Goal: Task Accomplishment & Management: Use online tool/utility

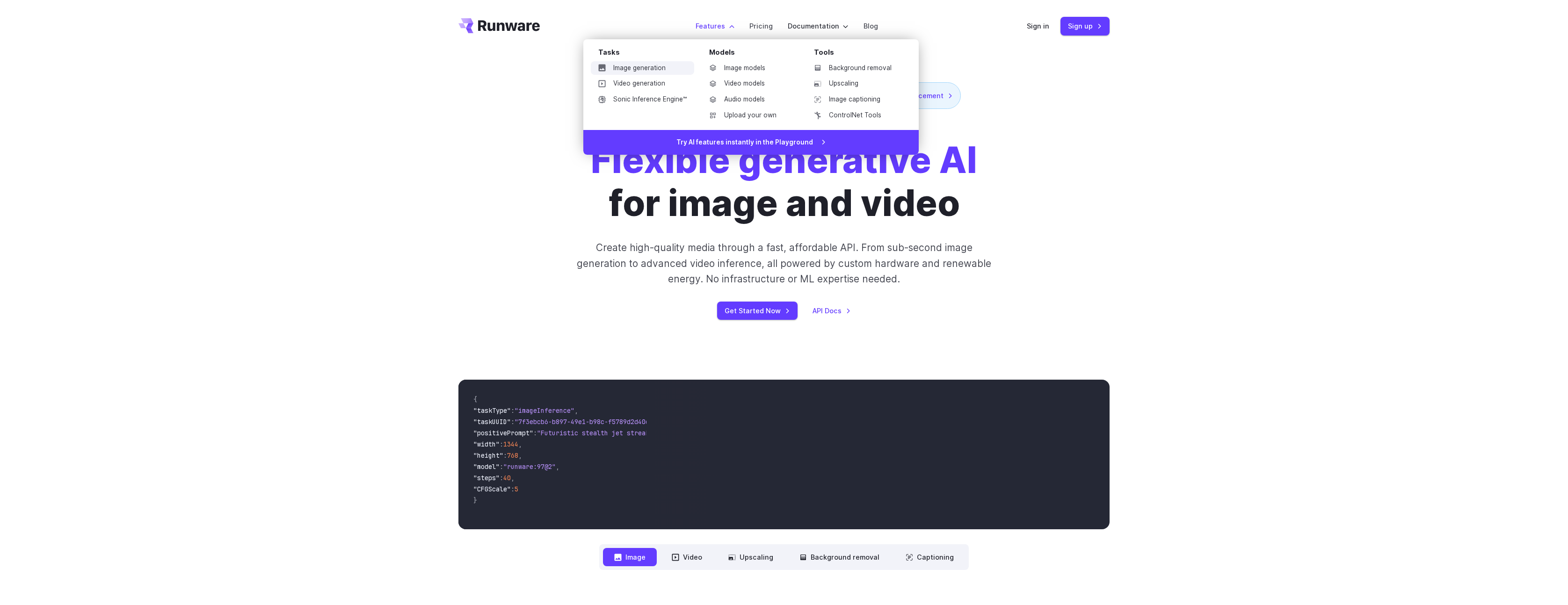
click at [650, 67] on link "Image generation" at bounding box center [642, 68] width 103 height 14
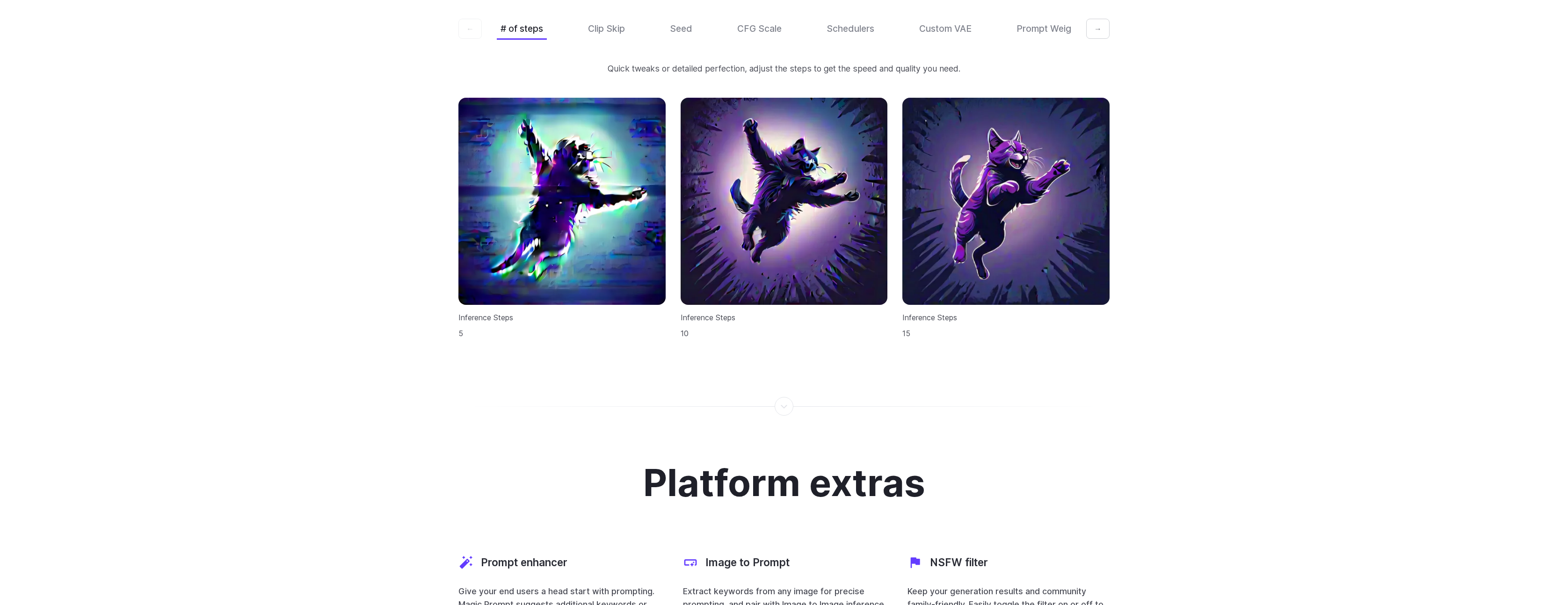
scroll to position [2850, 0]
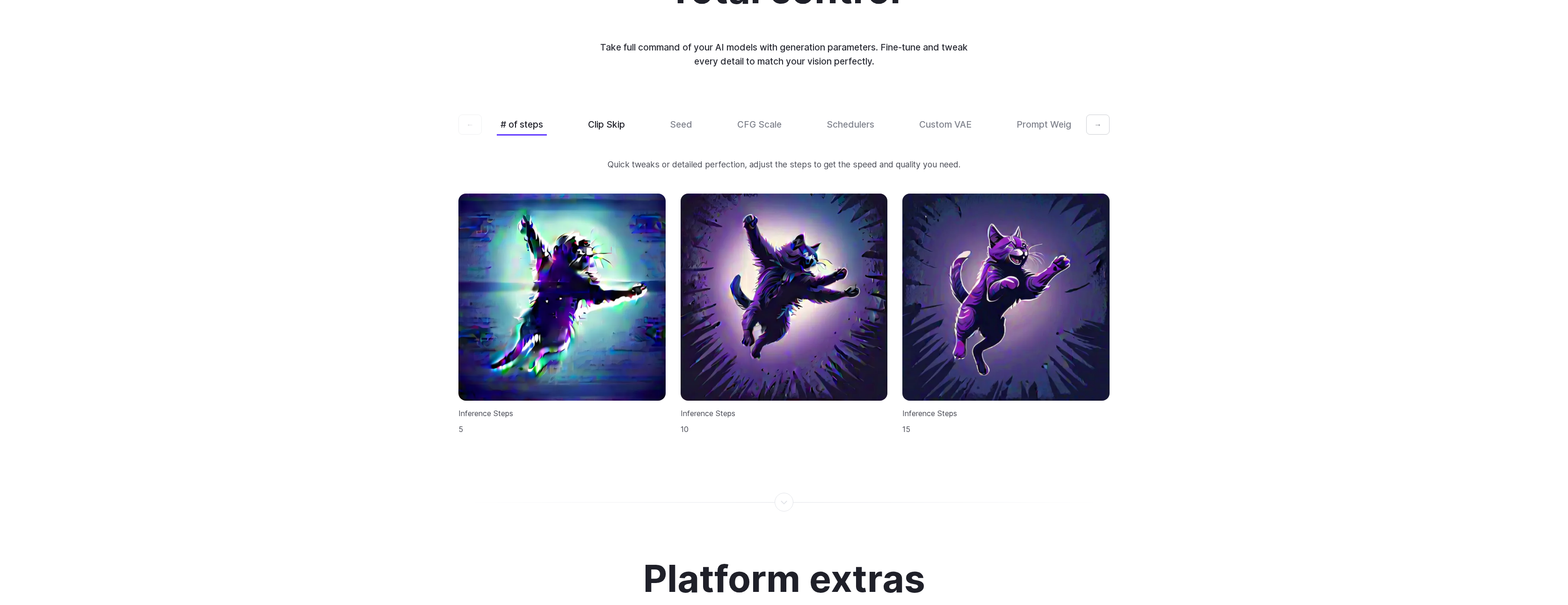
click at [611, 117] on button "Clip Skip" at bounding box center [606, 125] width 45 height 22
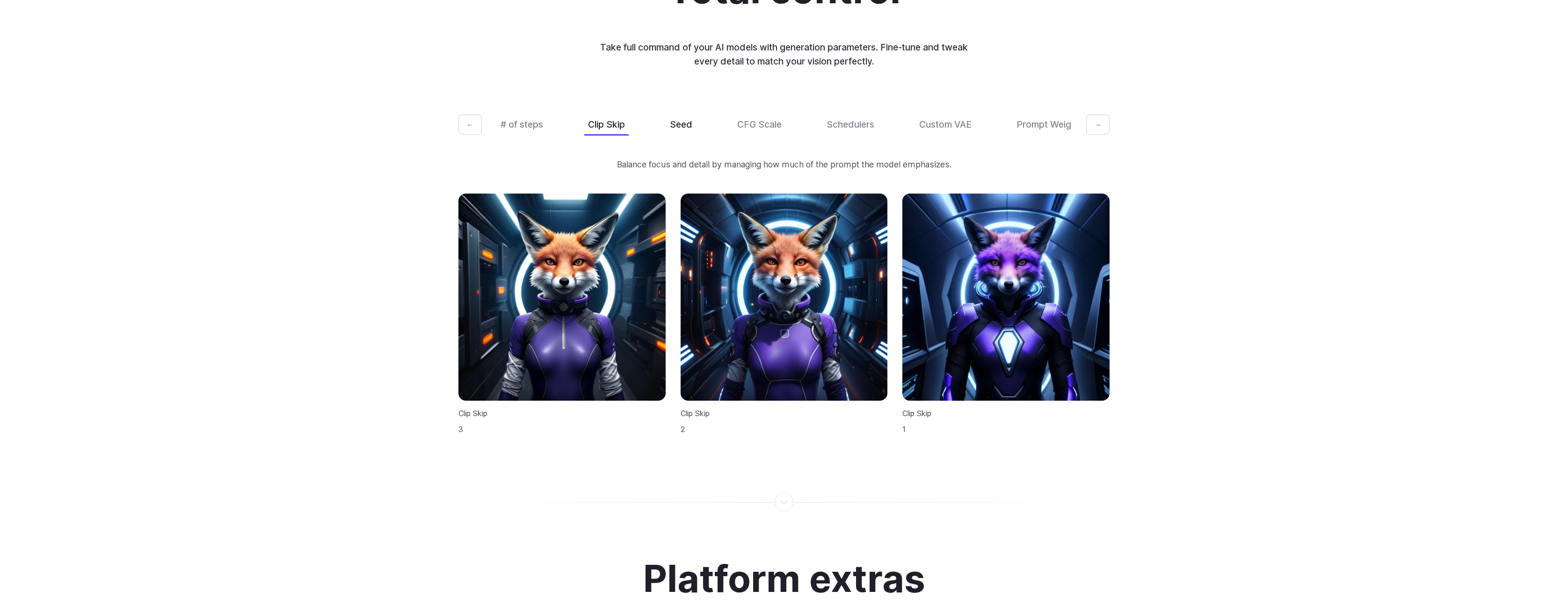
click at [686, 117] on button "Seed" at bounding box center [680, 125] width 30 height 22
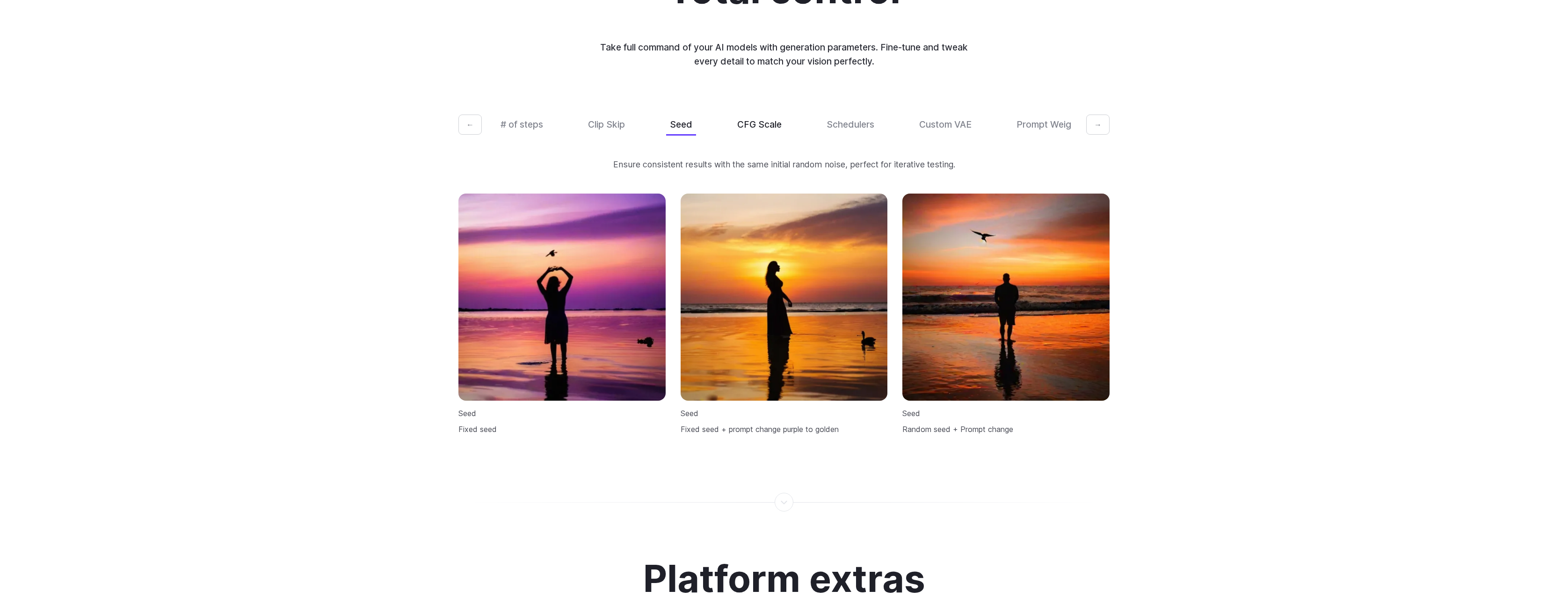
click at [739, 119] on button "CFG Scale" at bounding box center [759, 125] width 52 height 22
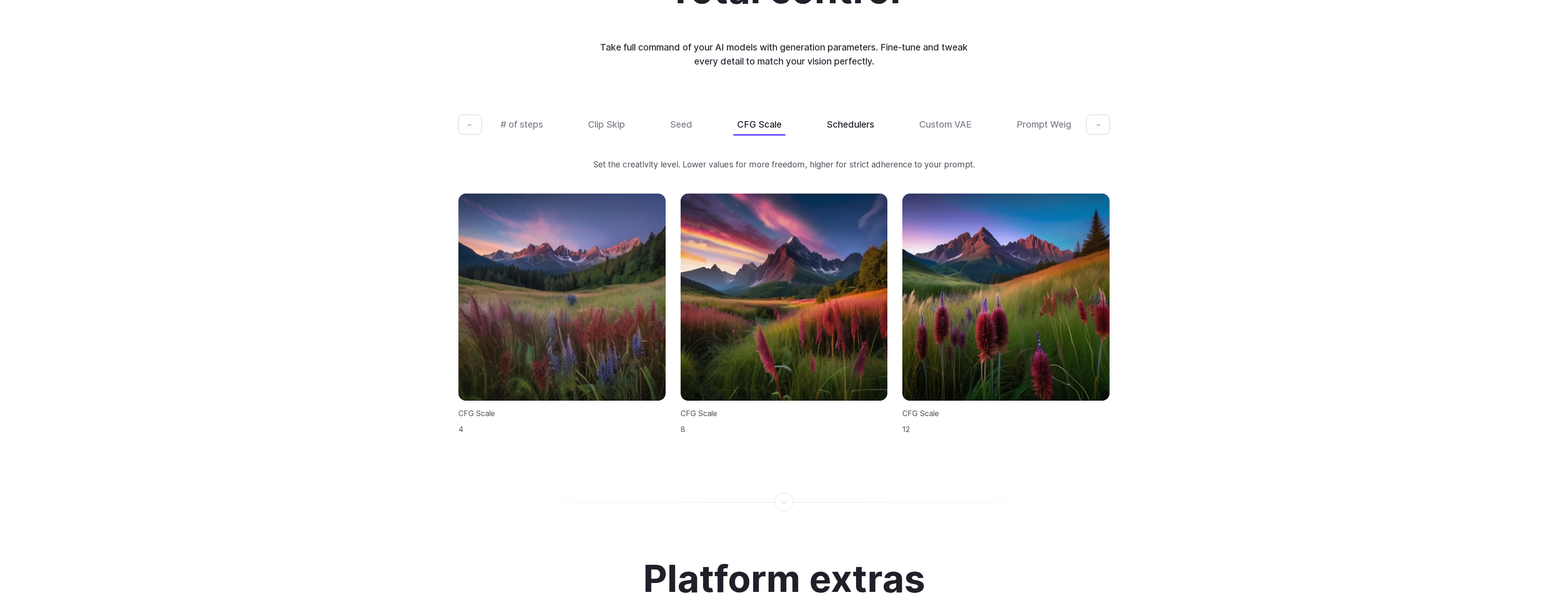
click at [842, 116] on button "Schedulers" at bounding box center [850, 125] width 55 height 22
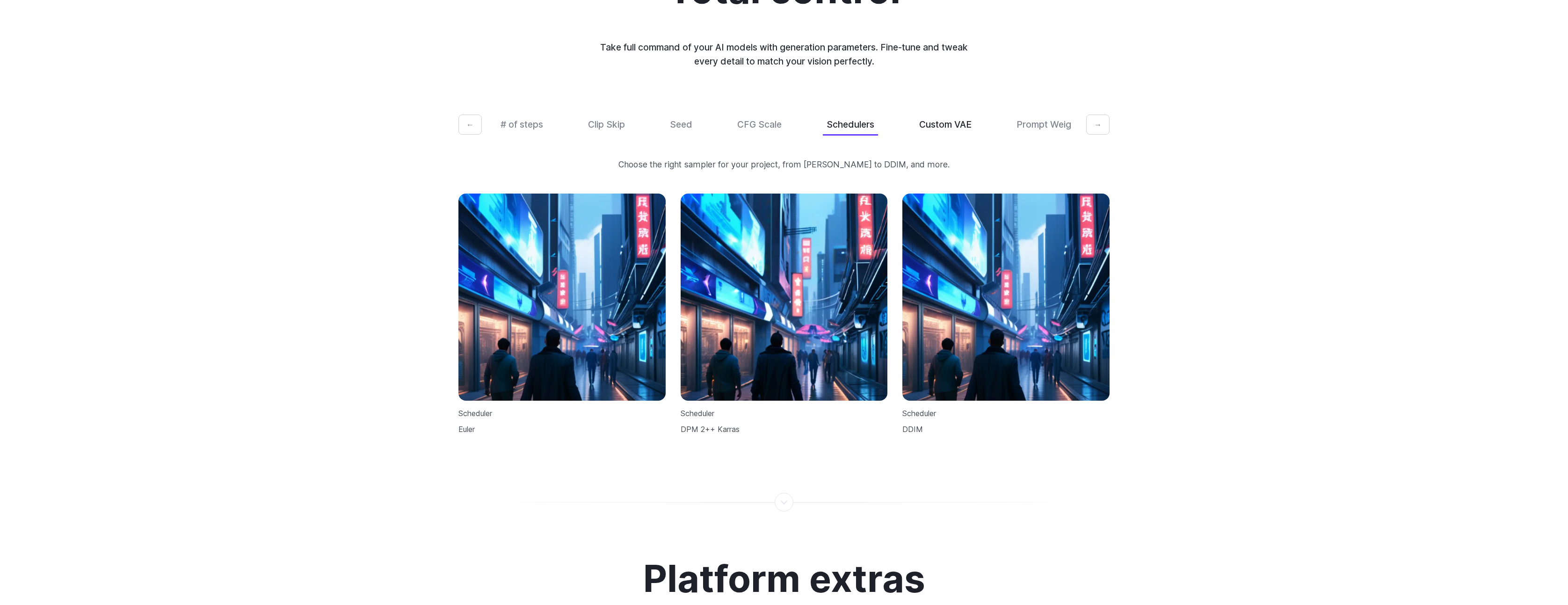
click at [963, 114] on button "Custom VAE" at bounding box center [945, 125] width 60 height 22
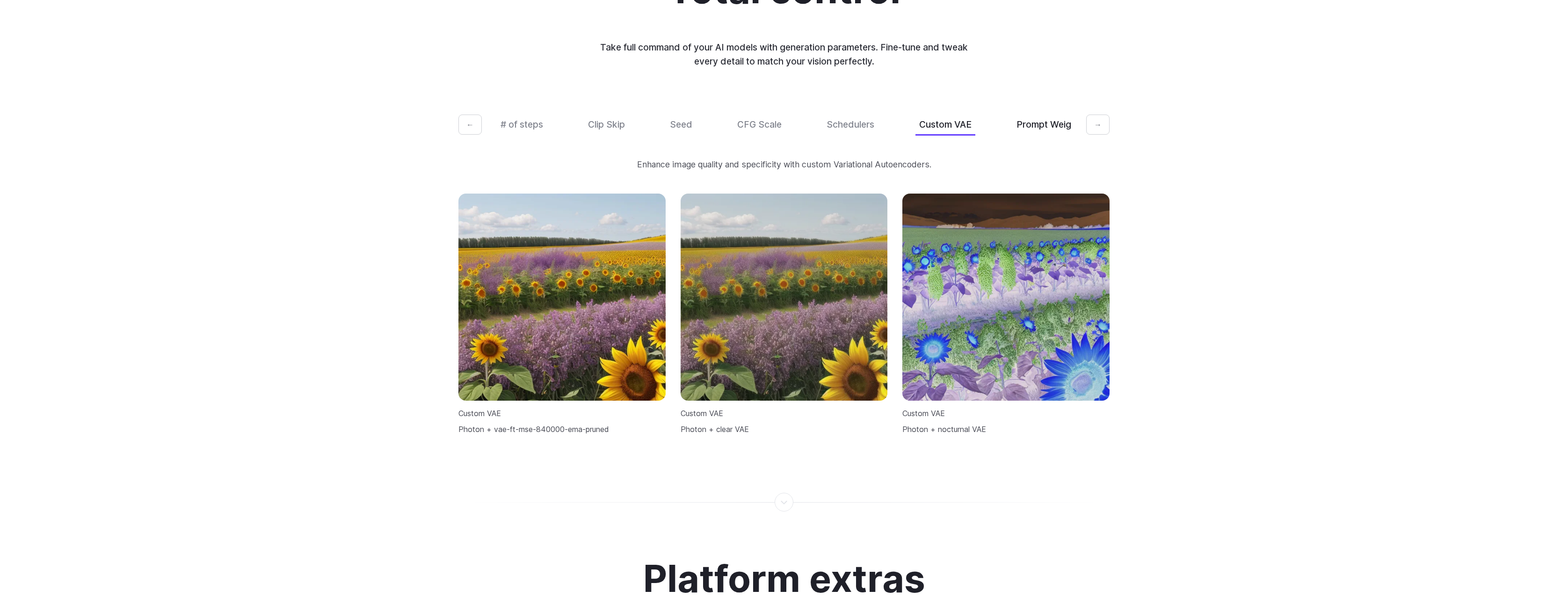
click at [1047, 115] on button "Prompt Weights" at bounding box center [1050, 125] width 75 height 22
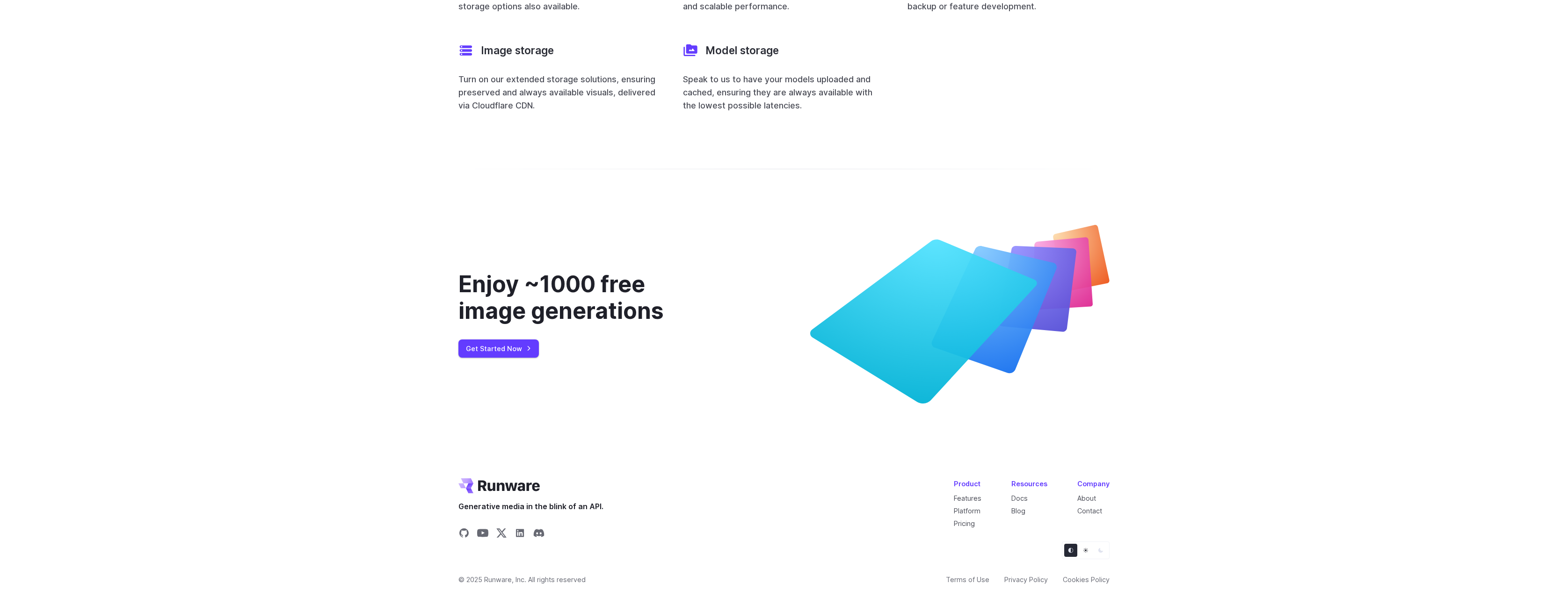
scroll to position [3675, 0]
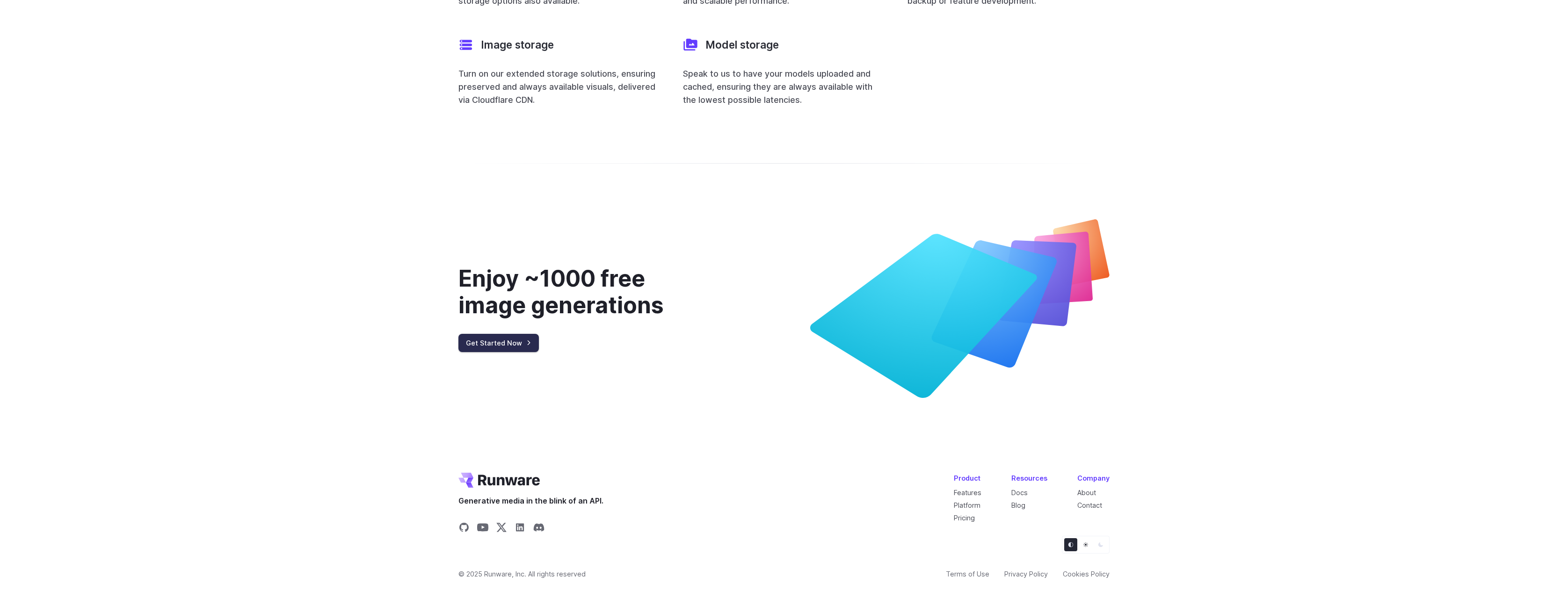
click at [497, 334] on link "Get Started Now" at bounding box center [499, 343] width 81 height 18
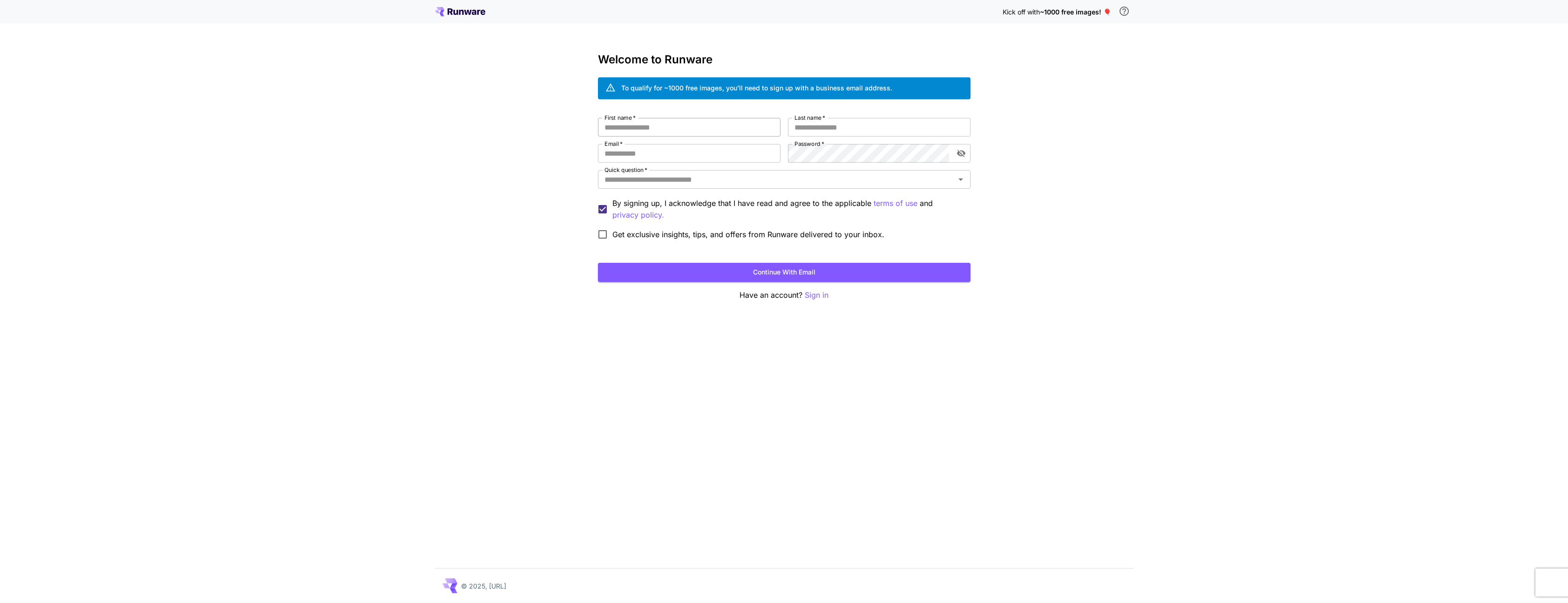
click at [685, 130] on input "First name   *" at bounding box center [689, 127] width 183 height 19
type input "****"
type input "**********"
click at [676, 180] on input "Quick question   *" at bounding box center [777, 179] width 352 height 13
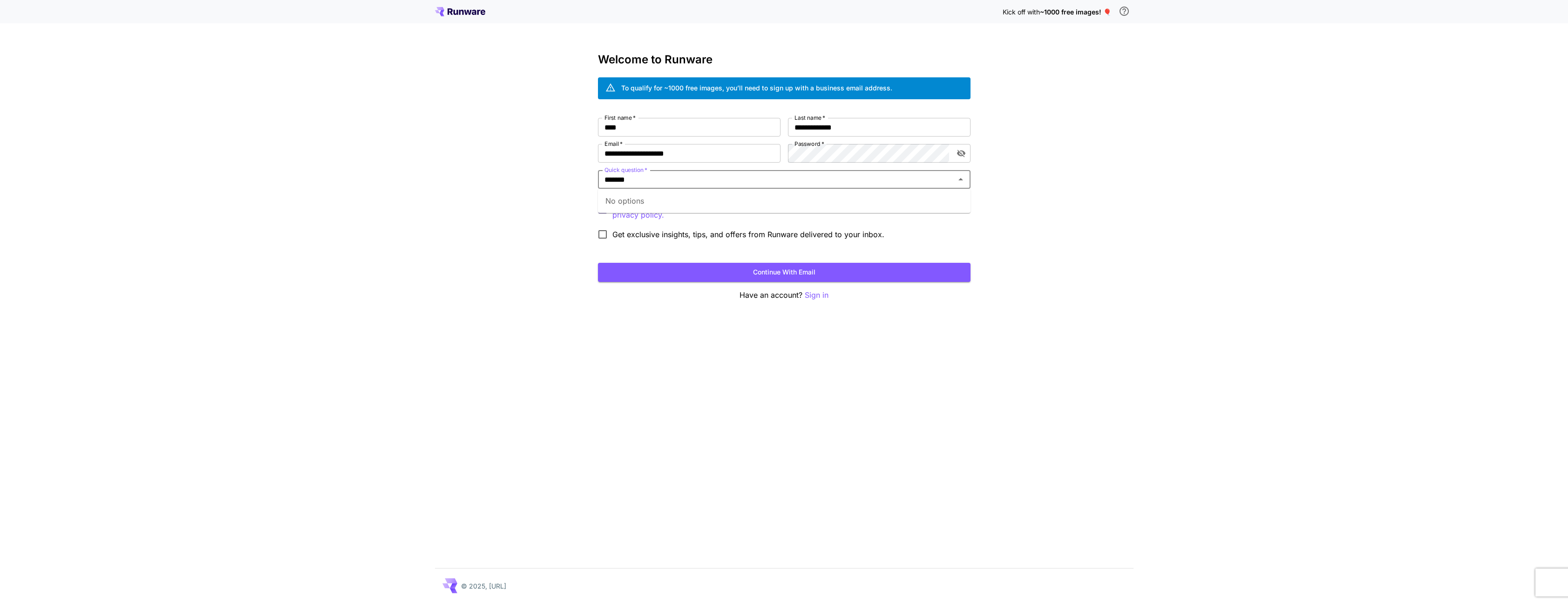
type input "*******"
click at [462, 282] on div "**********" at bounding box center [784, 302] width 1568 height 603
click at [691, 182] on input "Quick question   *" at bounding box center [777, 179] width 352 height 13
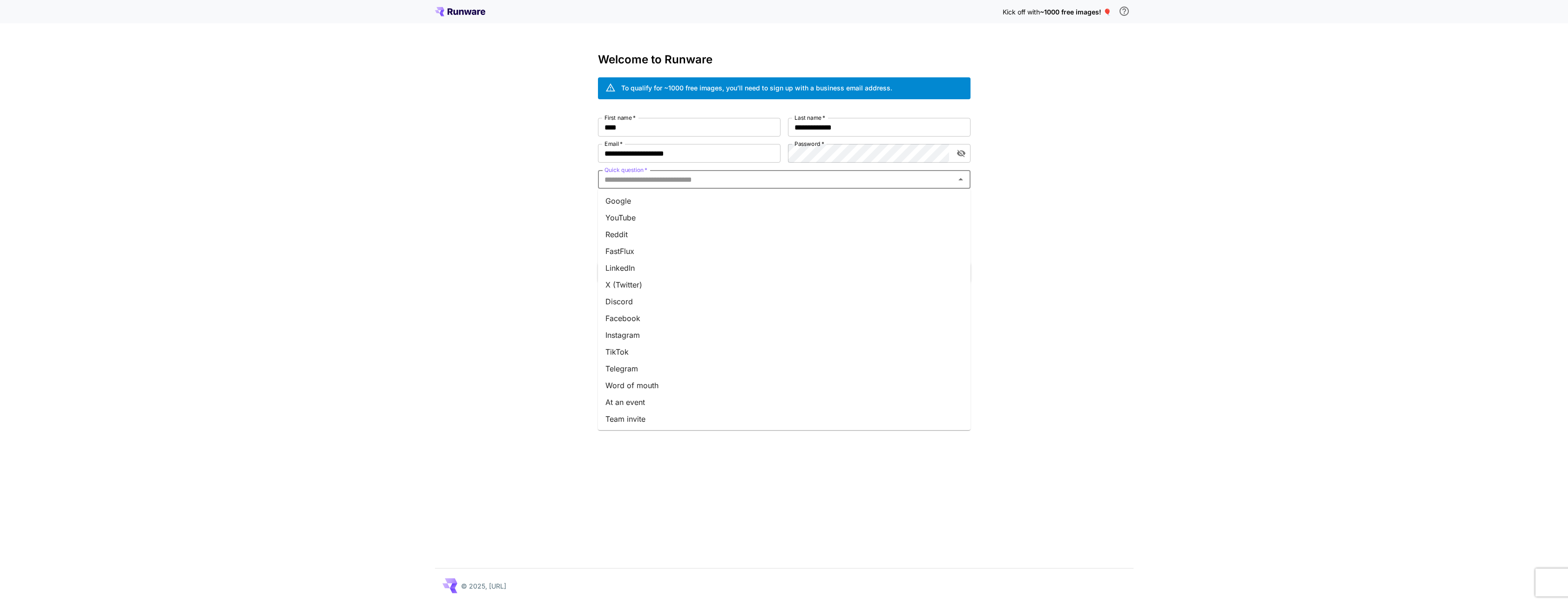
click at [627, 202] on li "Google" at bounding box center [784, 201] width 373 height 17
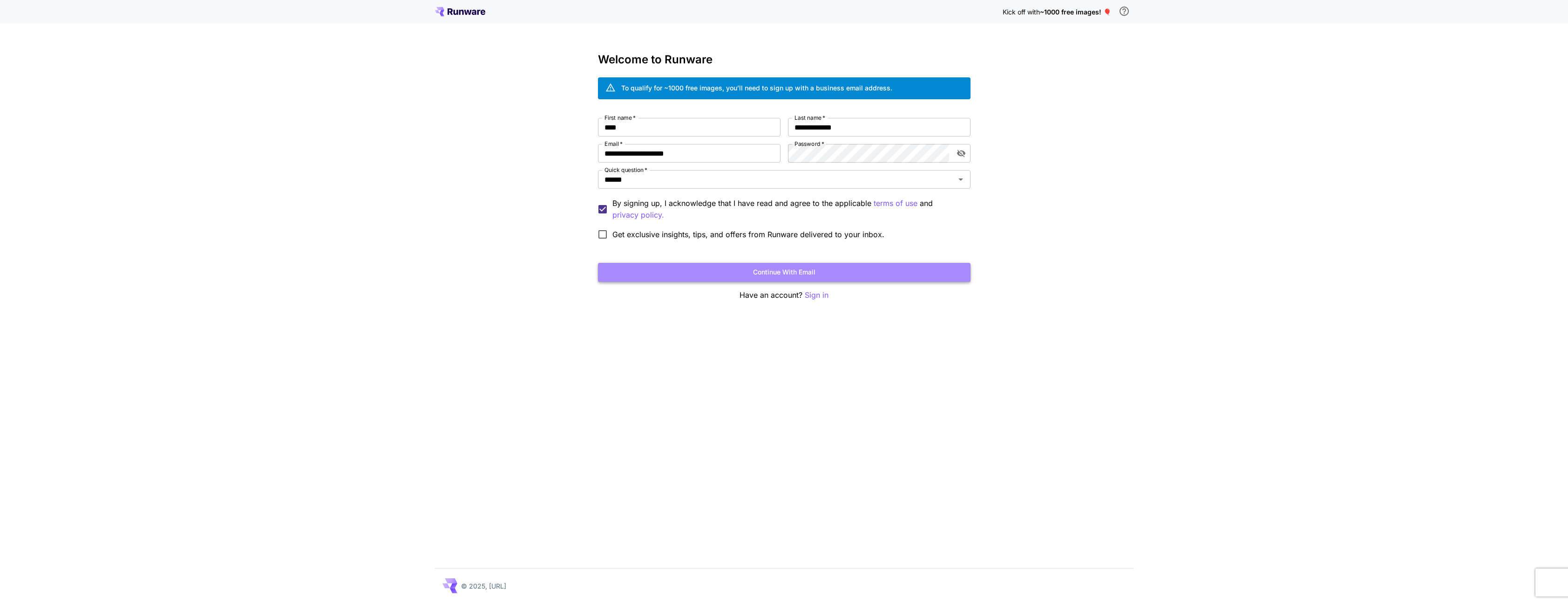
click at [761, 277] on button "Continue with email" at bounding box center [784, 272] width 373 height 19
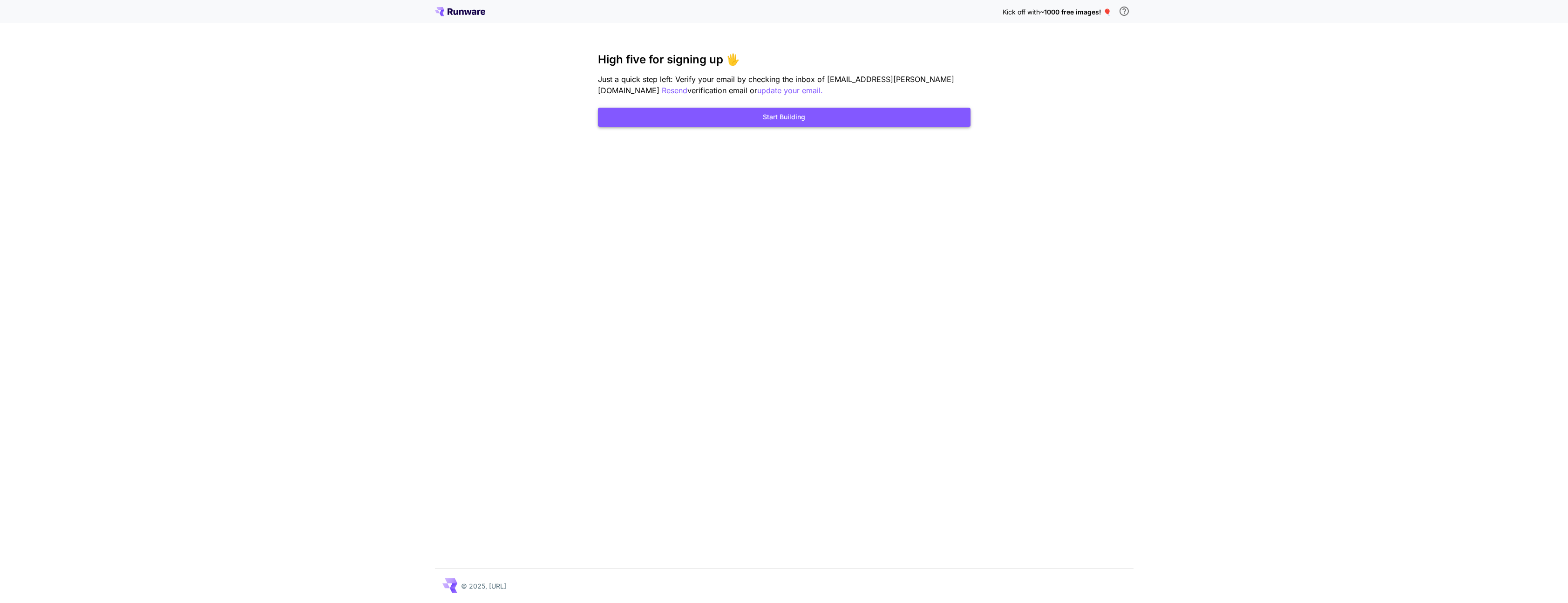
click at [825, 109] on button "Start Building" at bounding box center [784, 117] width 373 height 19
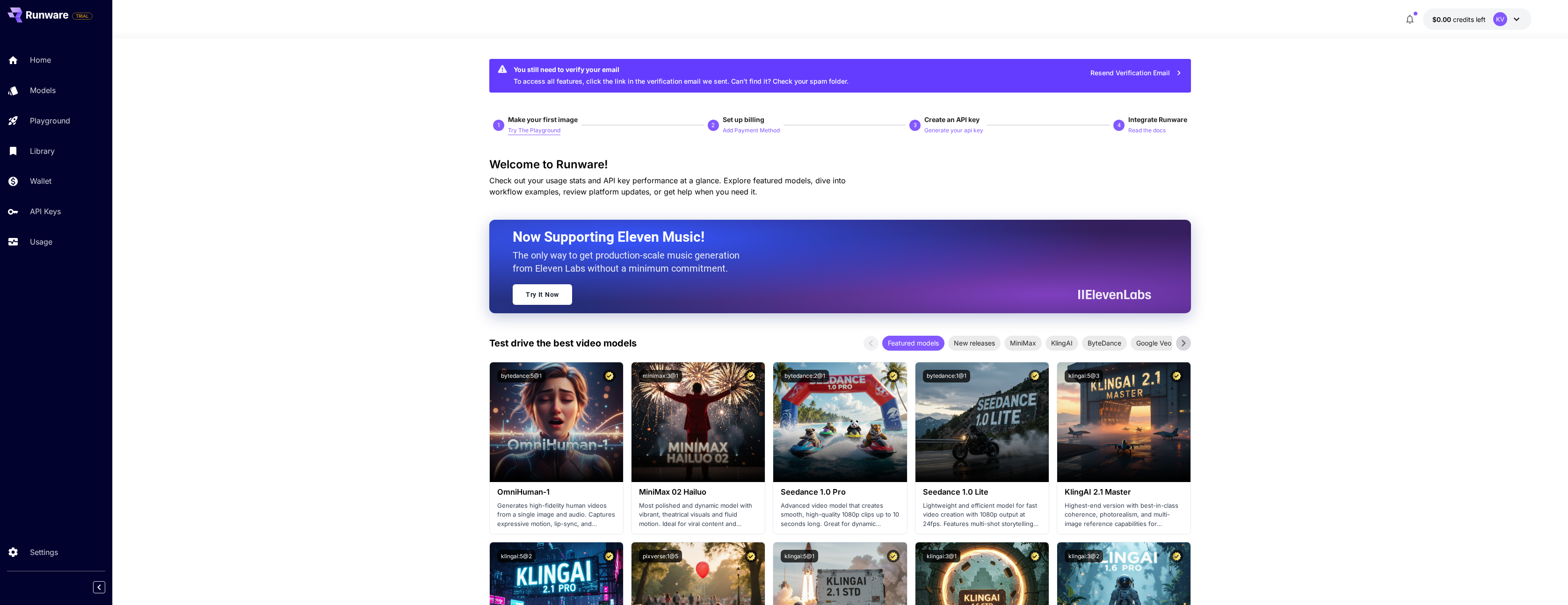
click at [537, 131] on p "Try The Playground" at bounding box center [534, 131] width 53 height 9
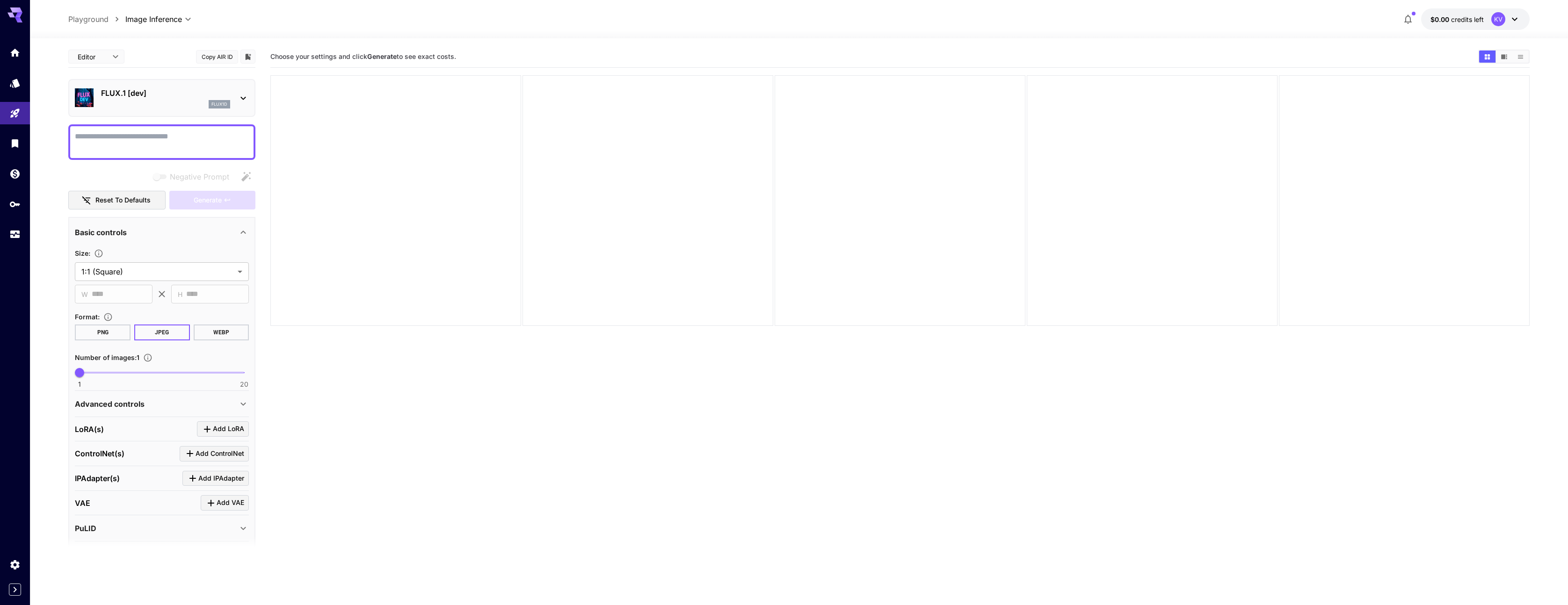
click at [141, 128] on div at bounding box center [162, 142] width 187 height 35
click at [133, 148] on textarea "Negative Prompt" at bounding box center [161, 142] width 174 height 23
type textarea "**********"
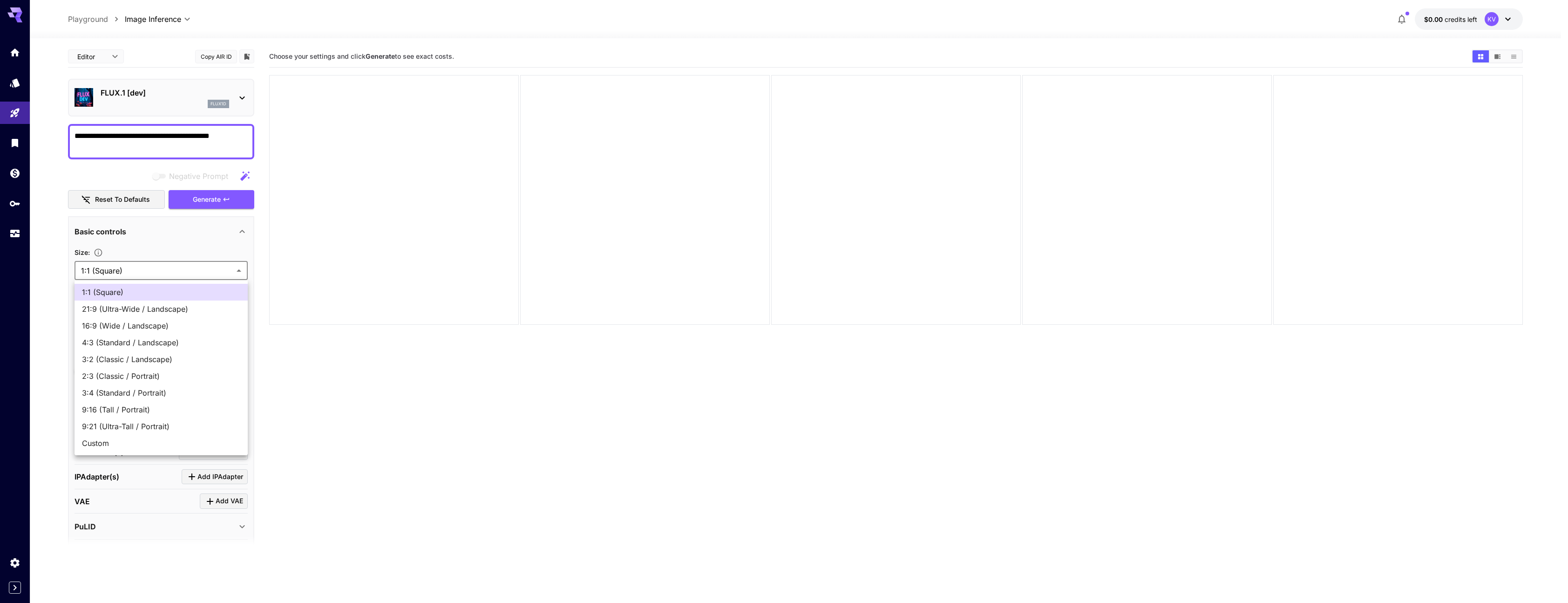
click at [161, 269] on body "**********" at bounding box center [784, 338] width 1568 height 677
click at [161, 269] on div at bounding box center [784, 302] width 1568 height 603
click at [161, 269] on body "**********" at bounding box center [784, 338] width 1568 height 677
click at [161, 382] on li "2:3 (Classic / Portrait)" at bounding box center [161, 376] width 173 height 17
type input "**********"
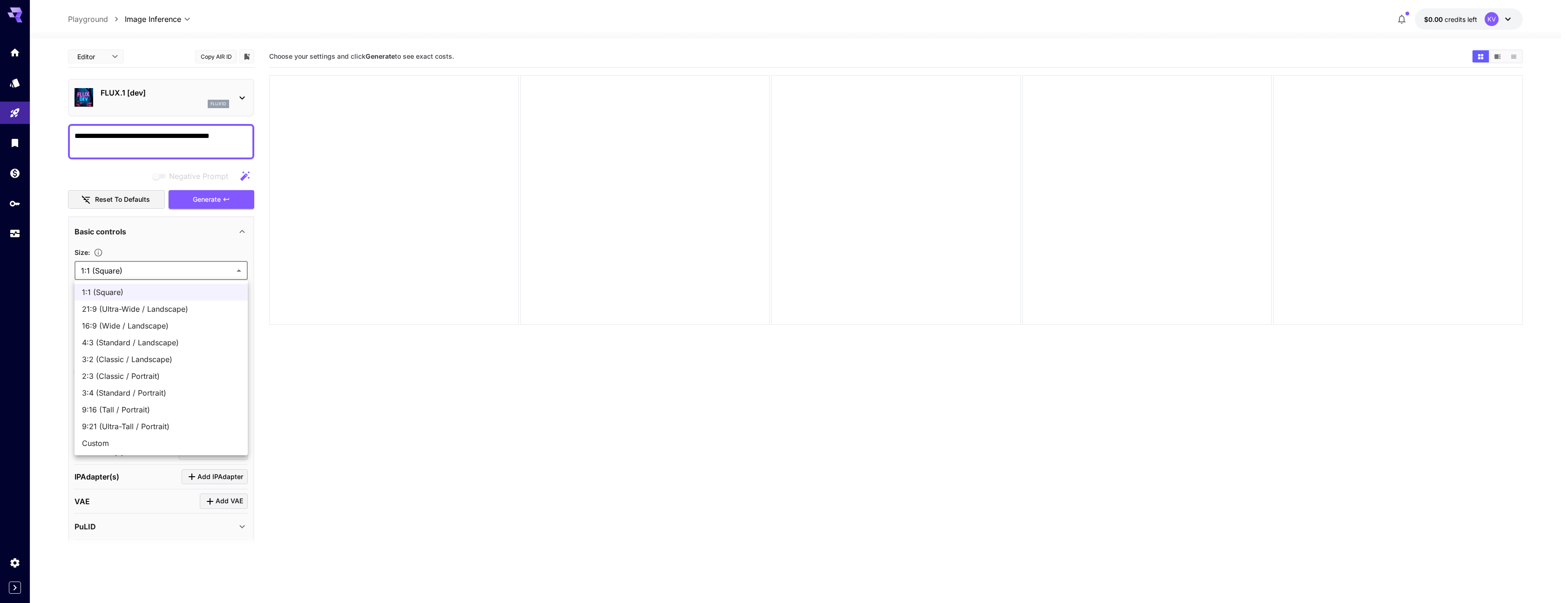
type input "***"
type input "****"
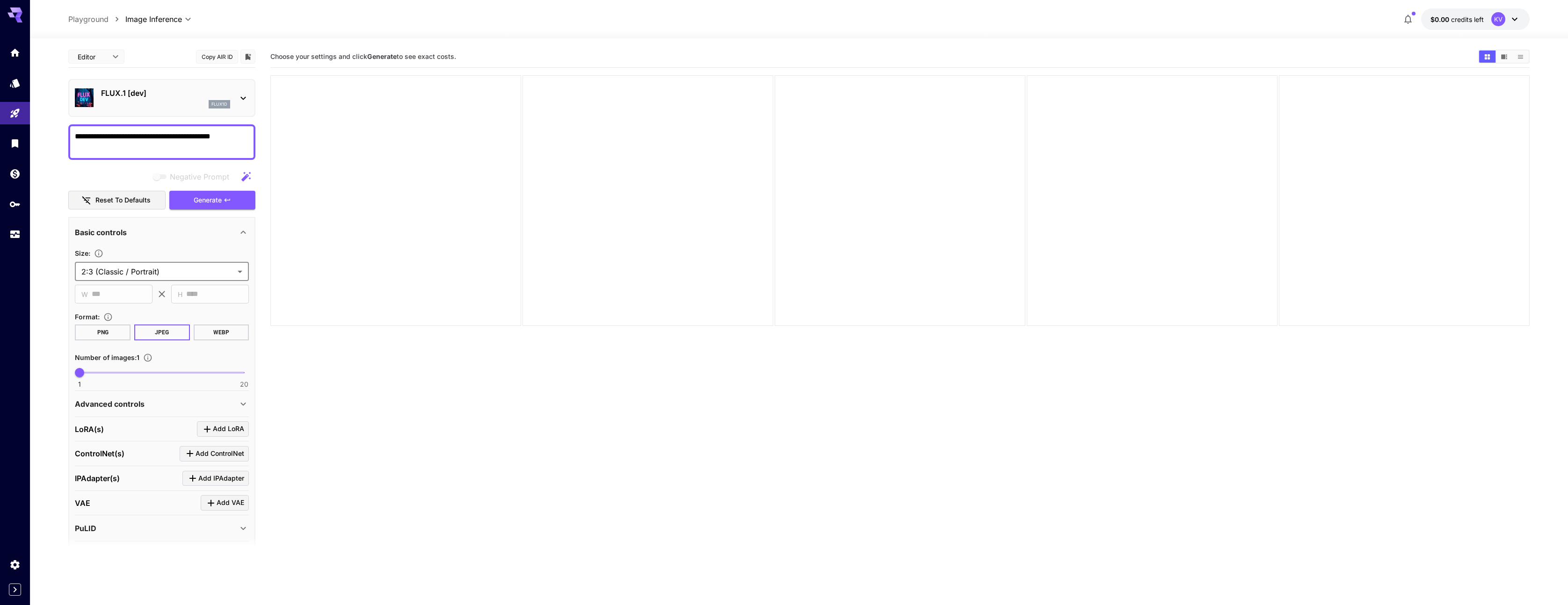
click at [215, 397] on div "Advanced controls" at bounding box center [161, 404] width 174 height 23
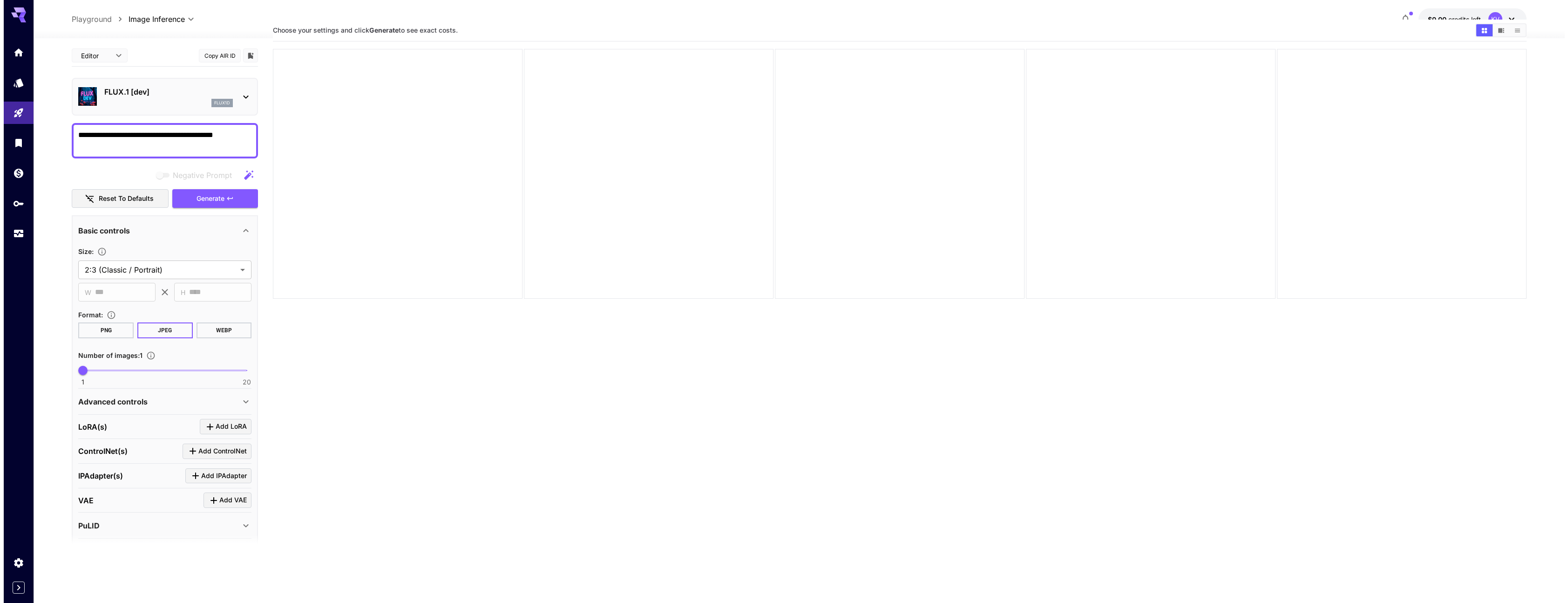
scroll to position [74, 0]
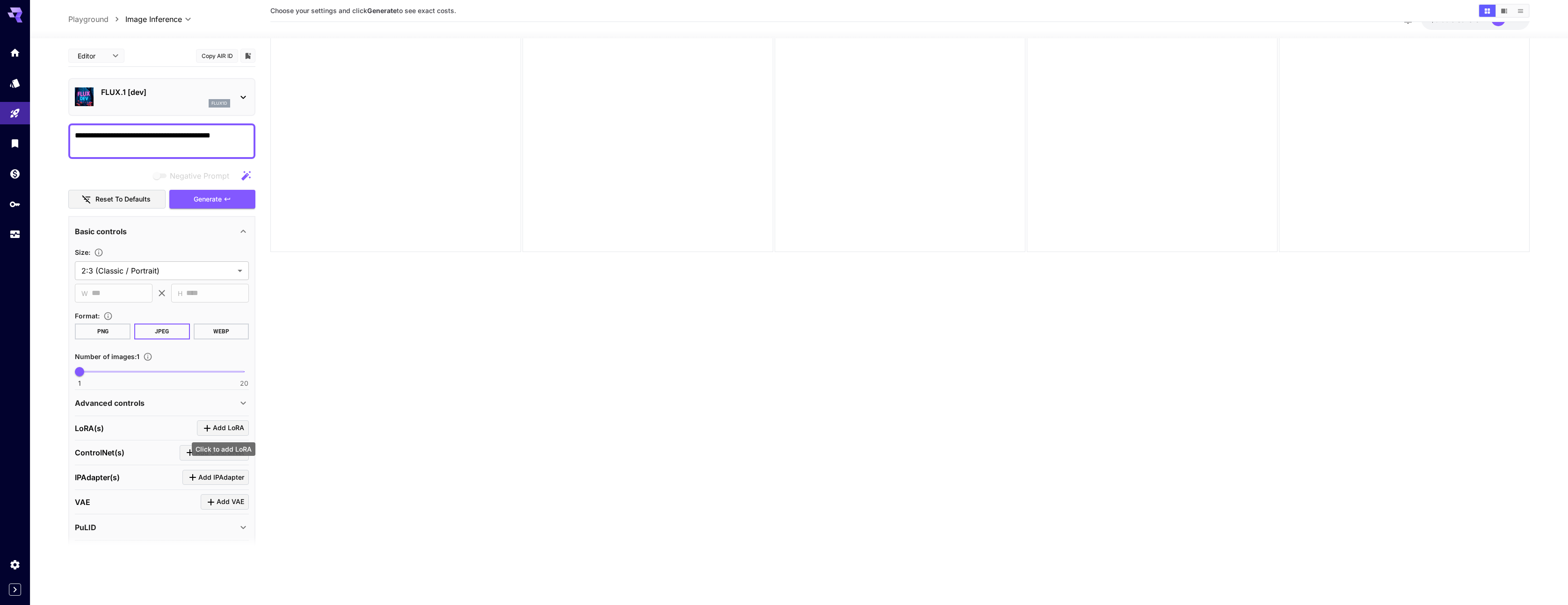
click at [238, 429] on span "Add LoRA" at bounding box center [228, 428] width 31 height 12
click at [99, 490] on span at bounding box center [92, 485] width 23 height 23
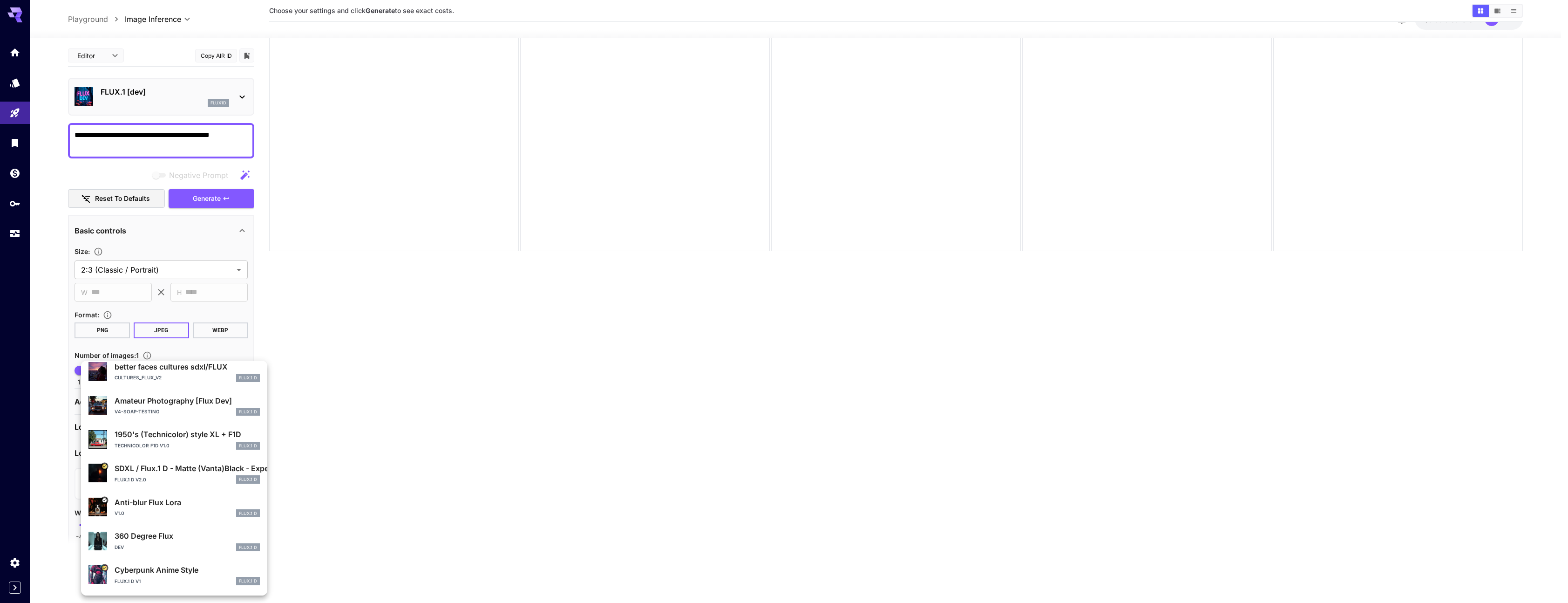
scroll to position [0, 0]
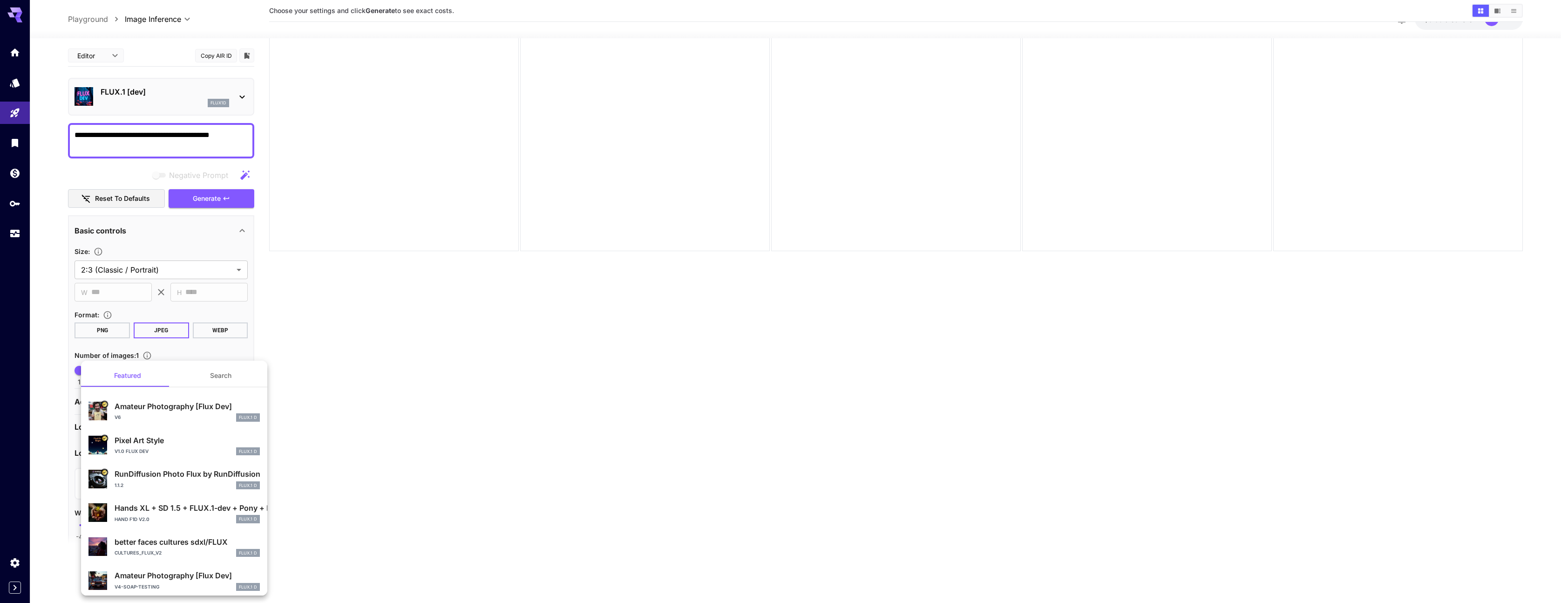
click at [225, 376] on button "Search" at bounding box center [220, 375] width 93 height 23
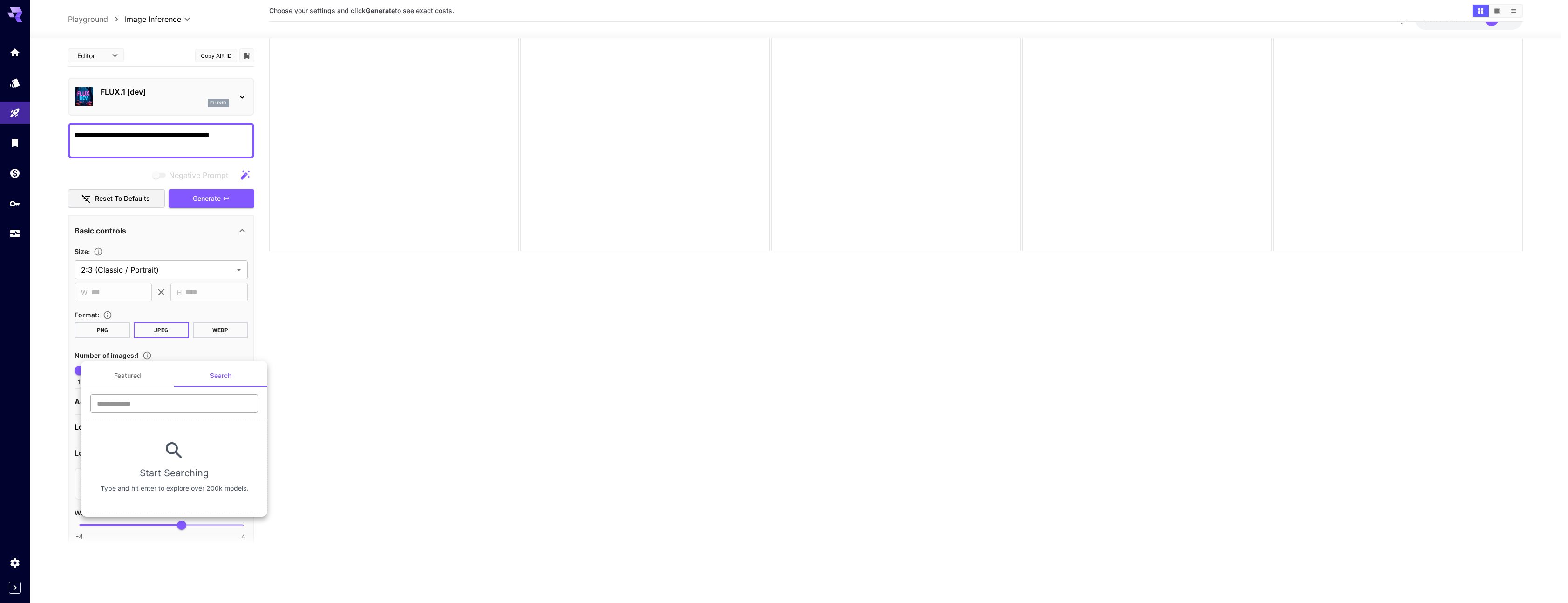
click at [149, 401] on input "text" at bounding box center [173, 403] width 167 height 19
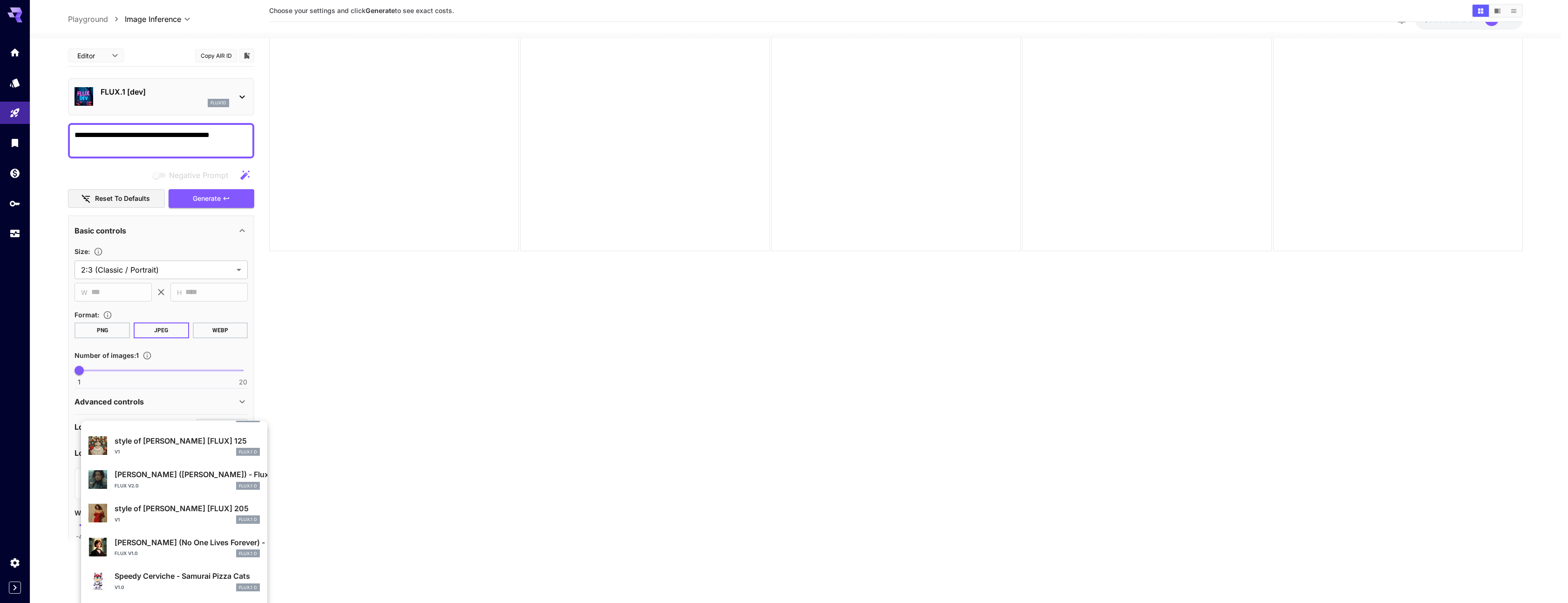
scroll to position [11, 0]
click at [141, 450] on input "***" at bounding box center [173, 453] width 167 height 19
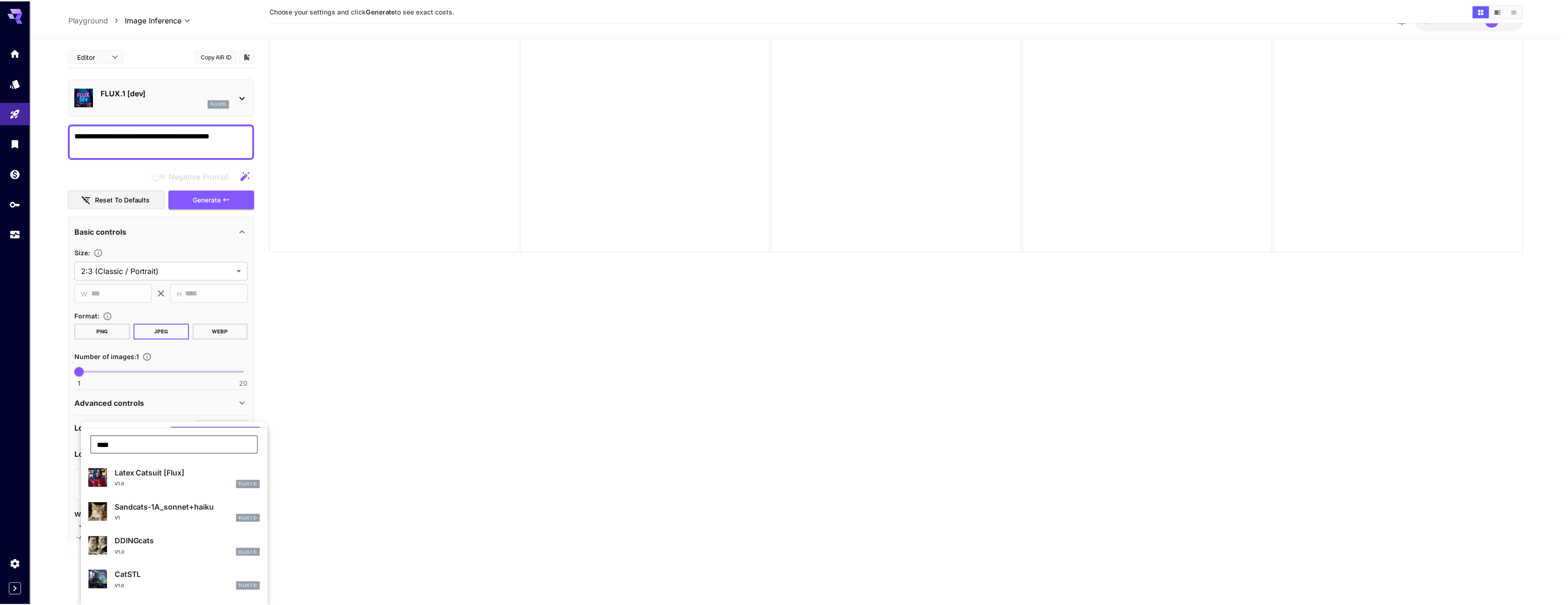
scroll to position [37, 0]
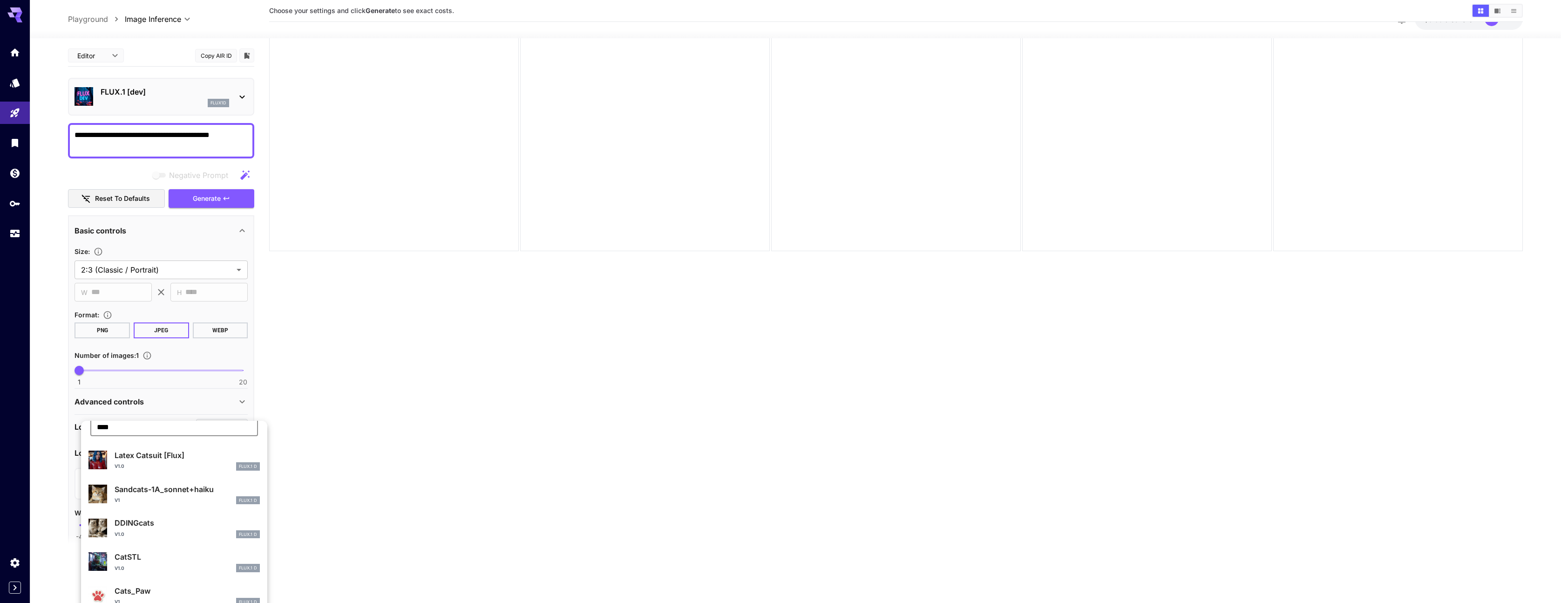
type input "****"
click at [148, 521] on p "DDINGcats" at bounding box center [187, 523] width 145 height 11
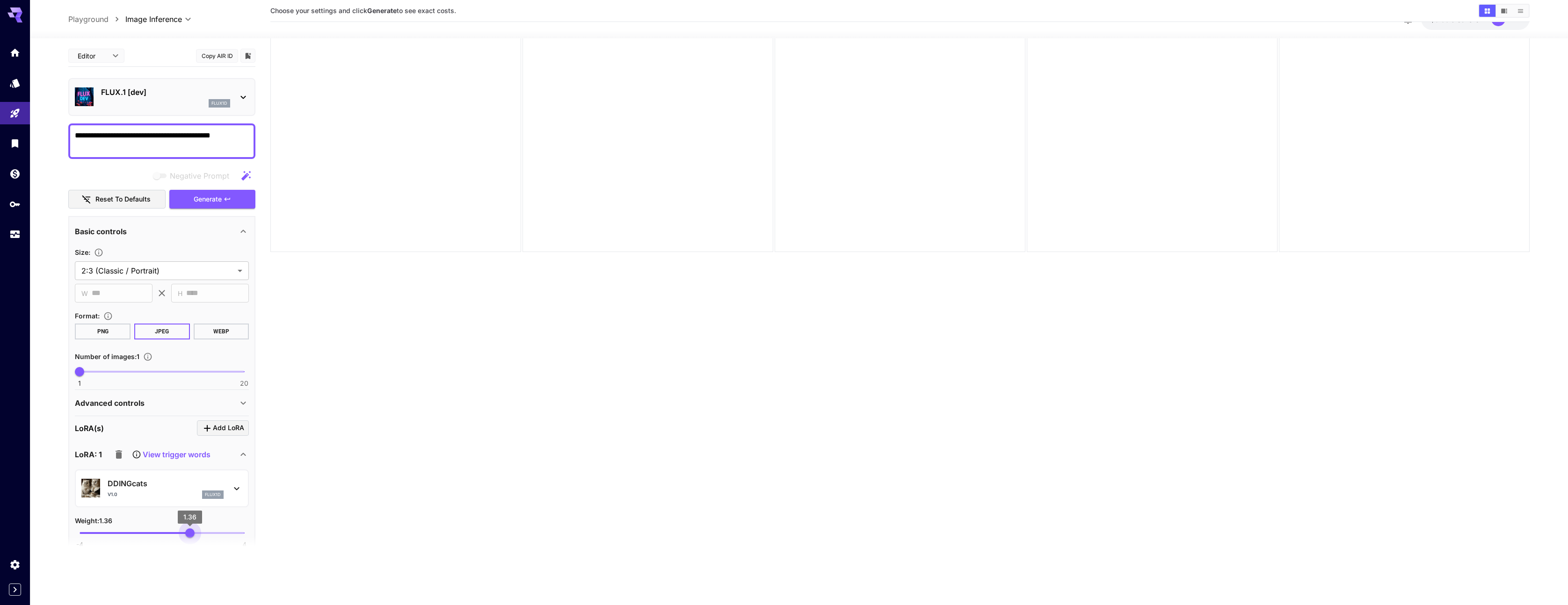
type input "****"
drag, startPoint x: 184, startPoint y: 532, endPoint x: 190, endPoint y: 537, distance: 7.8
click at [190, 537] on section "**********" at bounding box center [162, 302] width 187 height 515
click at [232, 203] on button "Generate" at bounding box center [212, 199] width 86 height 19
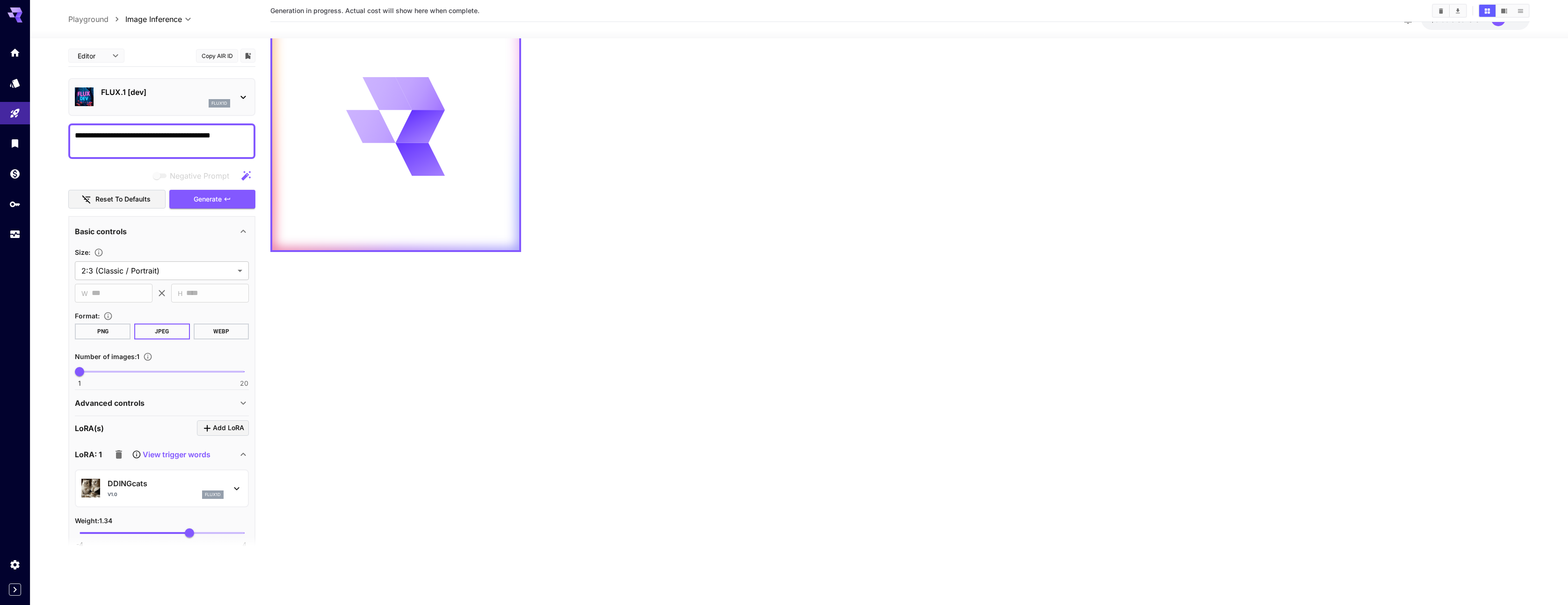
scroll to position [0, 0]
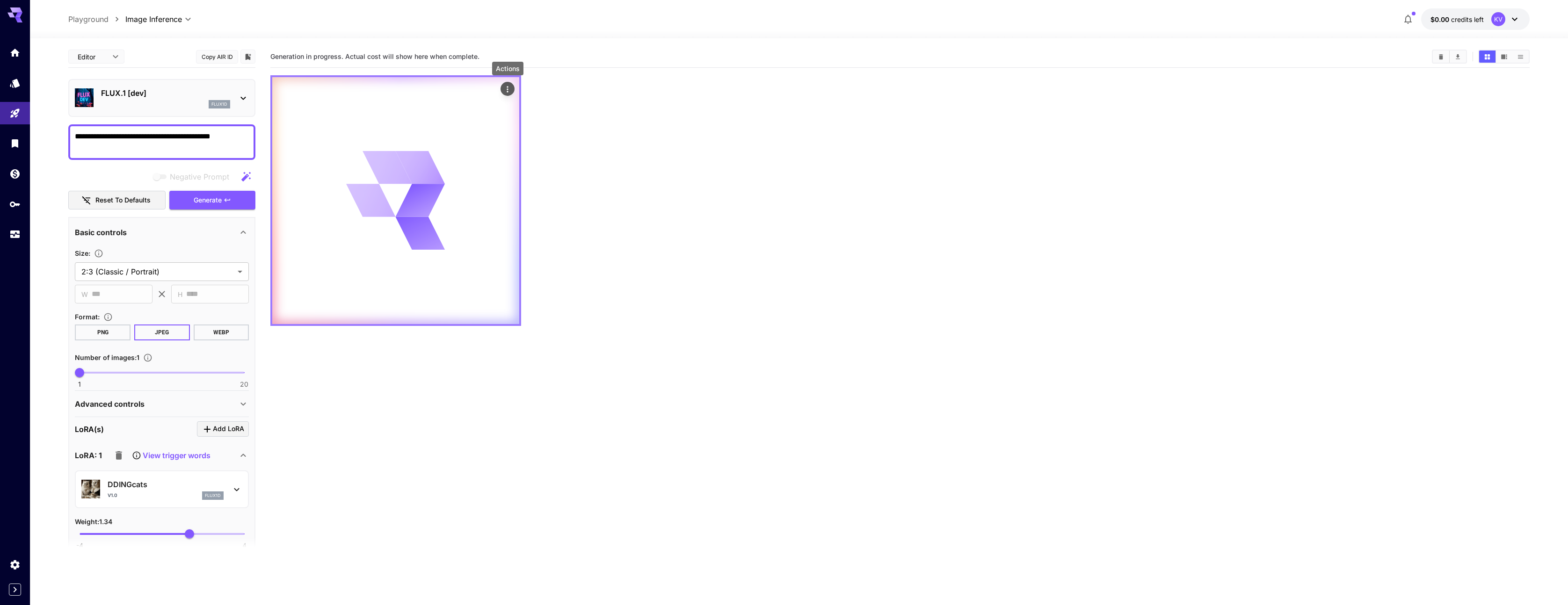
click at [509, 87] on icon "Actions" at bounding box center [507, 89] width 9 height 9
click at [452, 90] on span "Show JSON response" at bounding box center [430, 92] width 64 height 7
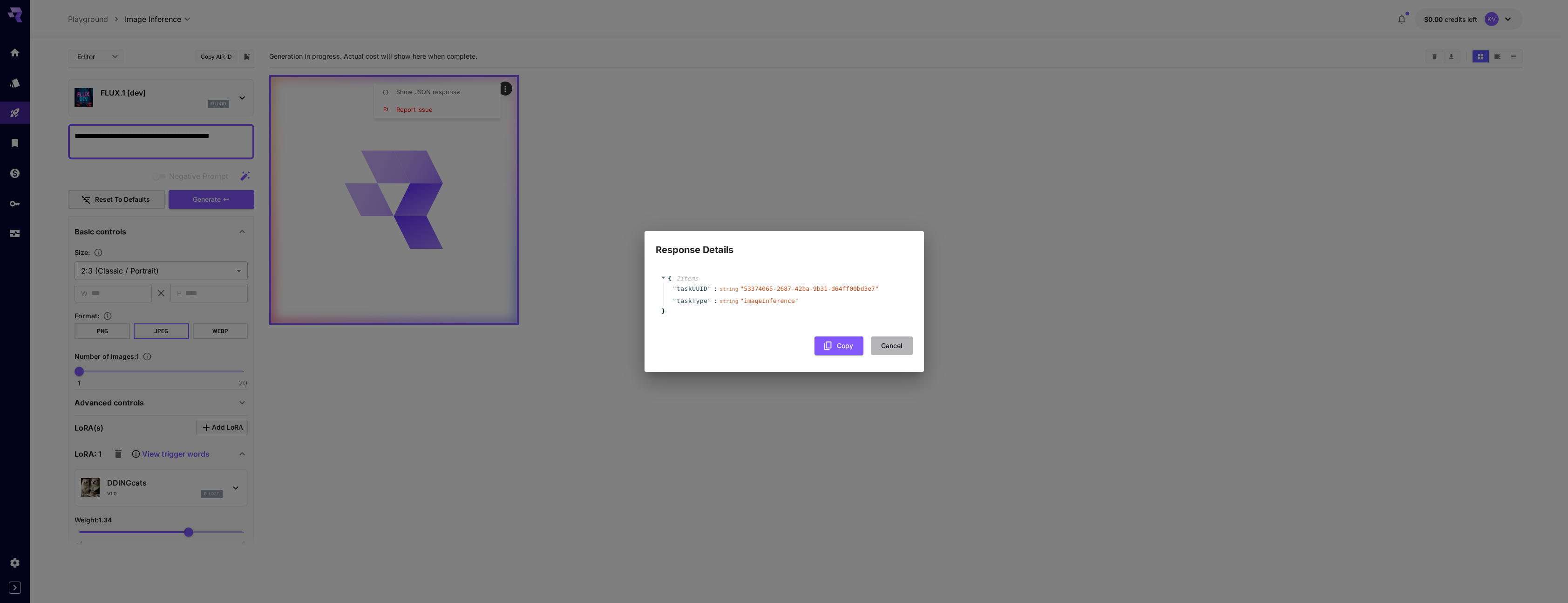
click at [885, 350] on button "Cancel" at bounding box center [892, 345] width 42 height 19
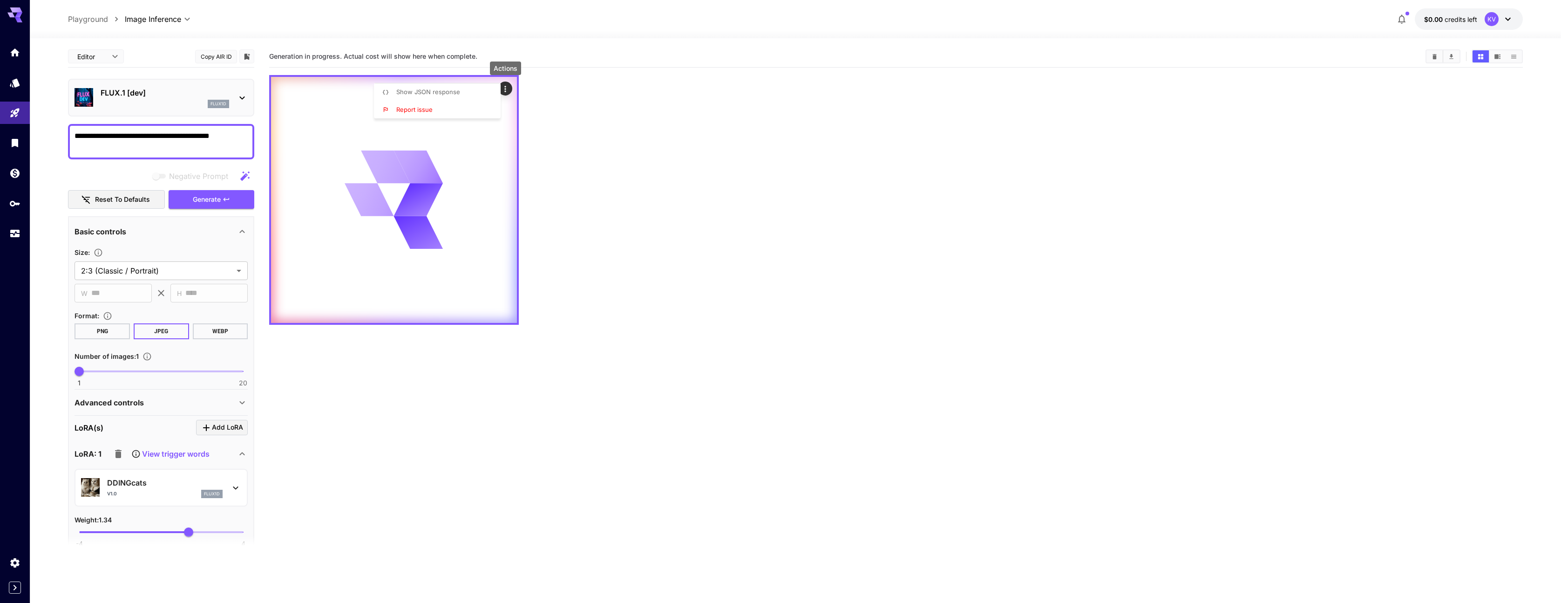
click at [641, 260] on div at bounding box center [784, 302] width 1568 height 603
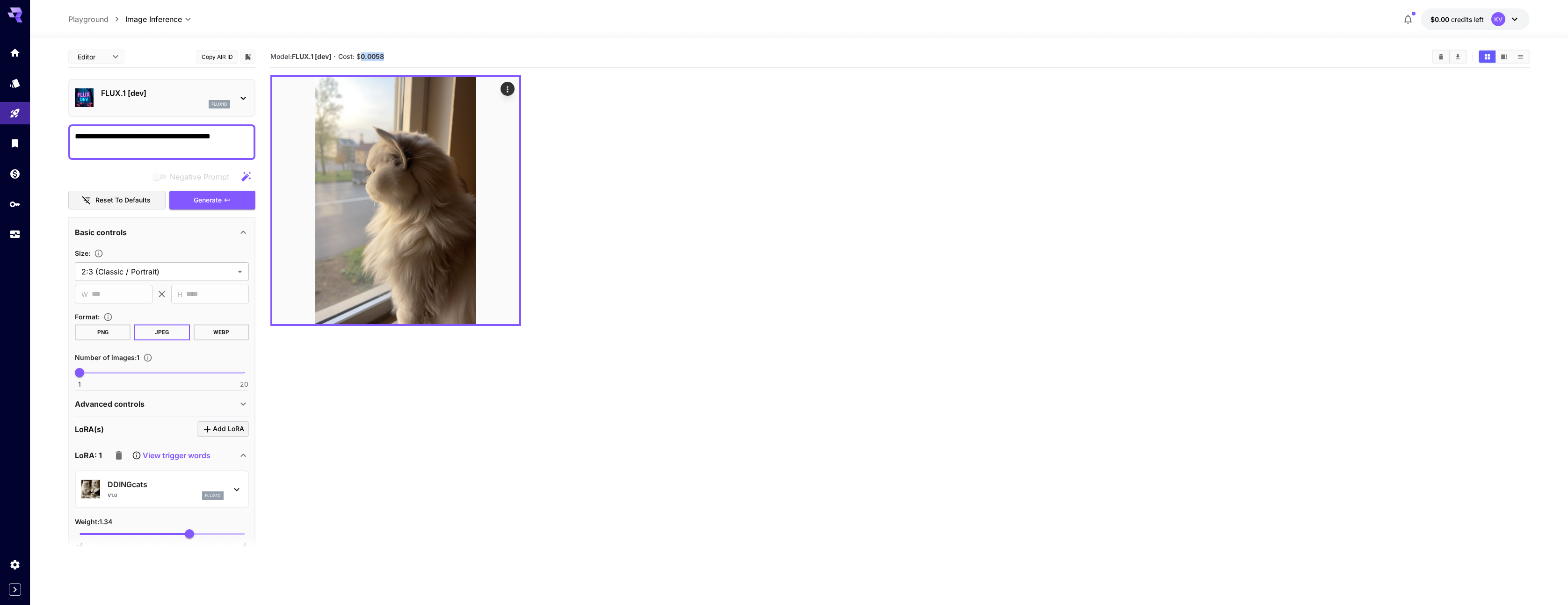
drag, startPoint x: 362, startPoint y: 54, endPoint x: 387, endPoint y: 59, distance: 25.5
click at [387, 59] on section "Model: FLUX.1 [dev] · Cost: $ 0.0058" at bounding box center [847, 56] width 1154 height 11
click at [301, 54] on b "FLUX.1 [dev]" at bounding box center [311, 56] width 39 height 8
drag, startPoint x: 301, startPoint y: 54, endPoint x: 333, endPoint y: 56, distance: 32.1
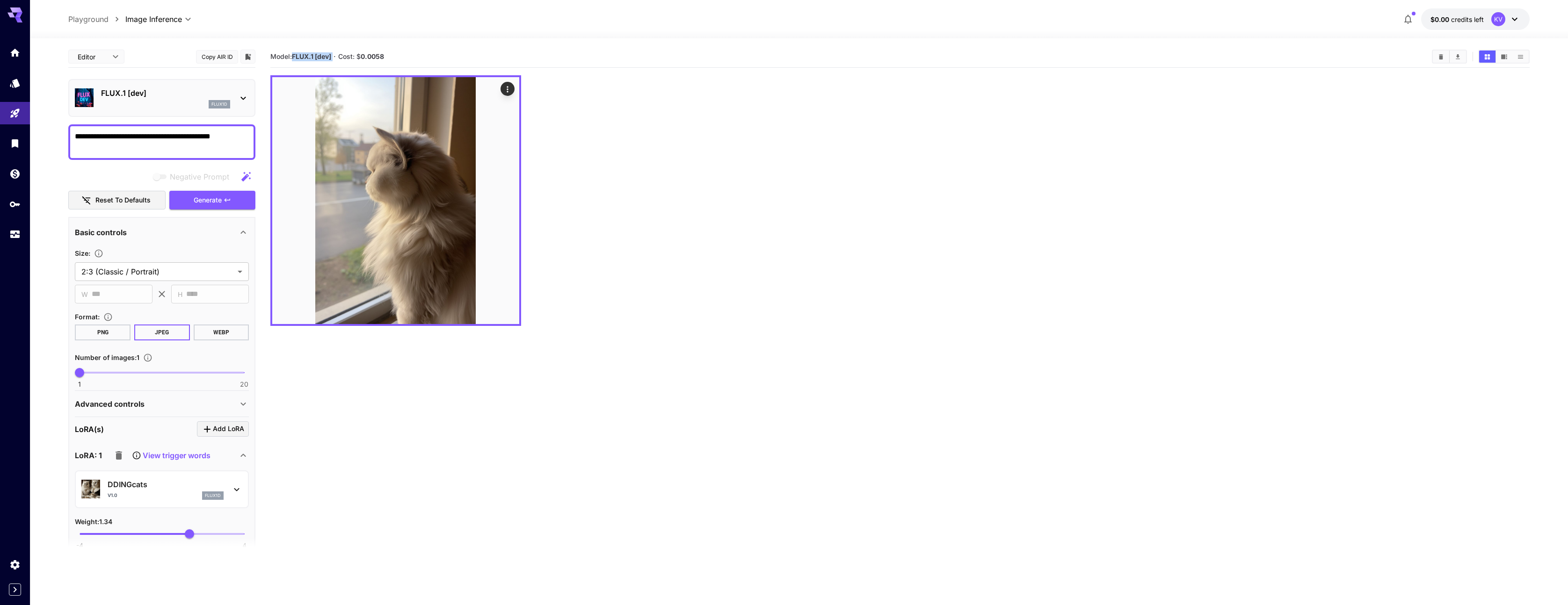
click at [331, 56] on b "FLUX.1 [dev]" at bounding box center [311, 56] width 39 height 8
click at [238, 137] on textarea "**********" at bounding box center [161, 142] width 174 height 23
click at [214, 204] on span "Generate" at bounding box center [208, 200] width 28 height 12
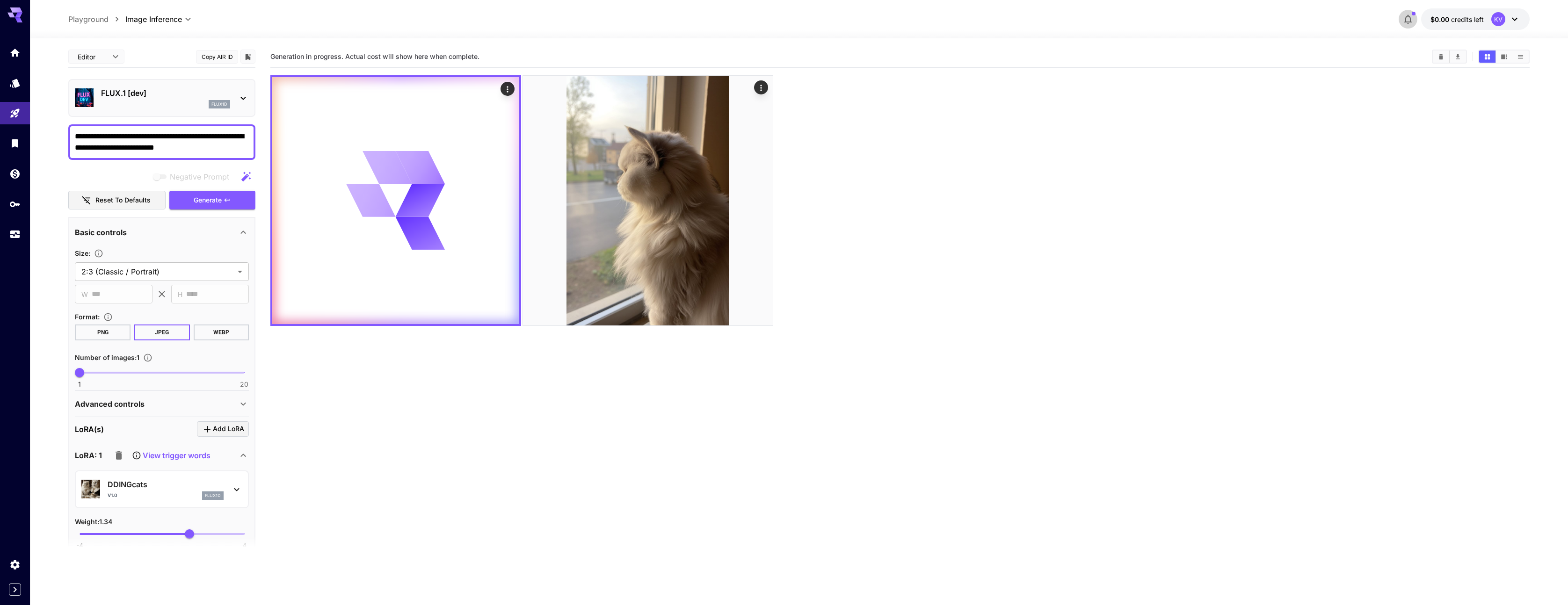
click at [1413, 23] on icon "button" at bounding box center [1408, 19] width 11 height 11
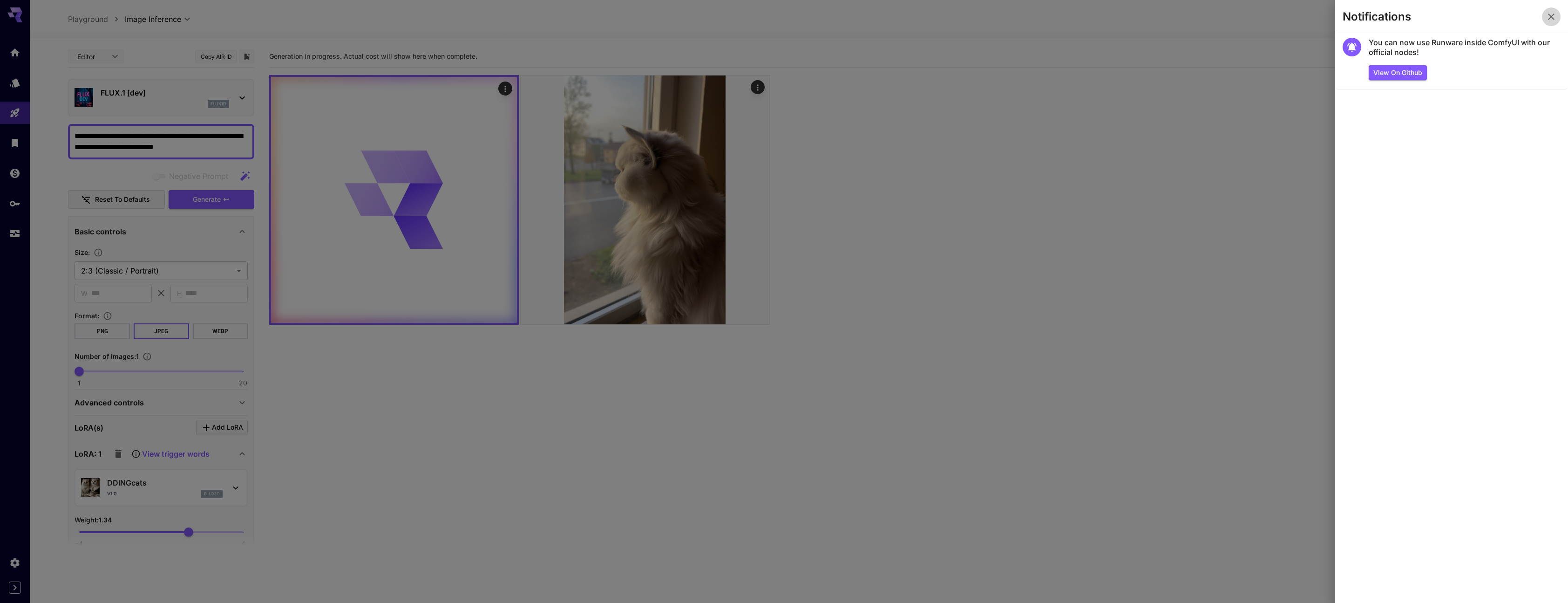
click at [1551, 16] on icon "button" at bounding box center [1551, 16] width 7 height 7
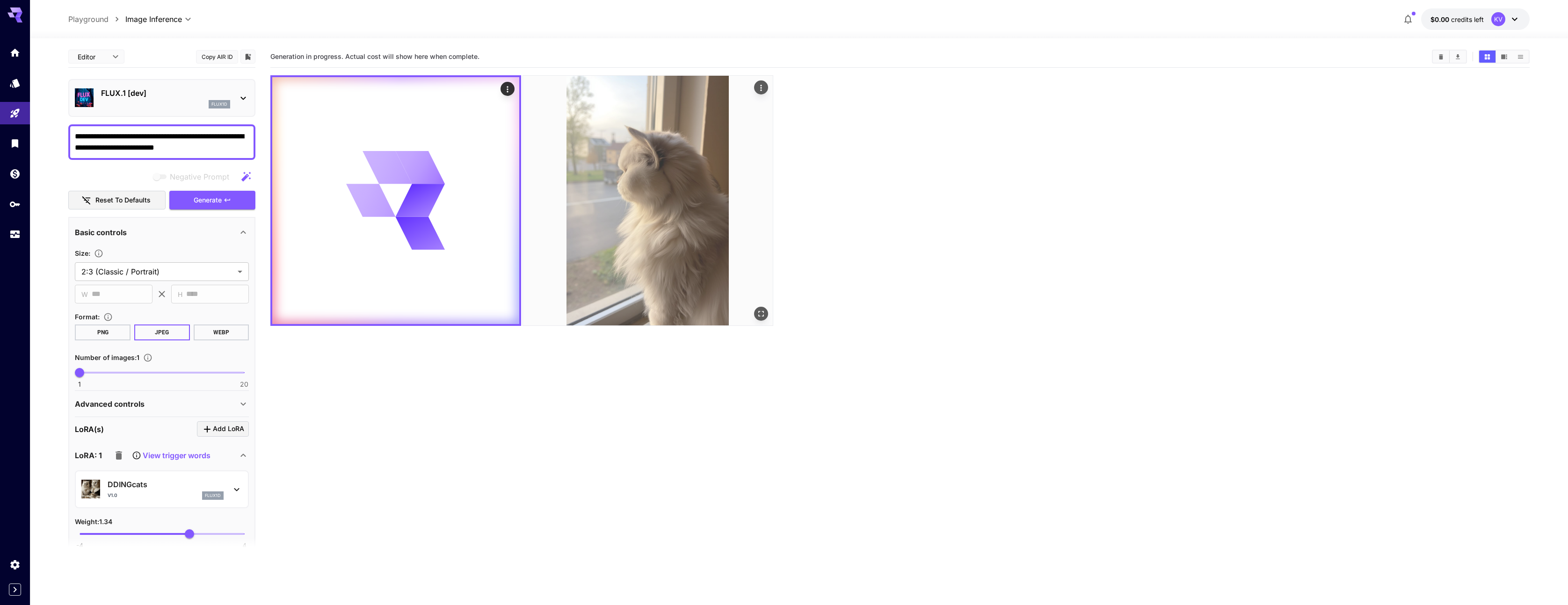
click at [628, 126] on img at bounding box center [647, 200] width 250 height 250
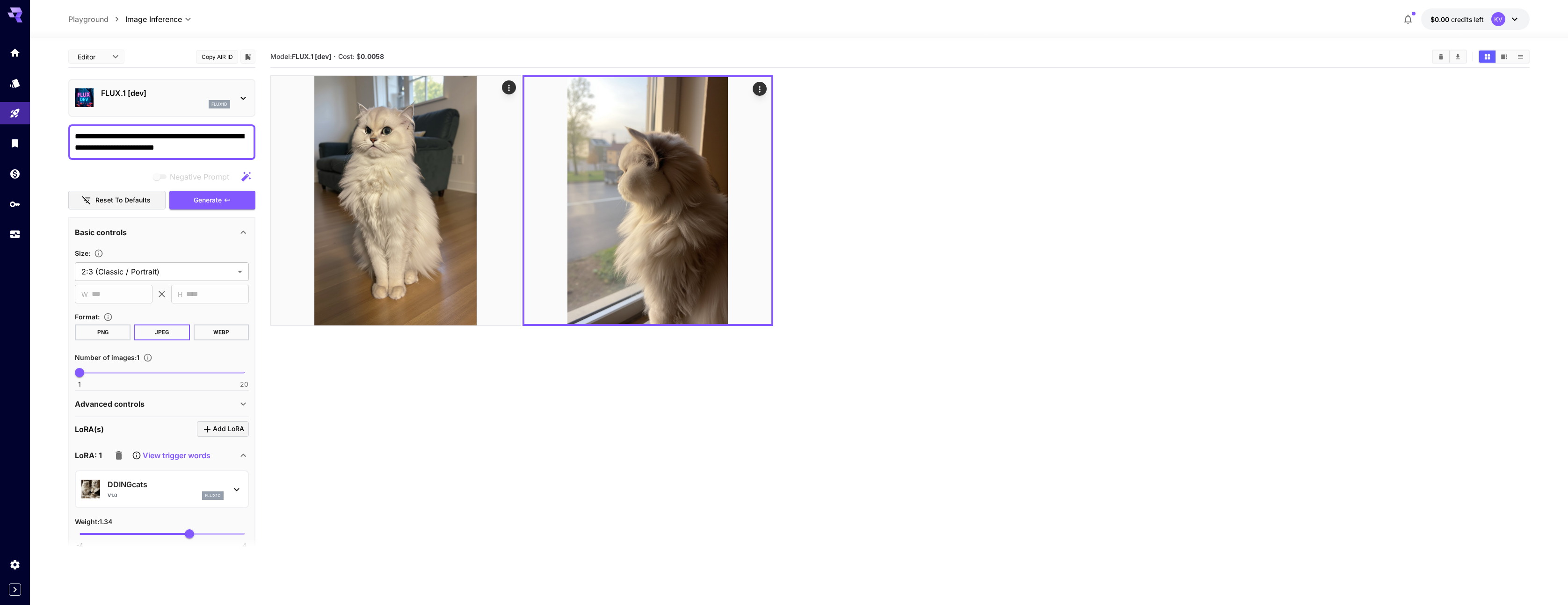
click at [396, 106] on img at bounding box center [396, 200] width 250 height 250
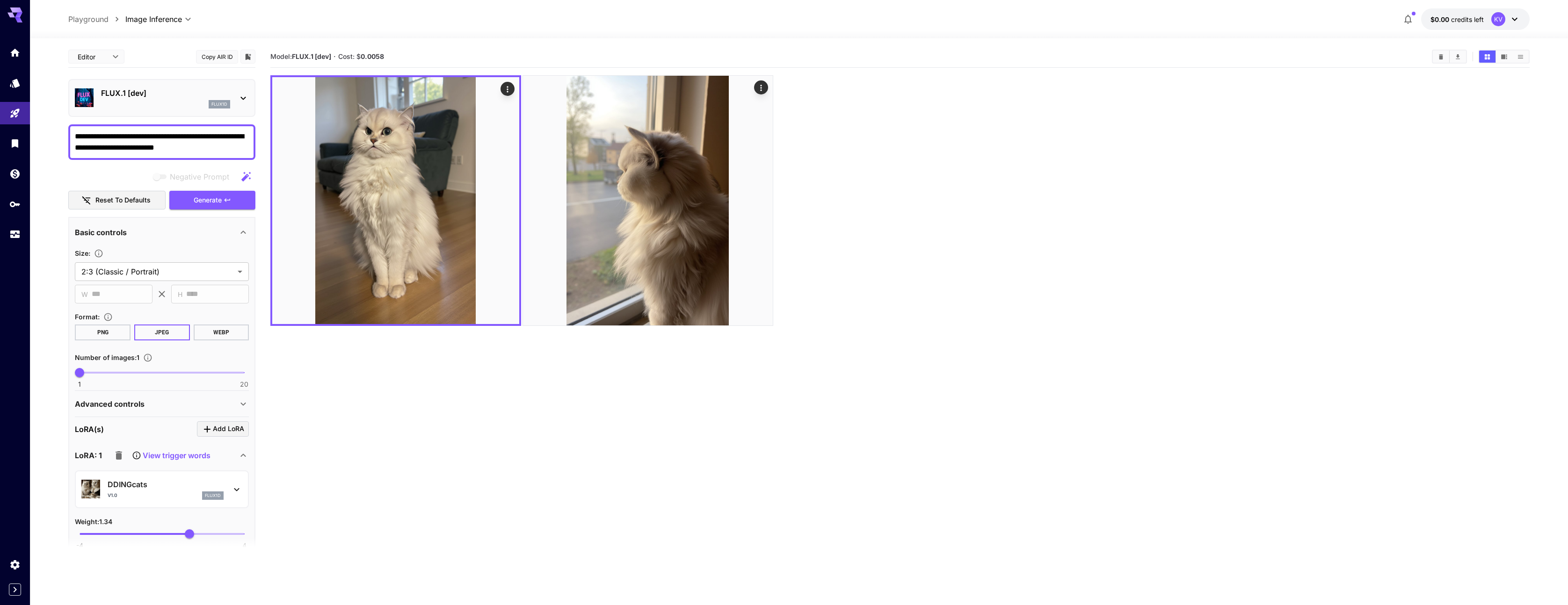
click at [446, 405] on section "Model: FLUX.1 [dev] · Cost: $ 0.0058" at bounding box center [900, 348] width 1259 height 605
drag, startPoint x: 152, startPoint y: 149, endPoint x: 192, endPoint y: 148, distance: 40.0
click at [192, 148] on textarea "**********" at bounding box center [161, 142] width 174 height 23
type textarea "**********"
click at [114, 457] on icon "button" at bounding box center [119, 455] width 11 height 11
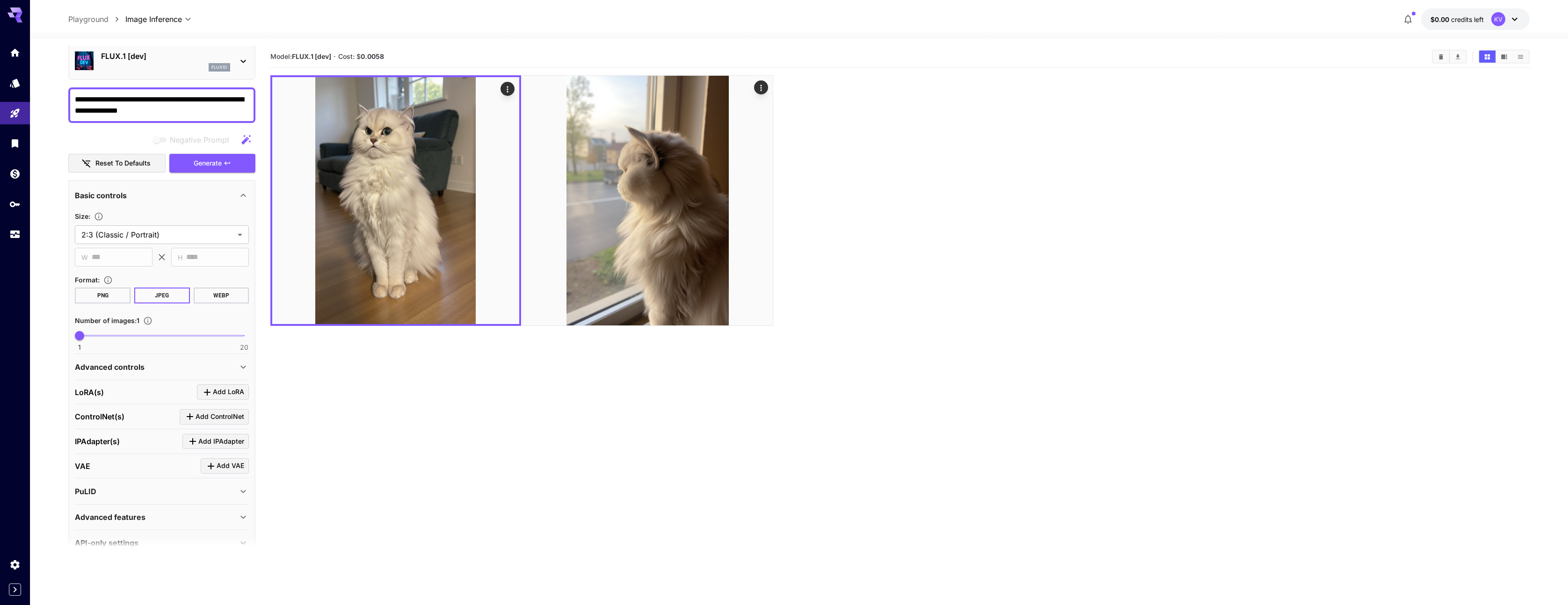
scroll to position [57, 0]
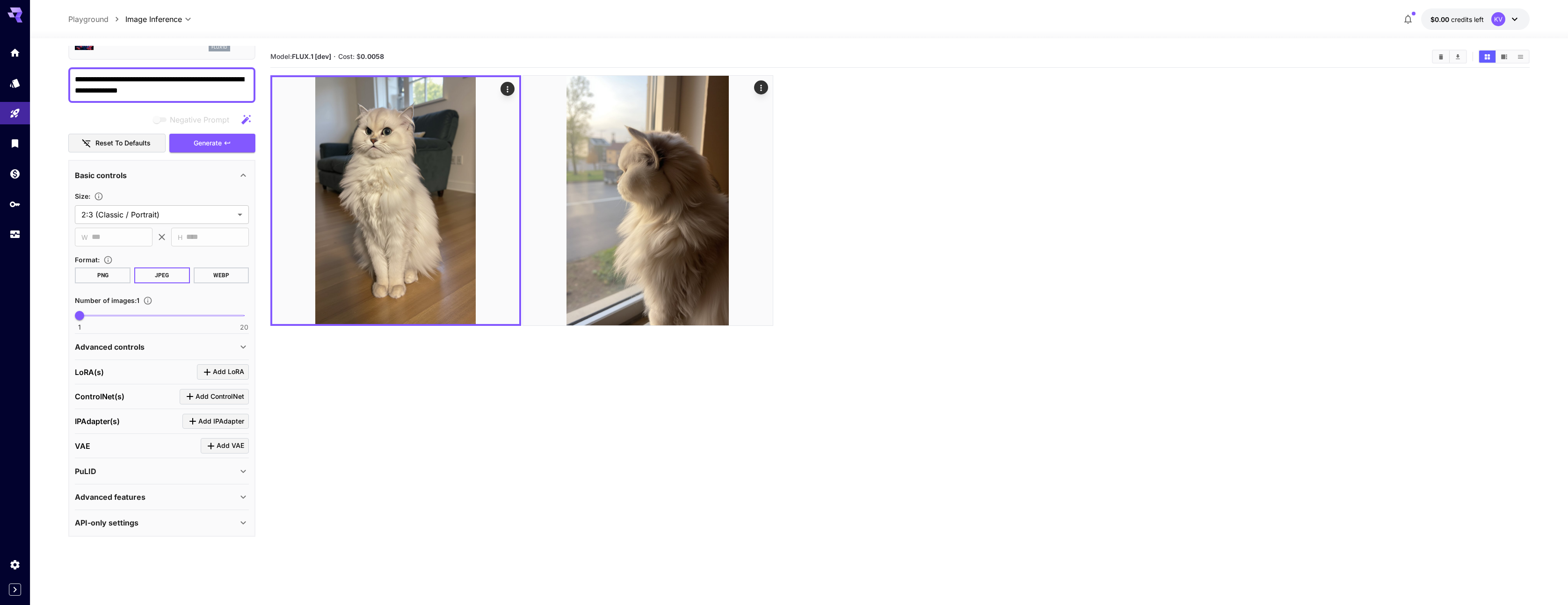
click at [117, 527] on p "API-only settings" at bounding box center [106, 522] width 64 height 11
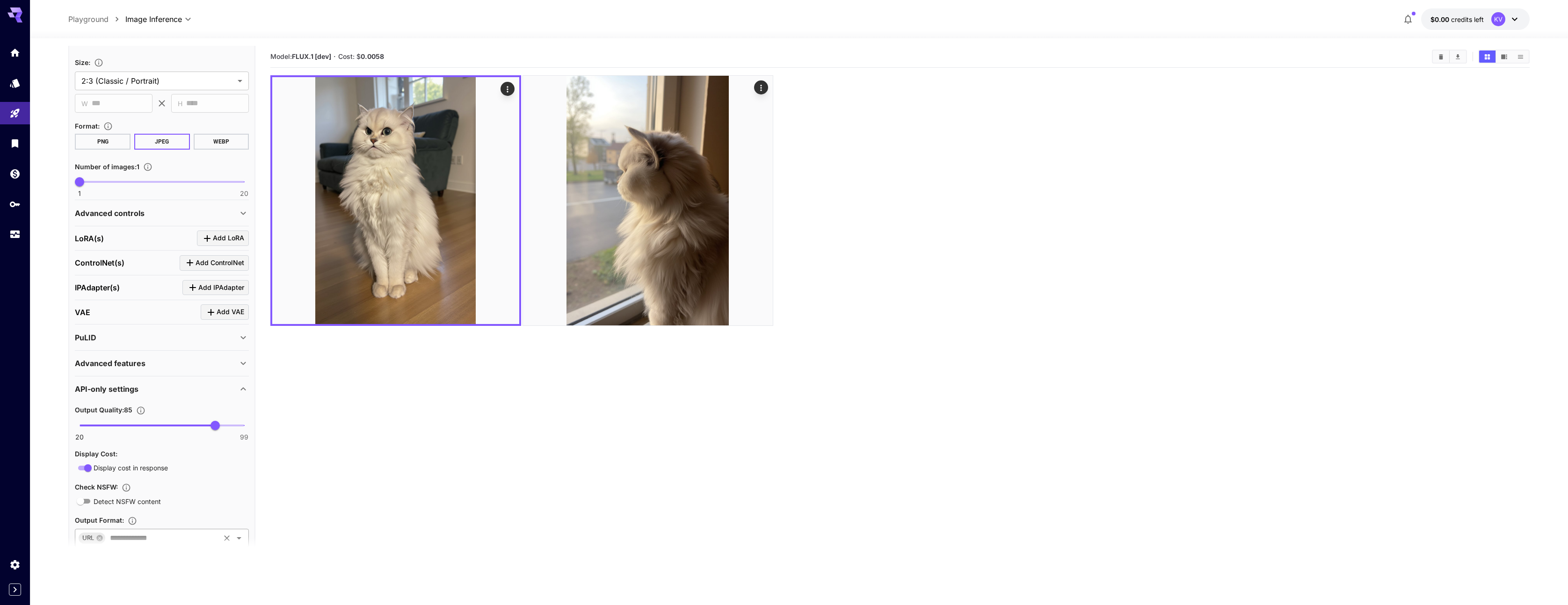
scroll to position [259, 0]
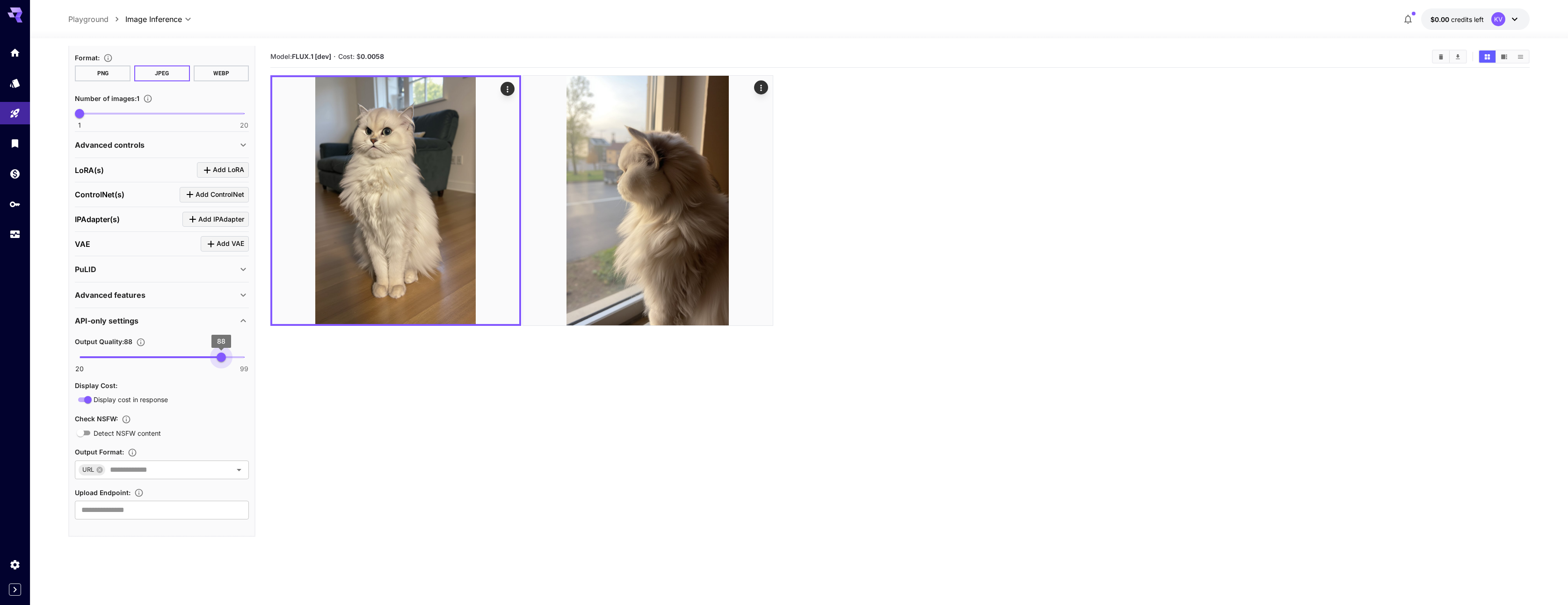
type input "**"
drag, startPoint x: 220, startPoint y: 356, endPoint x: 275, endPoint y: 354, distance: 55.0
click at [275, 354] on main "**********" at bounding box center [799, 352] width 1461 height 612
click at [158, 306] on div "Advanced features" at bounding box center [161, 301] width 174 height 23
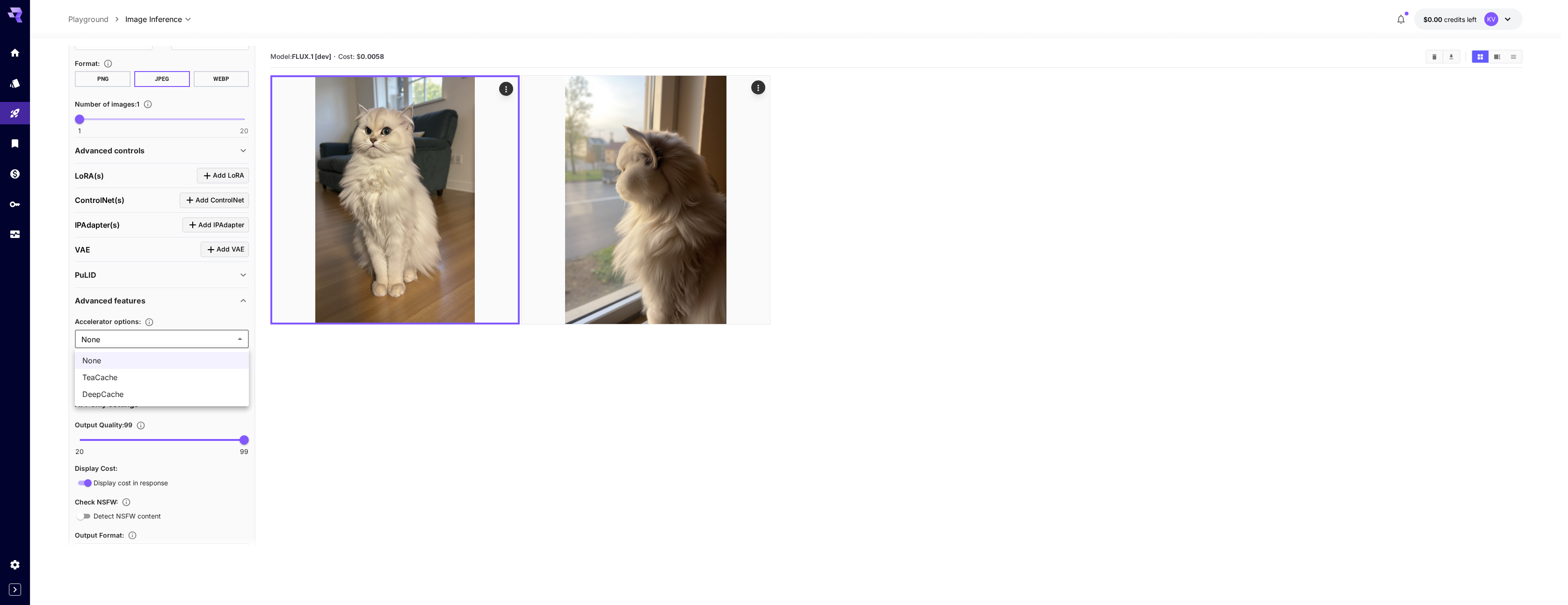
click at [132, 337] on body "**********" at bounding box center [784, 339] width 1568 height 679
click at [133, 338] on div at bounding box center [787, 302] width 1575 height 605
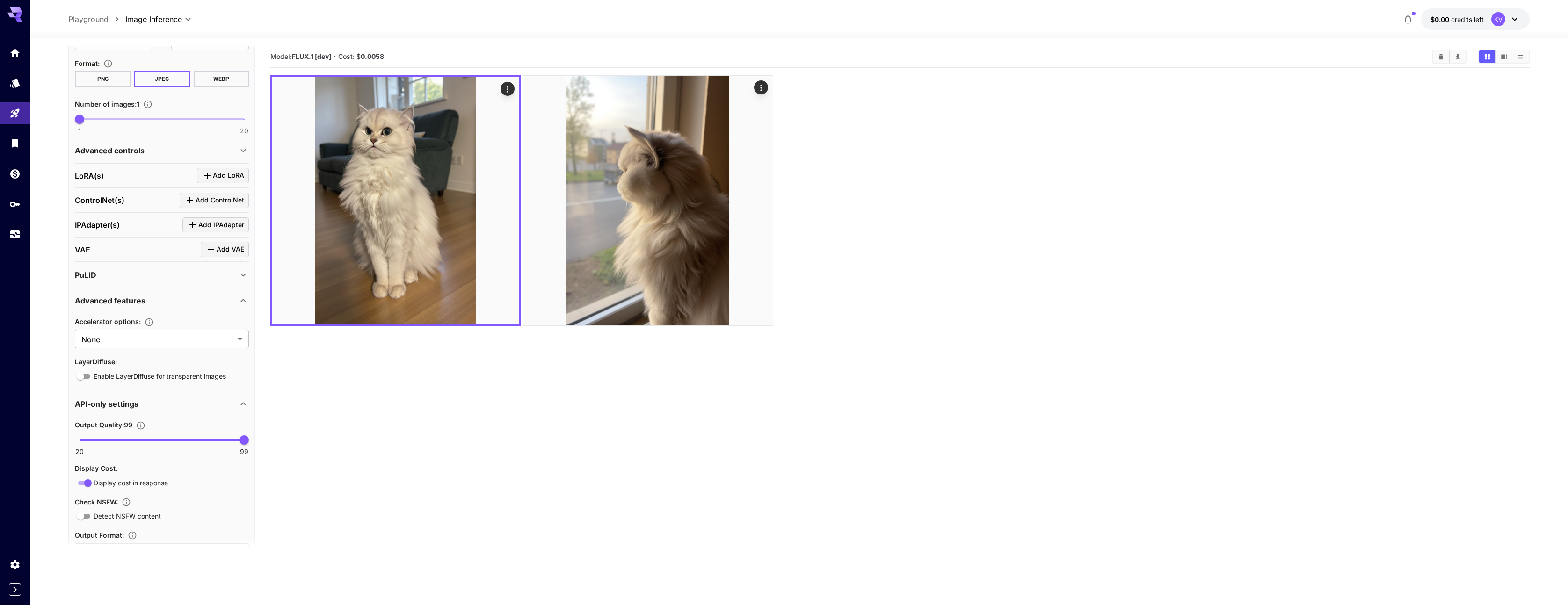
click at [127, 273] on div "PuLID" at bounding box center [156, 275] width 163 height 11
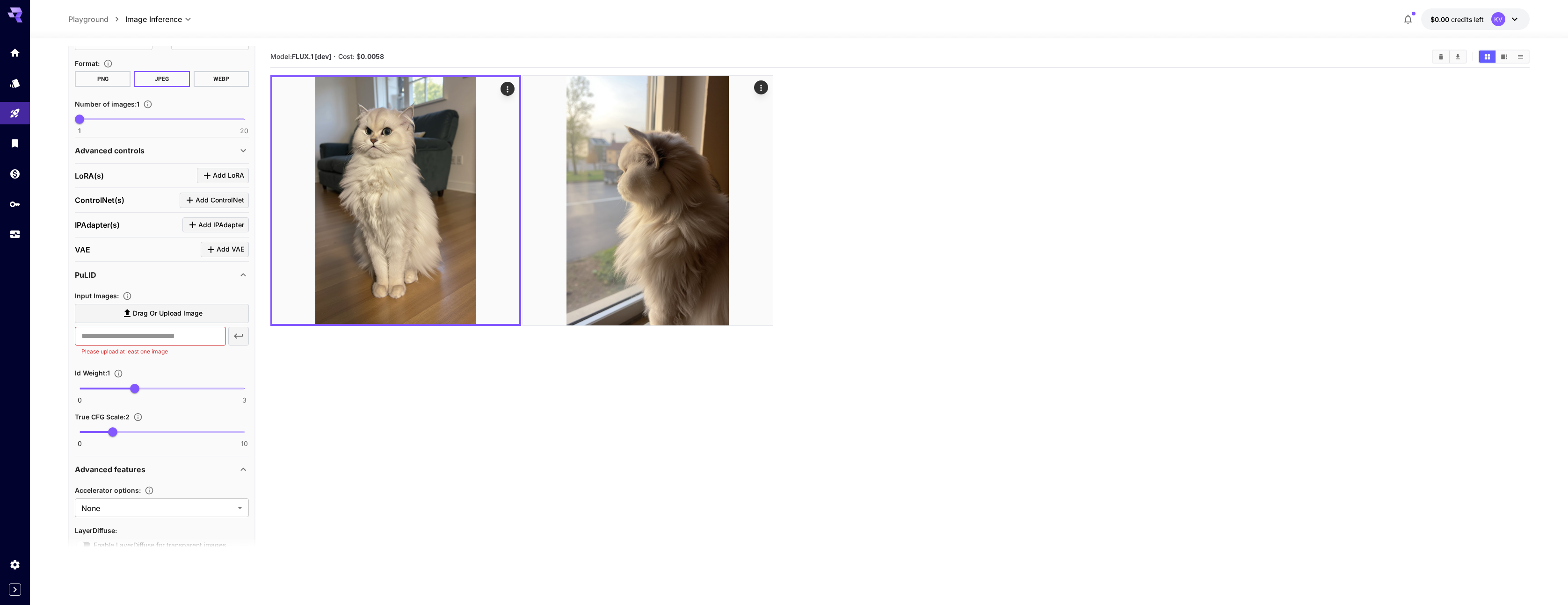
click at [127, 273] on div "PuLID" at bounding box center [156, 275] width 163 height 11
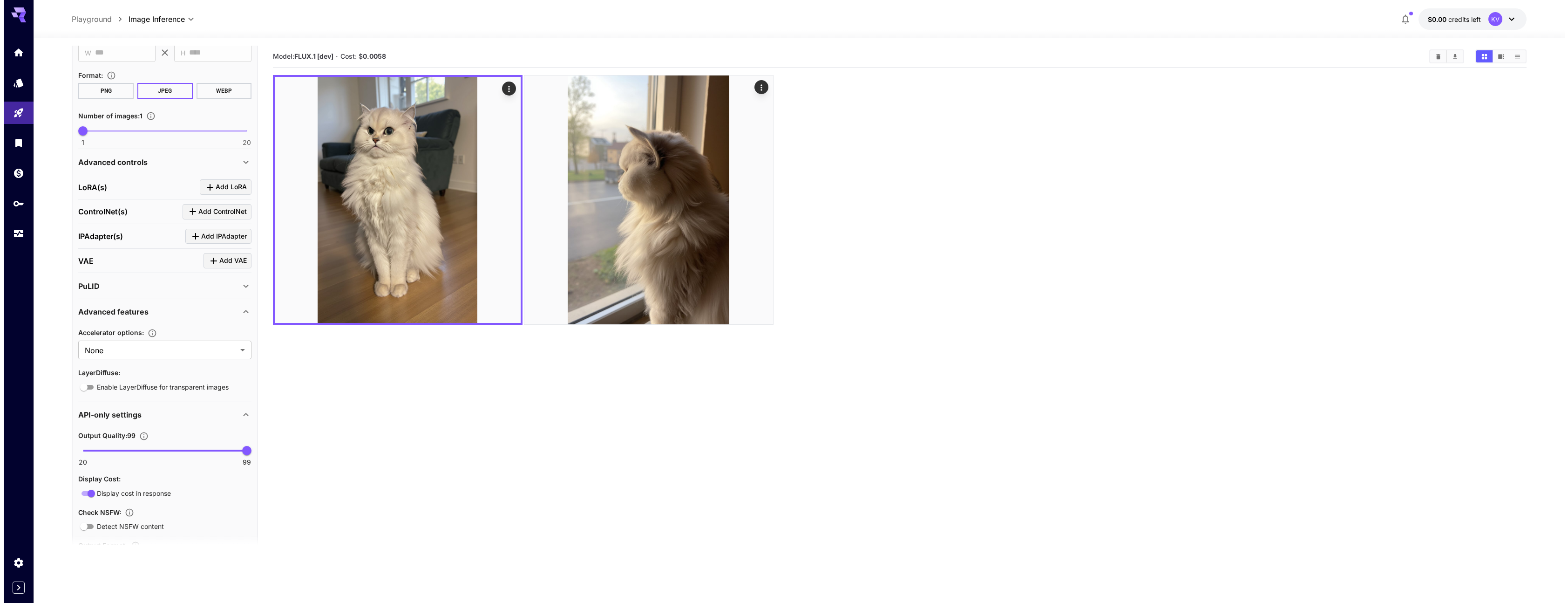
scroll to position [234, 0]
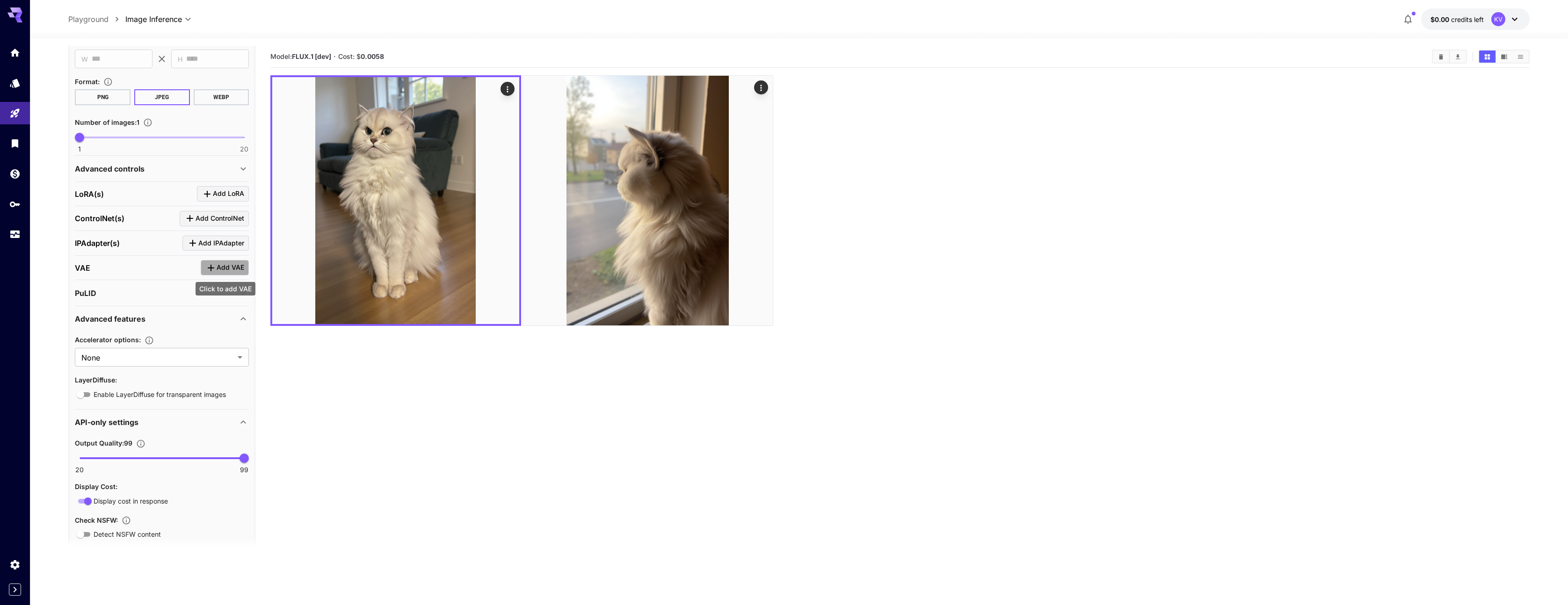
click at [225, 265] on span "Add VAE" at bounding box center [230, 267] width 28 height 12
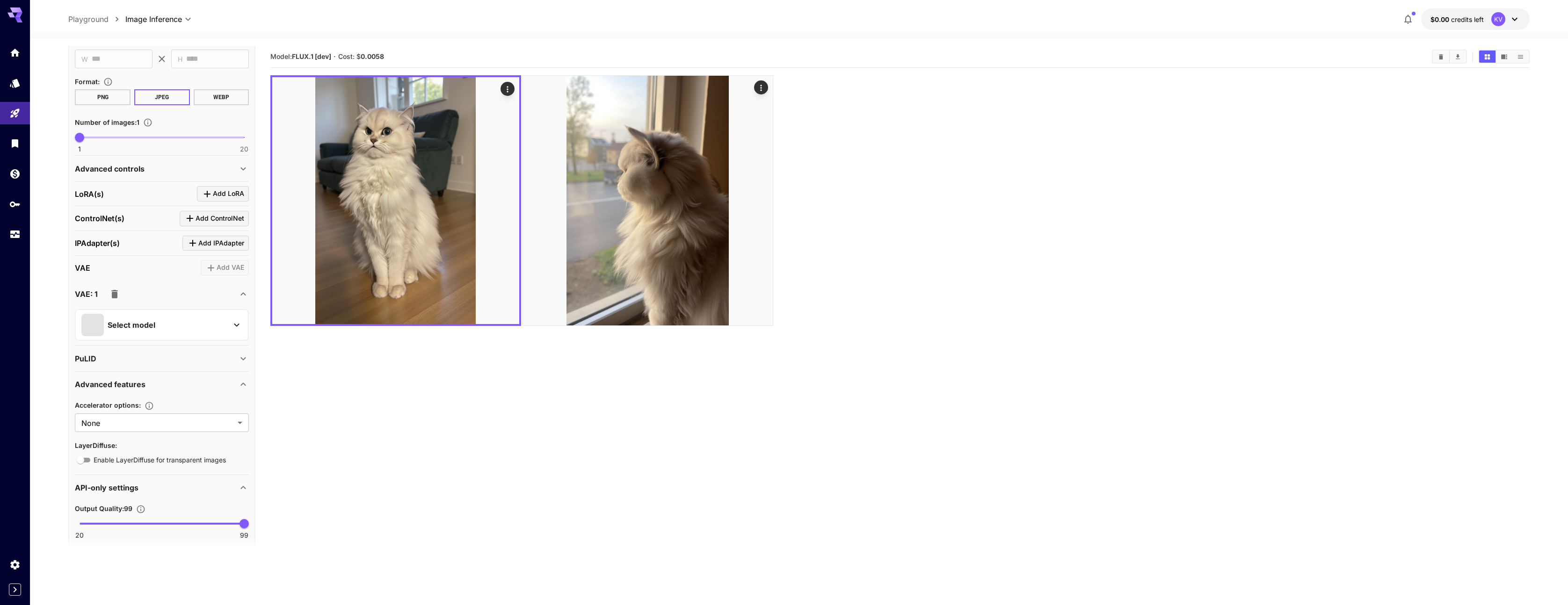
click at [119, 321] on p "Select model" at bounding box center [131, 325] width 48 height 11
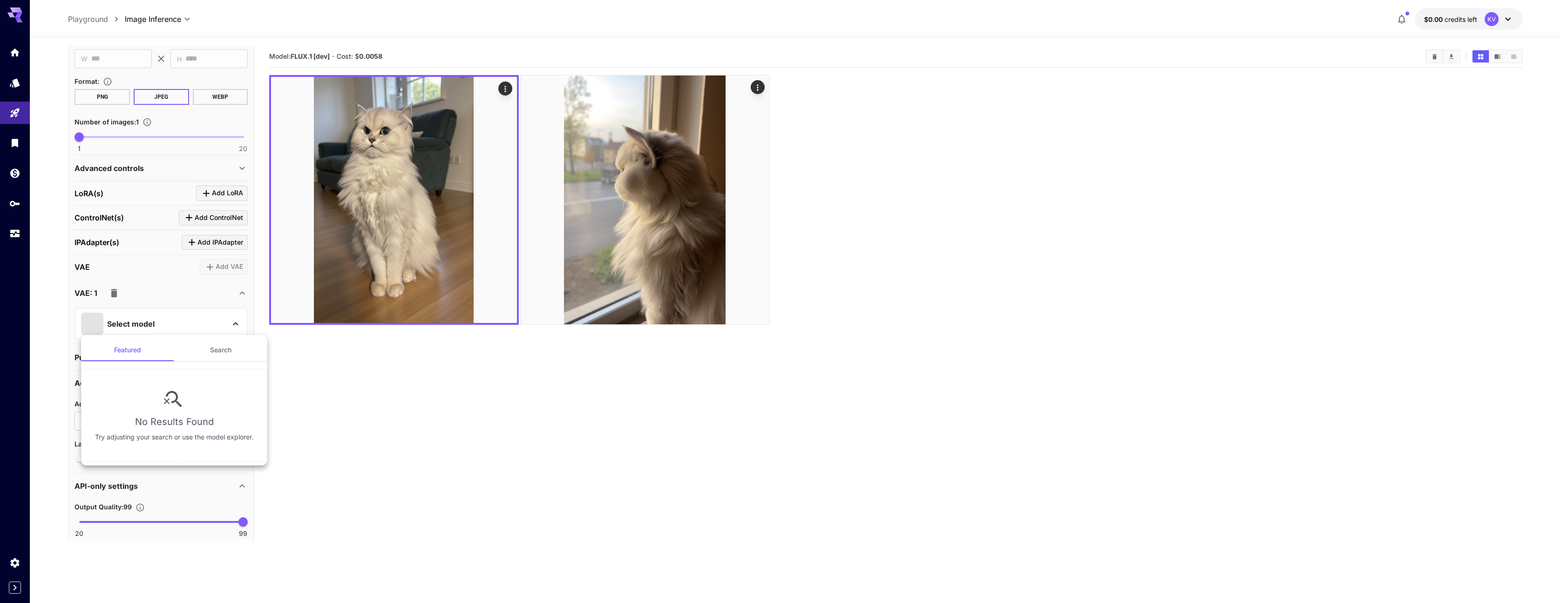
click at [210, 355] on button "Search" at bounding box center [220, 350] width 93 height 23
click at [136, 358] on button "Featured" at bounding box center [127, 350] width 93 height 23
click at [235, 316] on div at bounding box center [784, 302] width 1568 height 603
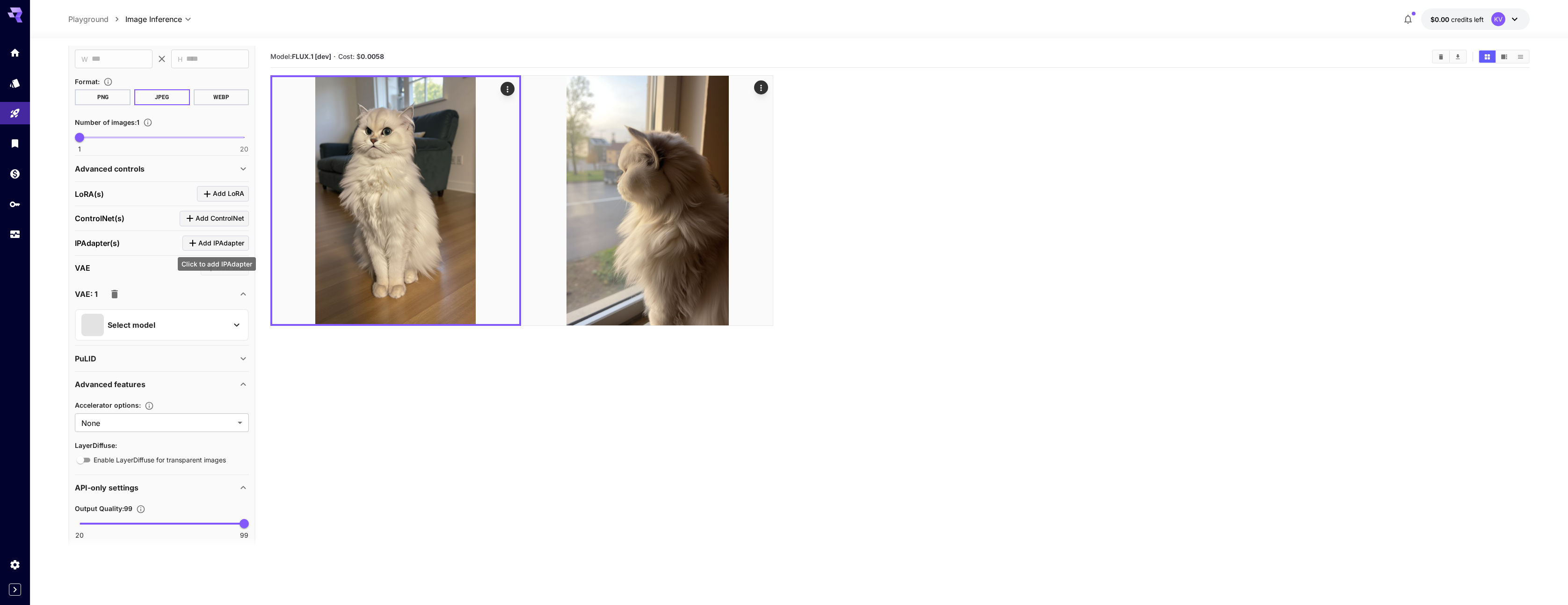
click at [196, 243] on icon "Click to add IPAdapter" at bounding box center [193, 243] width 7 height 7
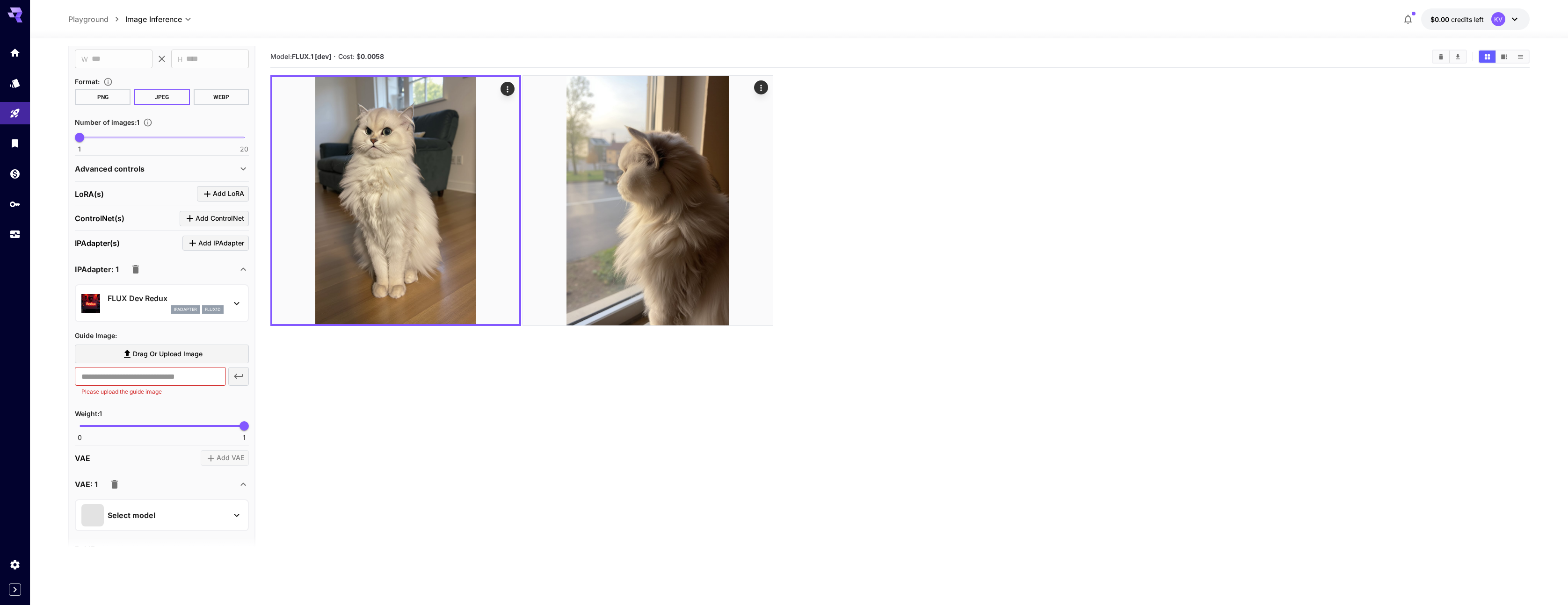
click at [239, 304] on icon at bounding box center [237, 303] width 11 height 11
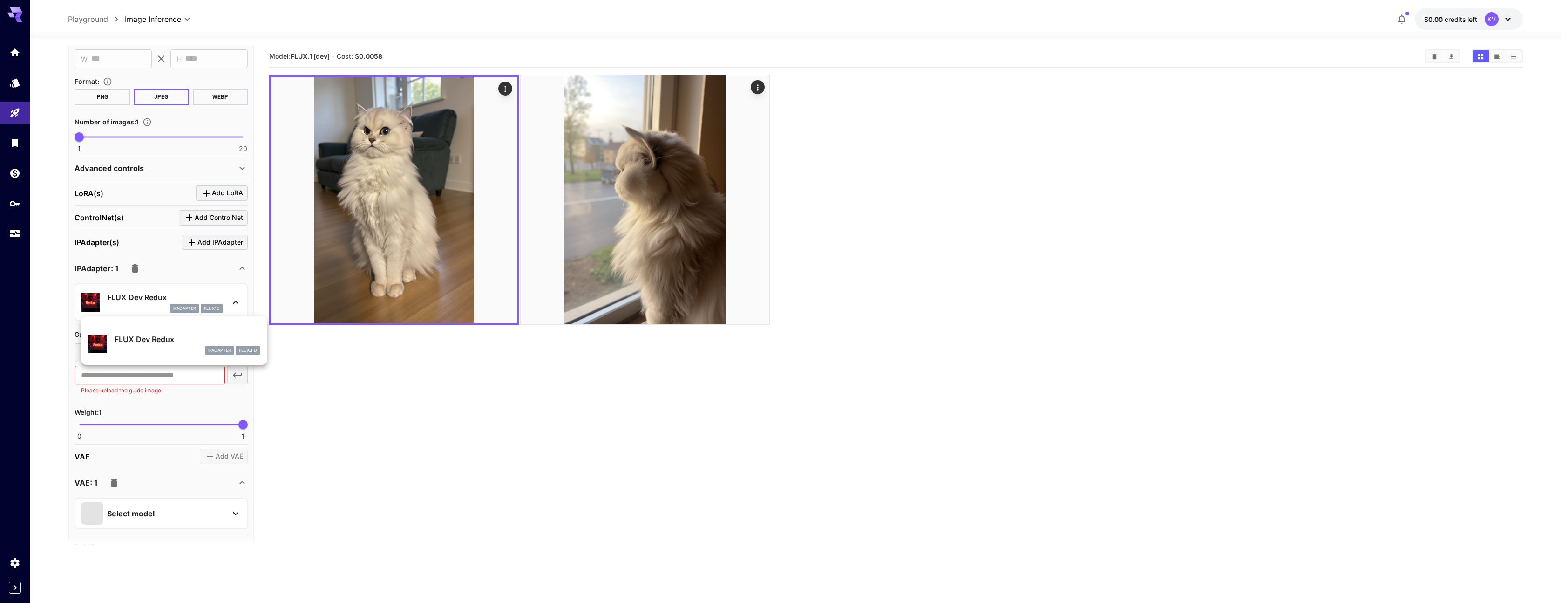
click at [238, 303] on div at bounding box center [784, 302] width 1568 height 603
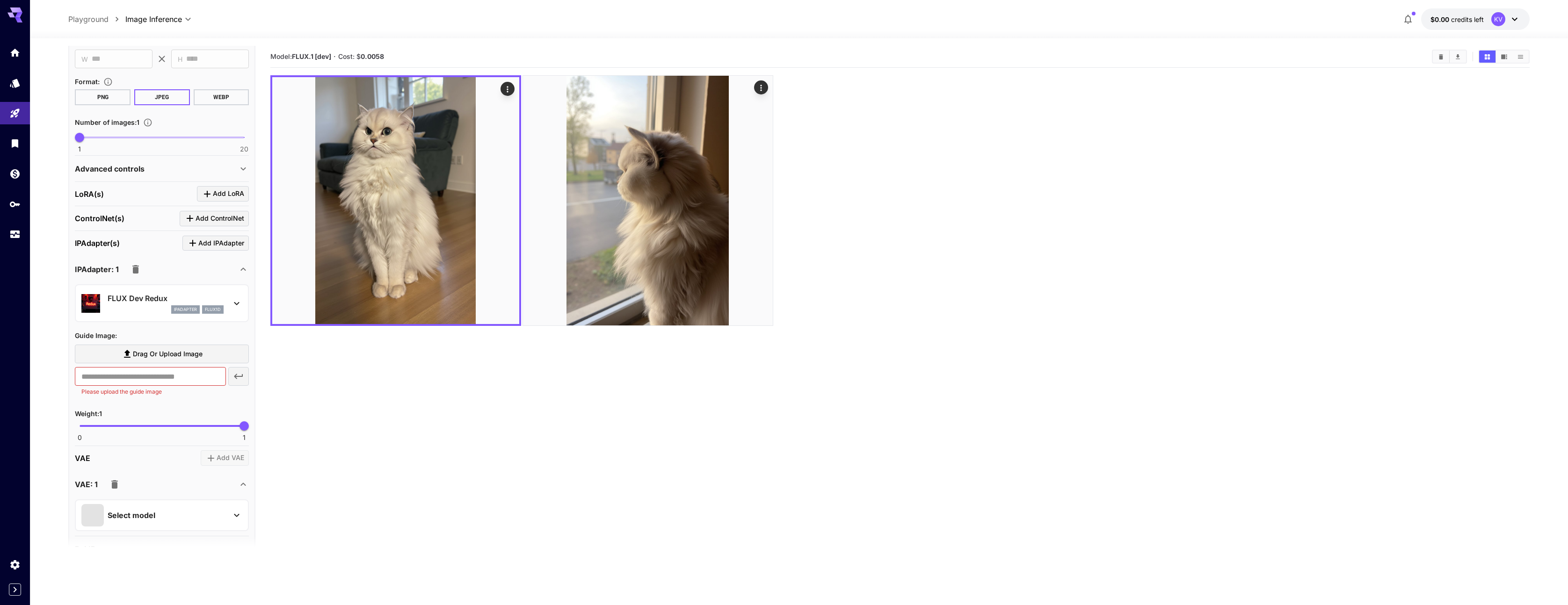
click at [130, 268] on icon "button" at bounding box center [136, 270] width 11 height 11
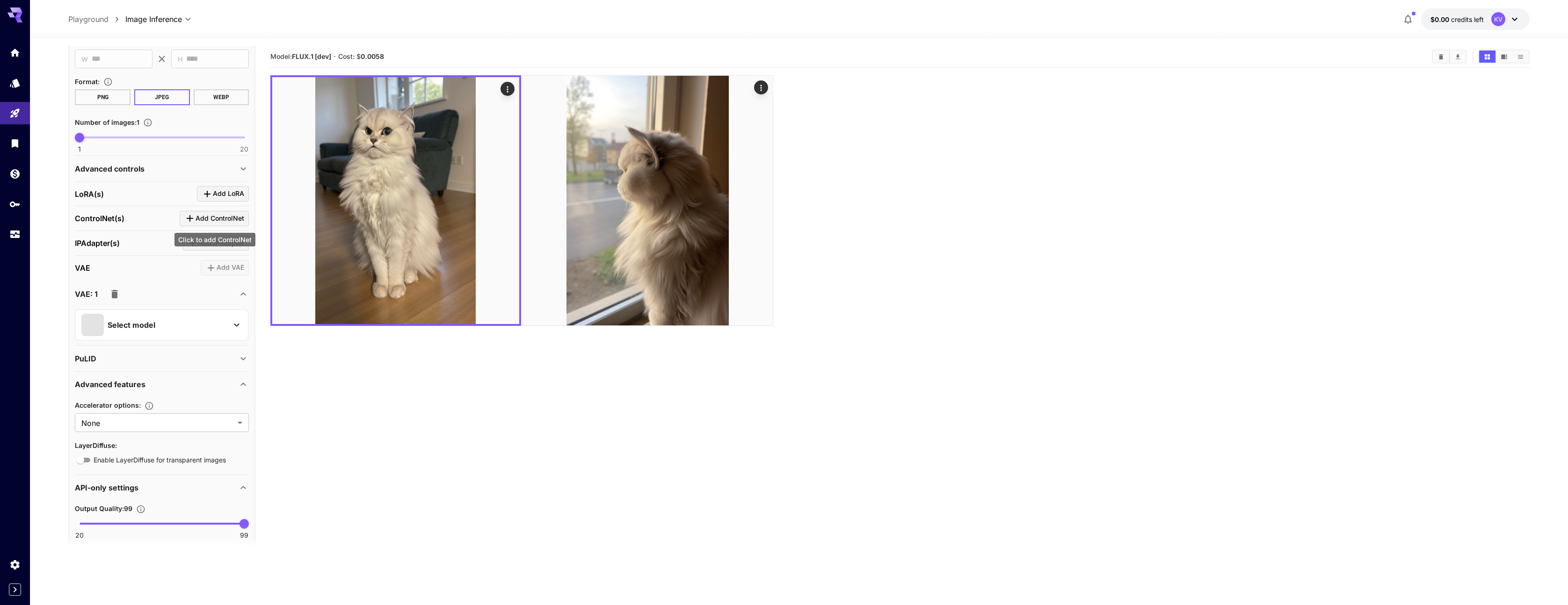
click at [194, 218] on icon "Click to add ControlNet" at bounding box center [190, 218] width 11 height 11
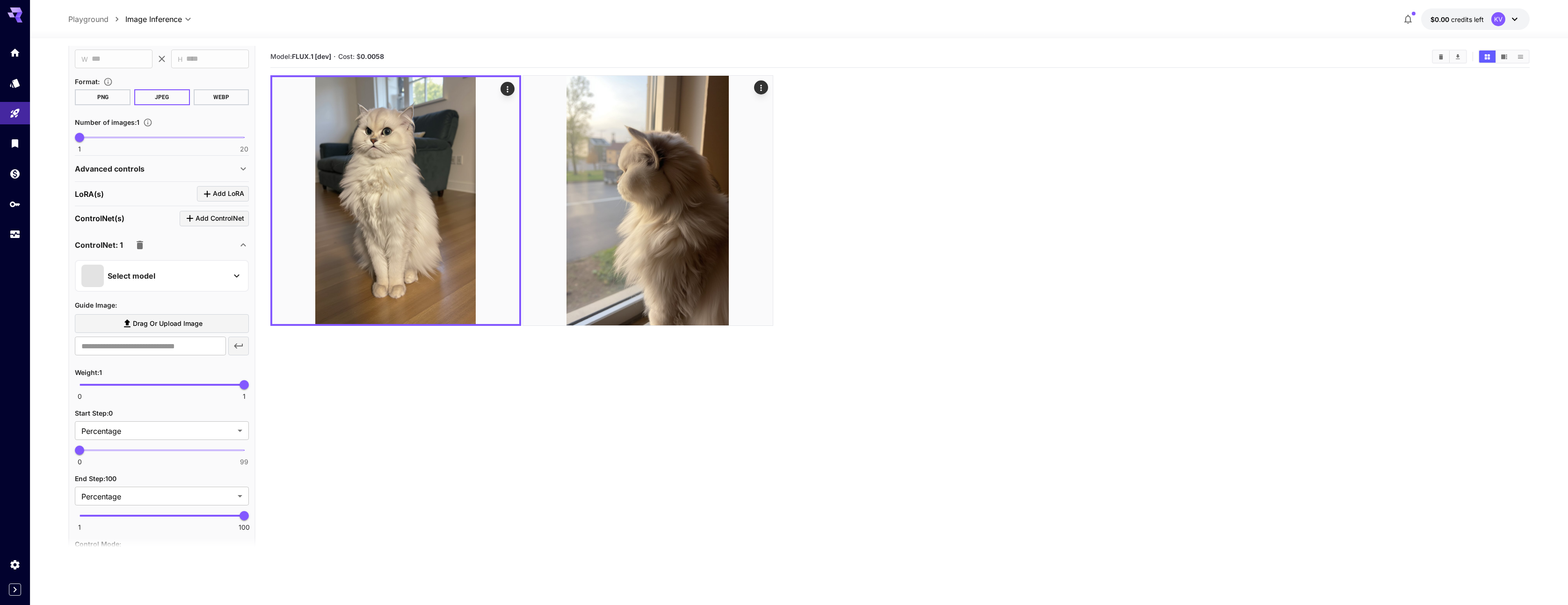
click at [105, 285] on div "Select model" at bounding box center [154, 276] width 146 height 23
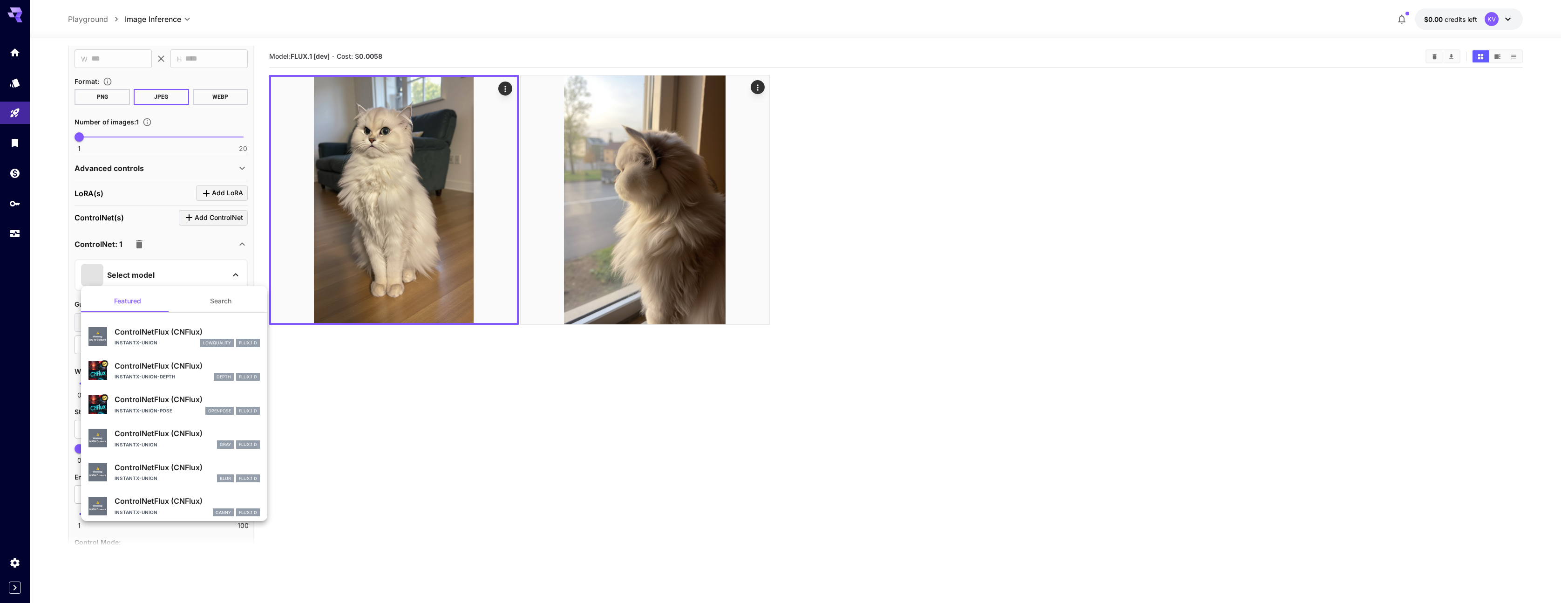
click at [110, 281] on div at bounding box center [784, 302] width 1568 height 603
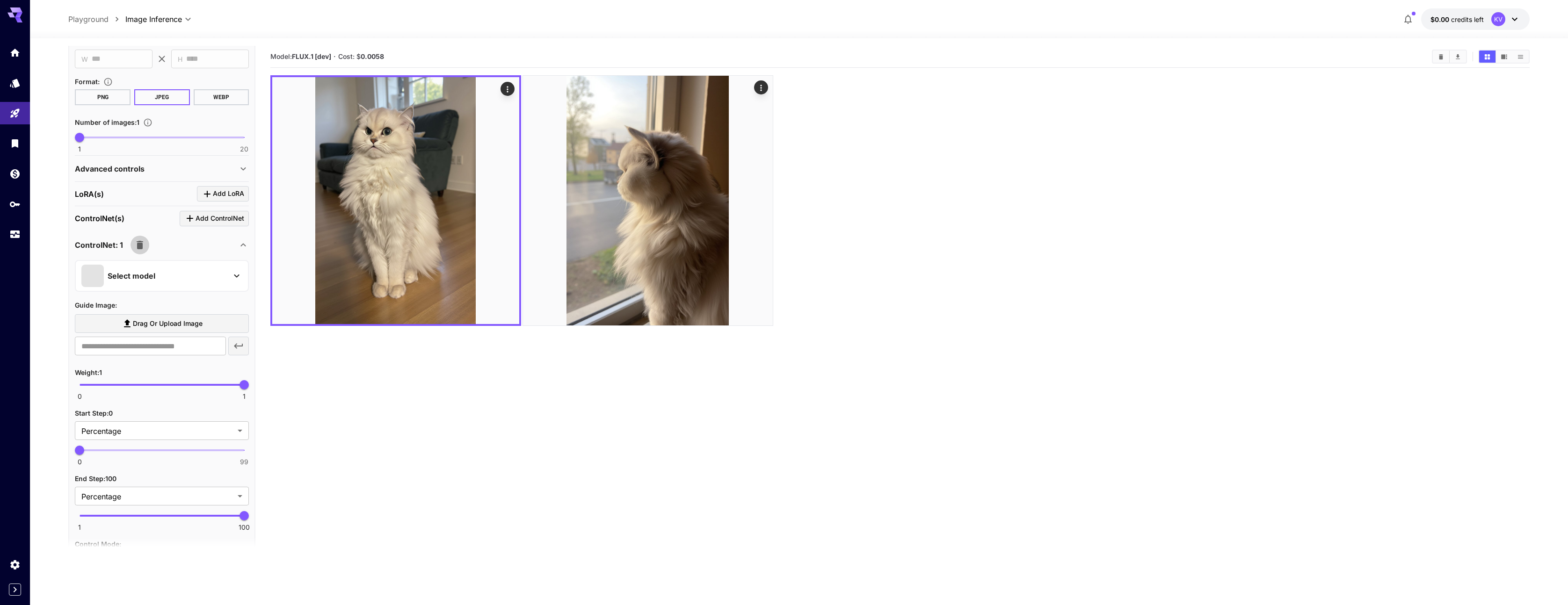
click at [141, 248] on icon "button" at bounding box center [139, 245] width 7 height 9
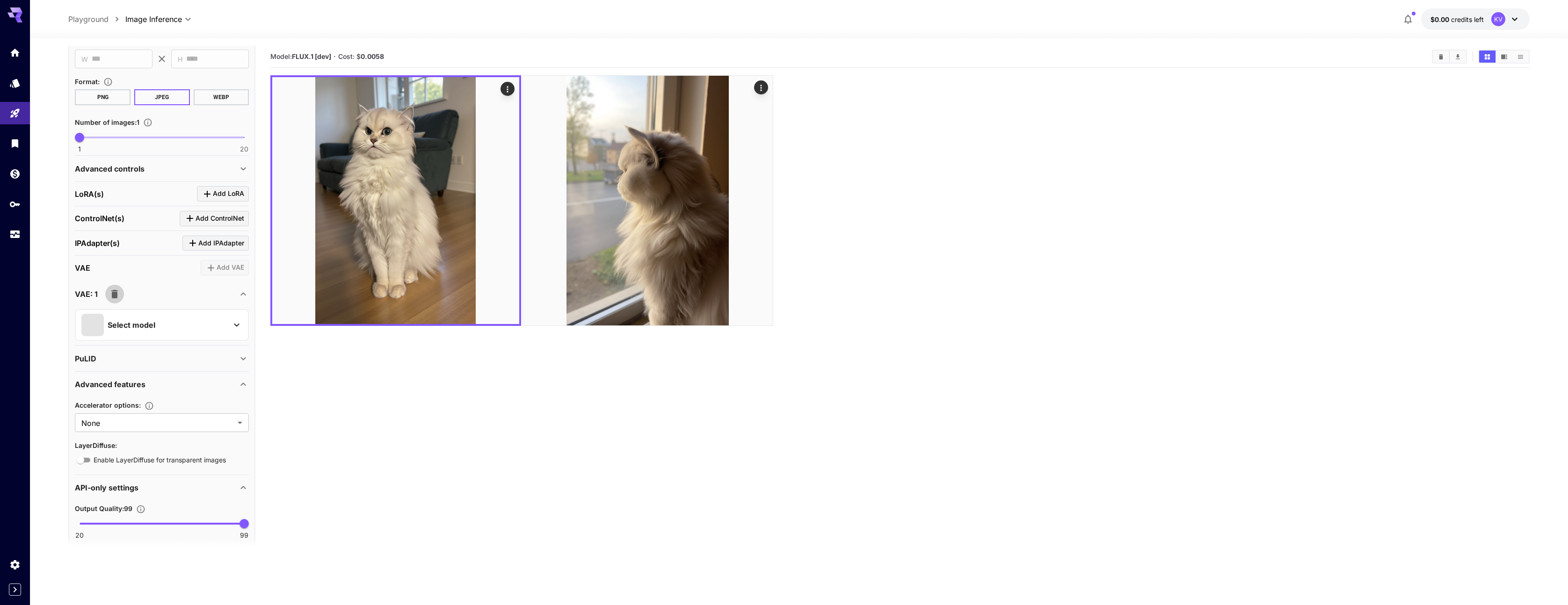
click at [117, 291] on icon "button" at bounding box center [114, 294] width 11 height 11
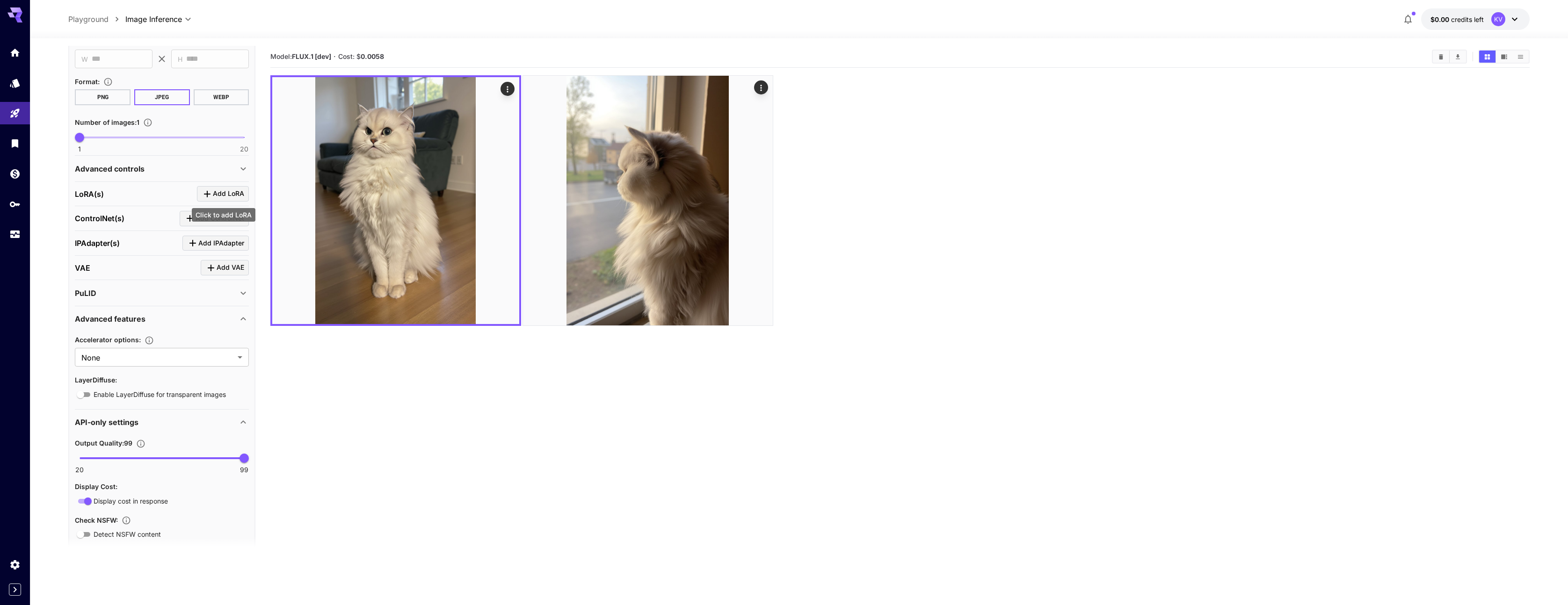
click at [206, 193] on icon "Click to add LoRA" at bounding box center [207, 194] width 7 height 7
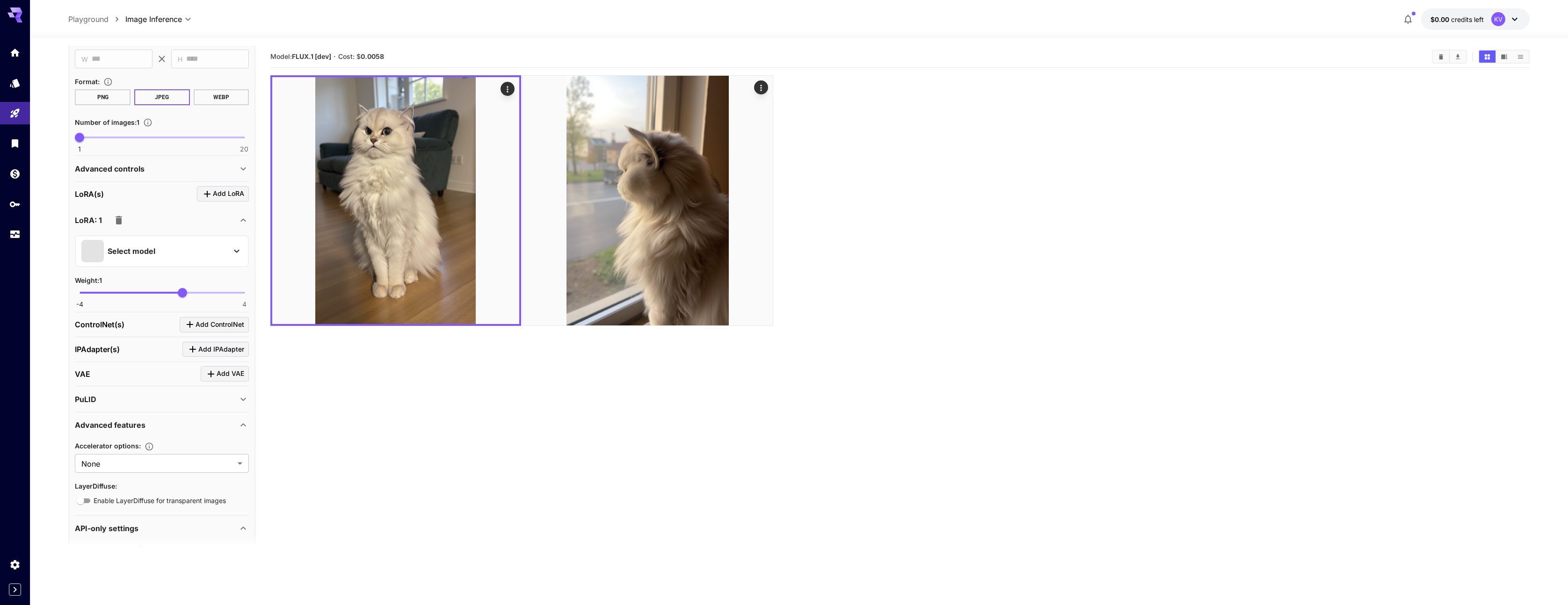
click at [164, 252] on div "Select model" at bounding box center [154, 251] width 146 height 23
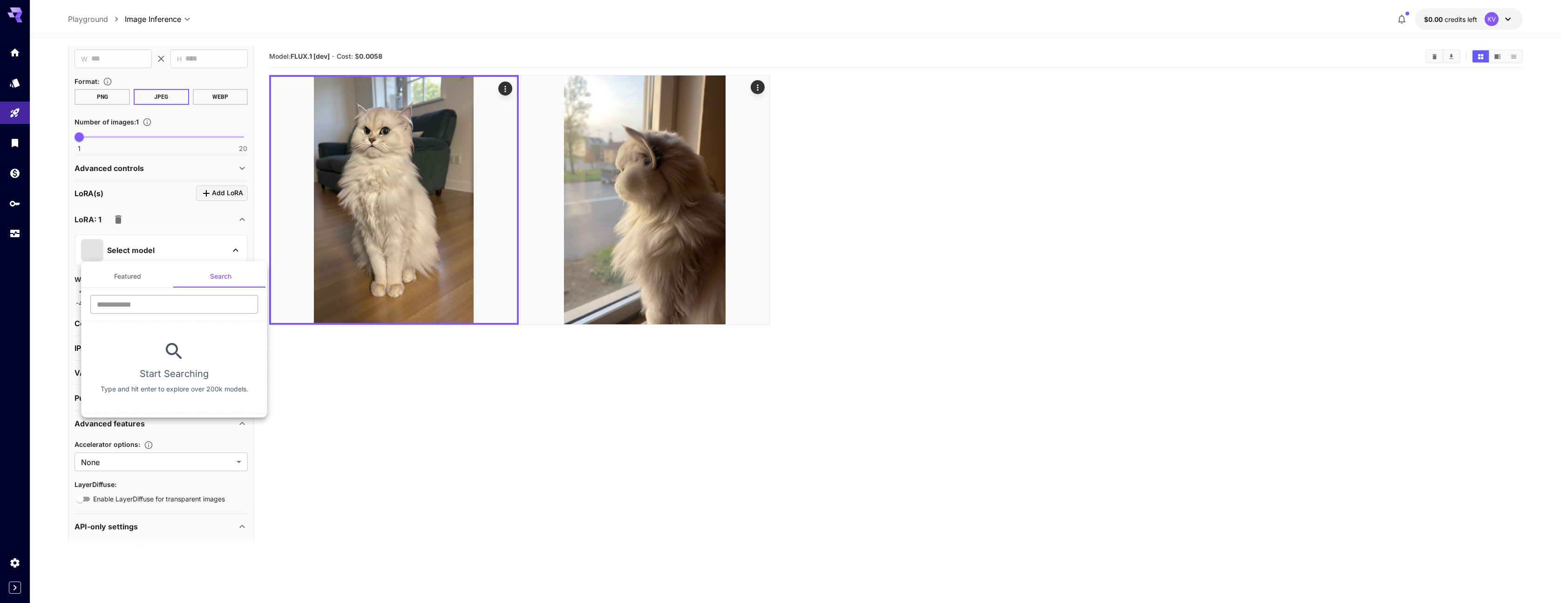
click at [150, 306] on input "text" at bounding box center [173, 304] width 167 height 19
drag, startPoint x: 114, startPoint y: 305, endPoint x: 205, endPoint y: 314, distance: 91.4
click at [205, 314] on div "**********" at bounding box center [174, 308] width 186 height 26
type input "*"
drag, startPoint x: 139, startPoint y: 306, endPoint x: 5, endPoint y: 312, distance: 134.1
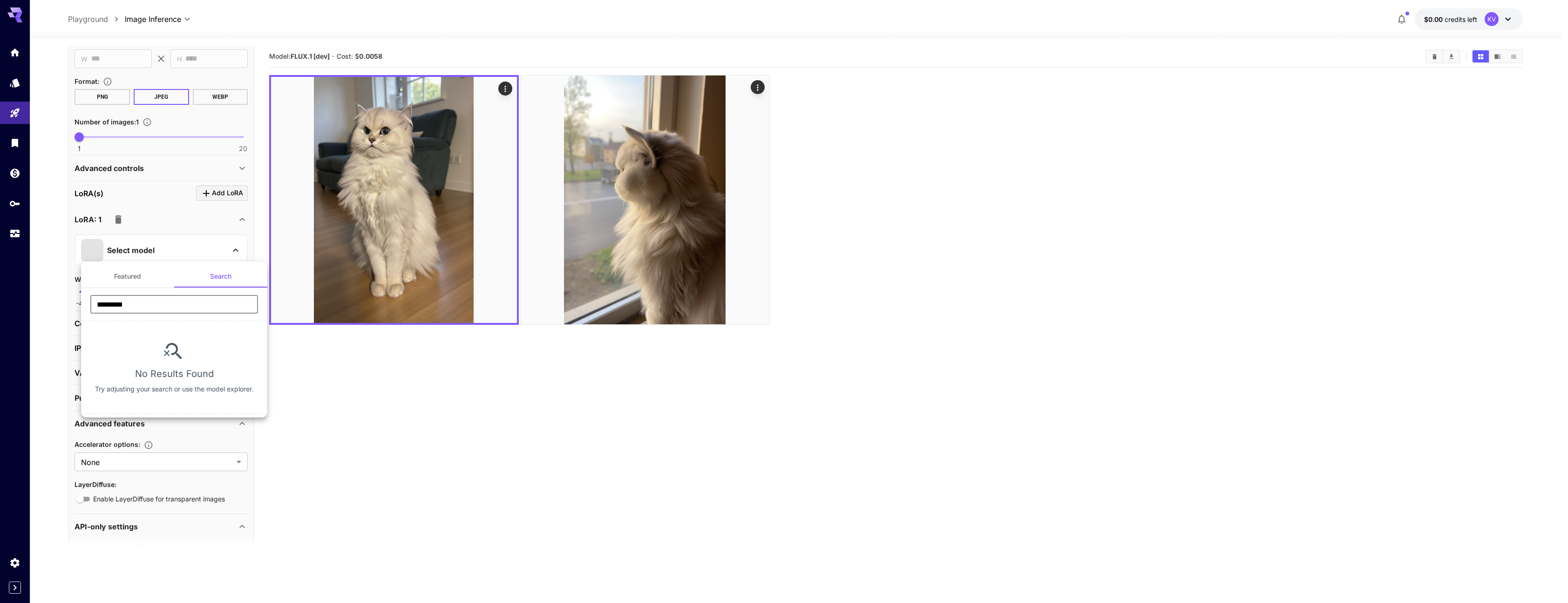
click at [58, 280] on div "Featured Search ********* ​ No Results Found Try adjusting your search or use t…" at bounding box center [93, 139] width 186 height 280
type input "****"
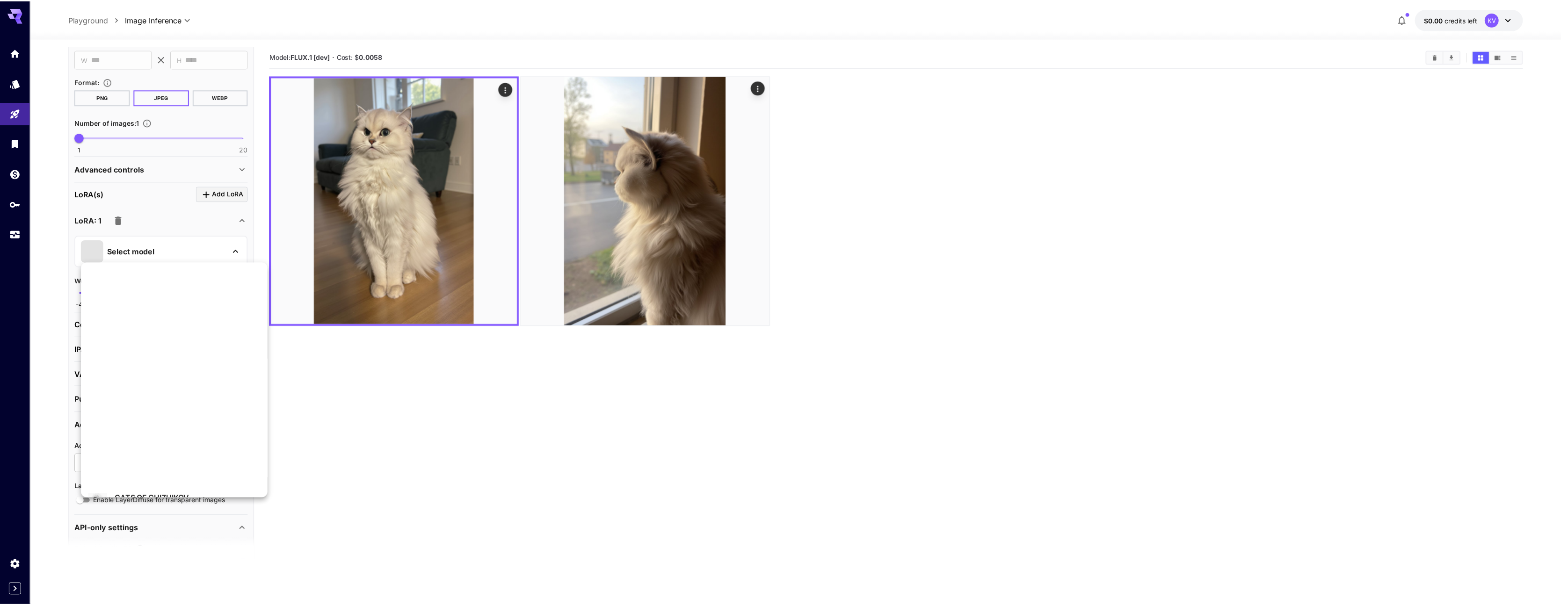
scroll to position [0, 0]
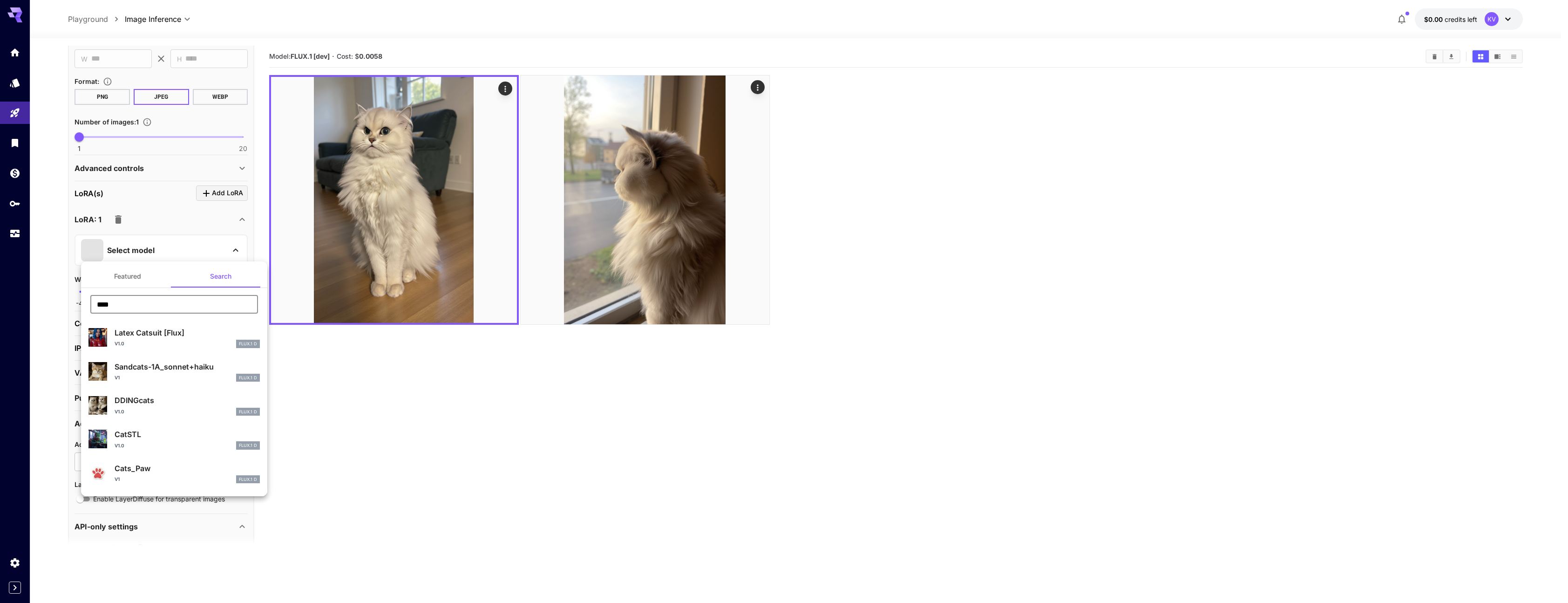
drag, startPoint x: 116, startPoint y: 303, endPoint x: 82, endPoint y: 302, distance: 34.0
click at [82, 302] on div "**** ​" at bounding box center [174, 308] width 186 height 26
click at [223, 252] on div at bounding box center [784, 302] width 1568 height 603
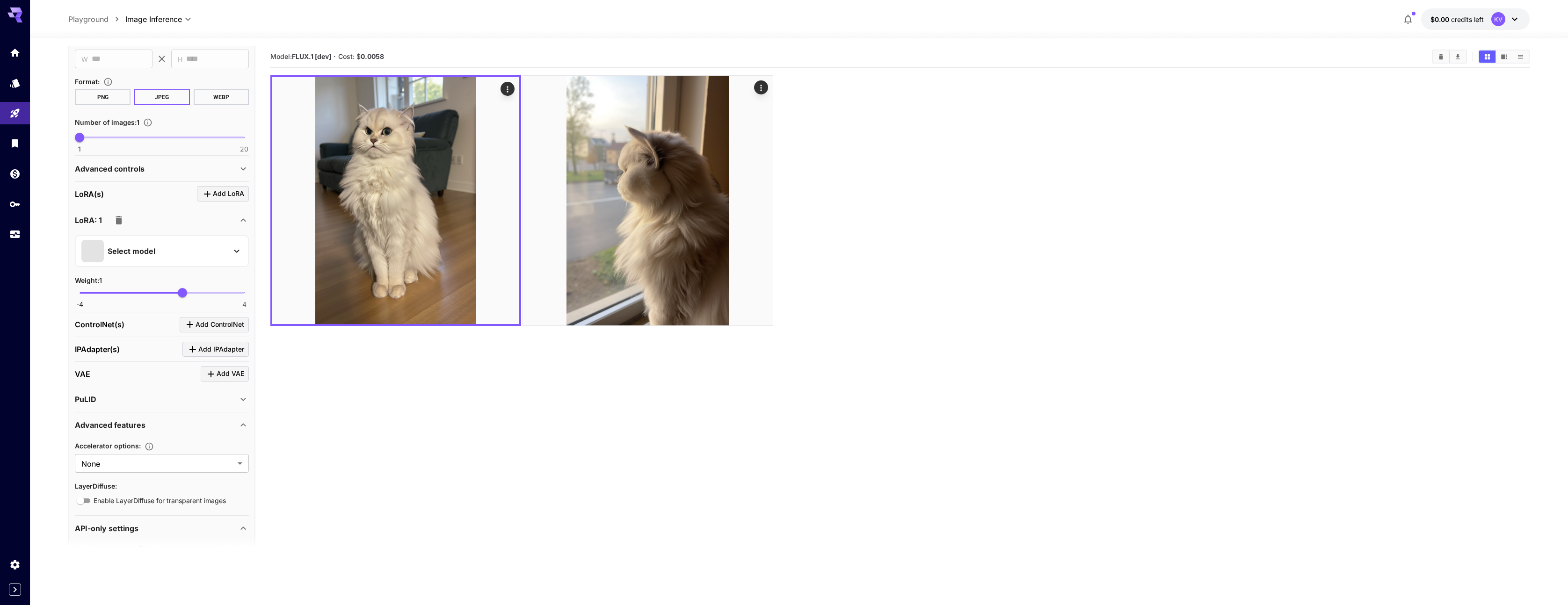
click at [125, 223] on button "button" at bounding box center [119, 220] width 19 height 19
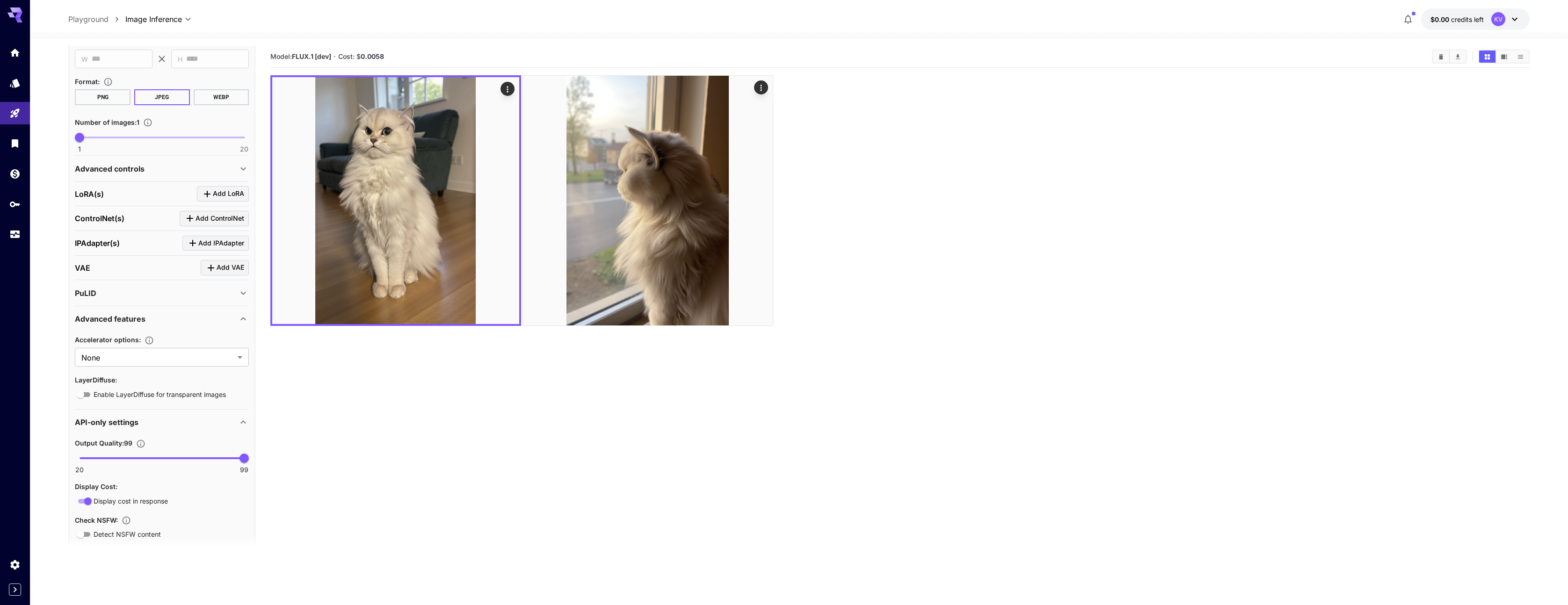
click at [223, 172] on div "Advanced controls" at bounding box center [156, 169] width 163 height 11
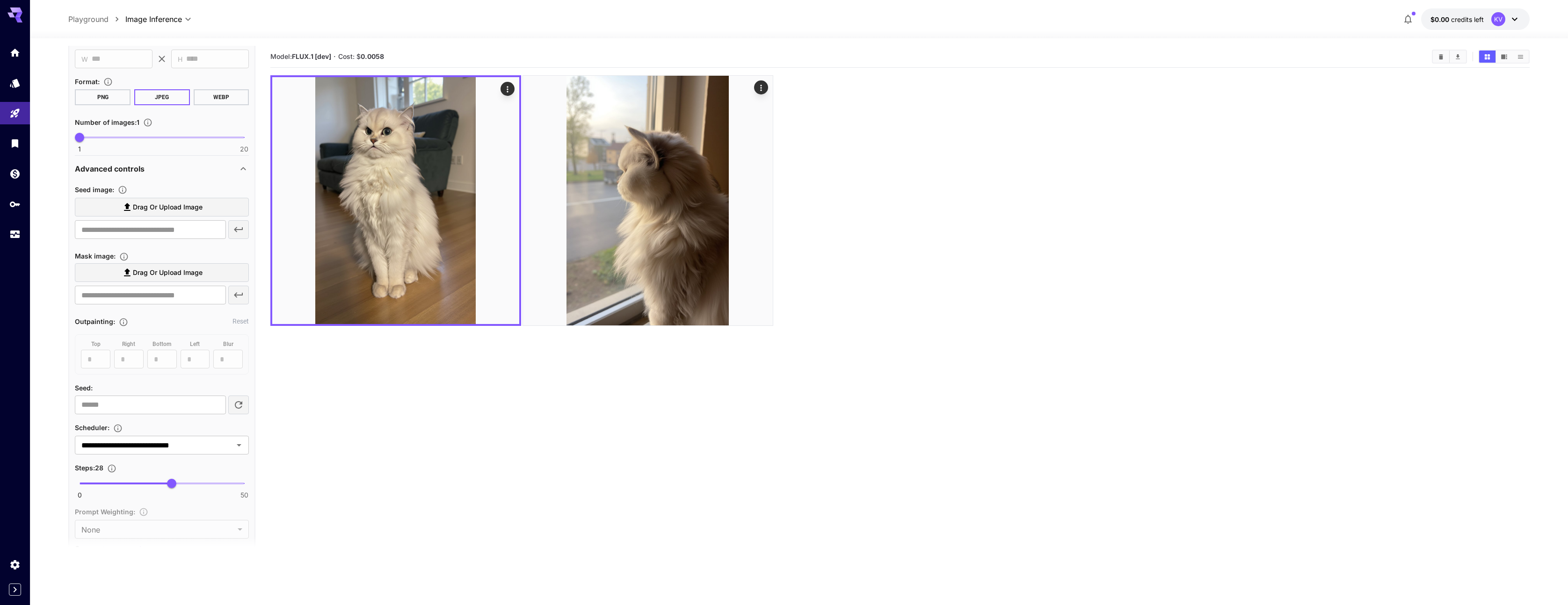
click at [223, 172] on div "Advanced controls" at bounding box center [156, 169] width 163 height 11
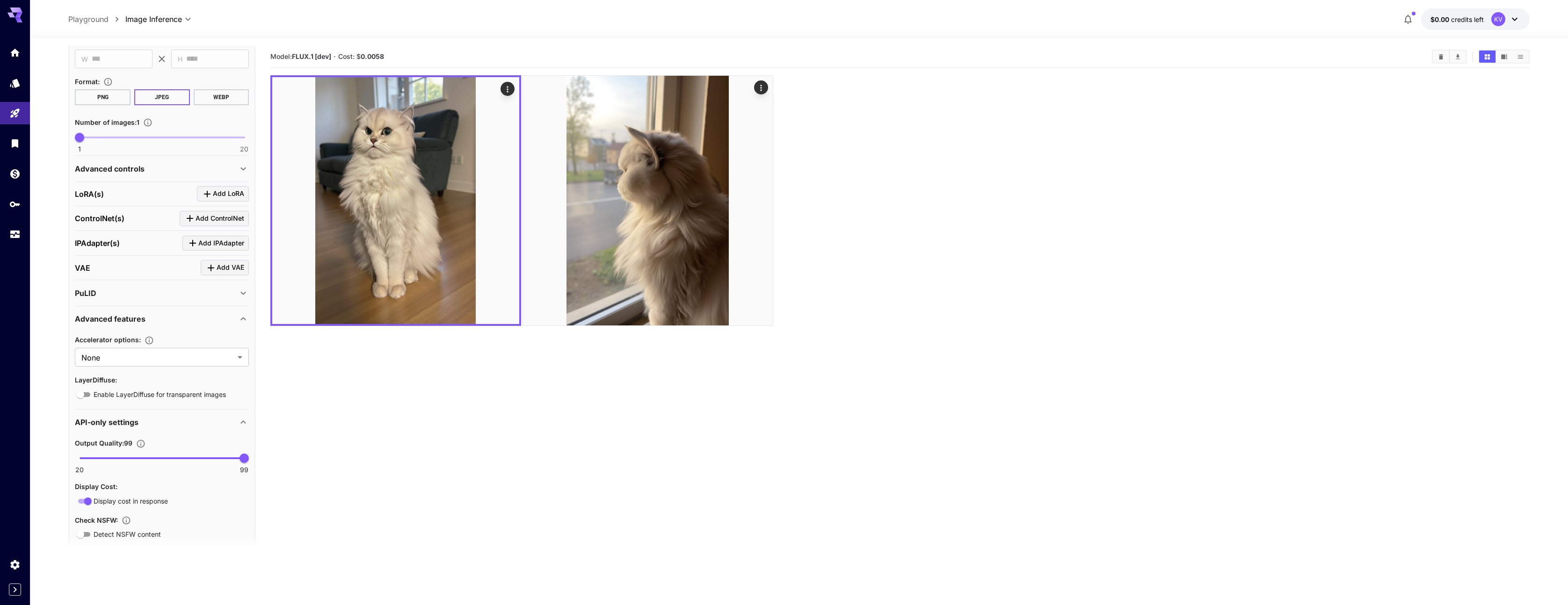
click at [223, 172] on div "Advanced controls" at bounding box center [156, 169] width 163 height 11
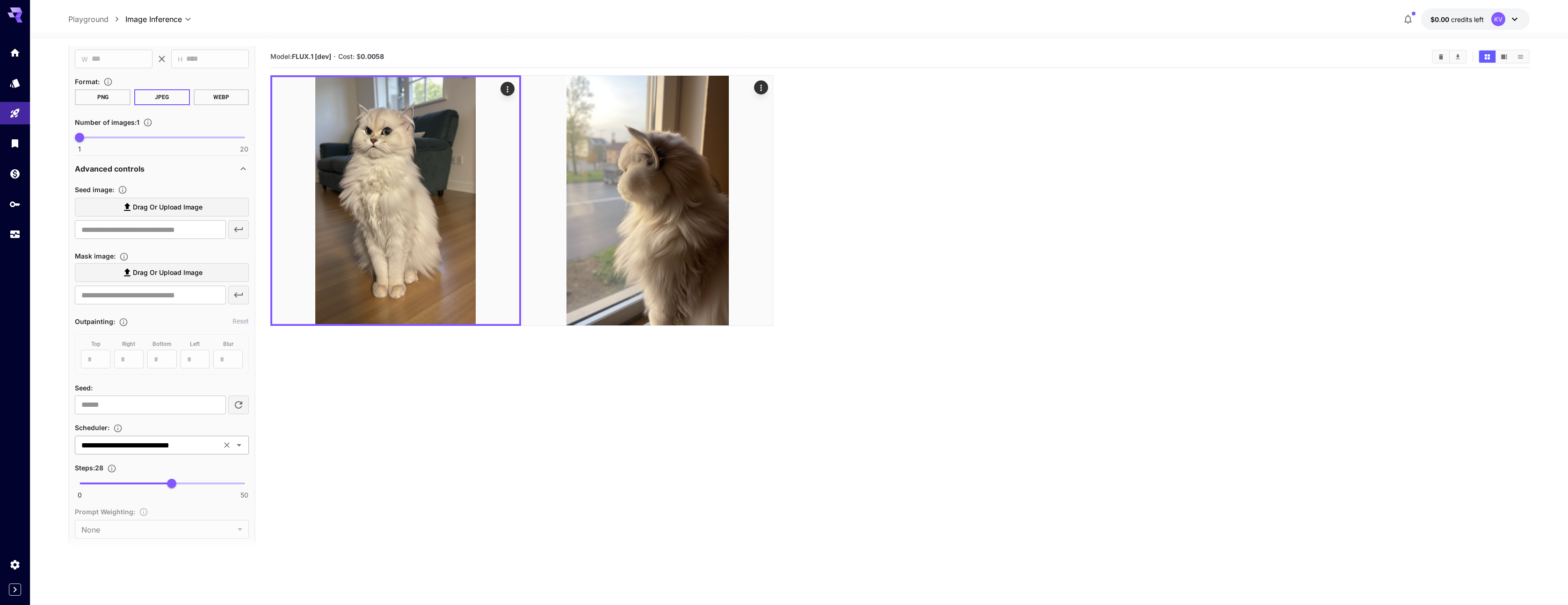
click at [230, 441] on icon "Clear" at bounding box center [226, 445] width 9 height 9
click at [237, 446] on icon "Open" at bounding box center [239, 445] width 11 height 11
click at [178, 465] on li "Default" at bounding box center [161, 467] width 174 height 17
click at [359, 430] on section "Model: FLUX.1 [dev] · Cost: $ 0.0058" at bounding box center [900, 348] width 1259 height 605
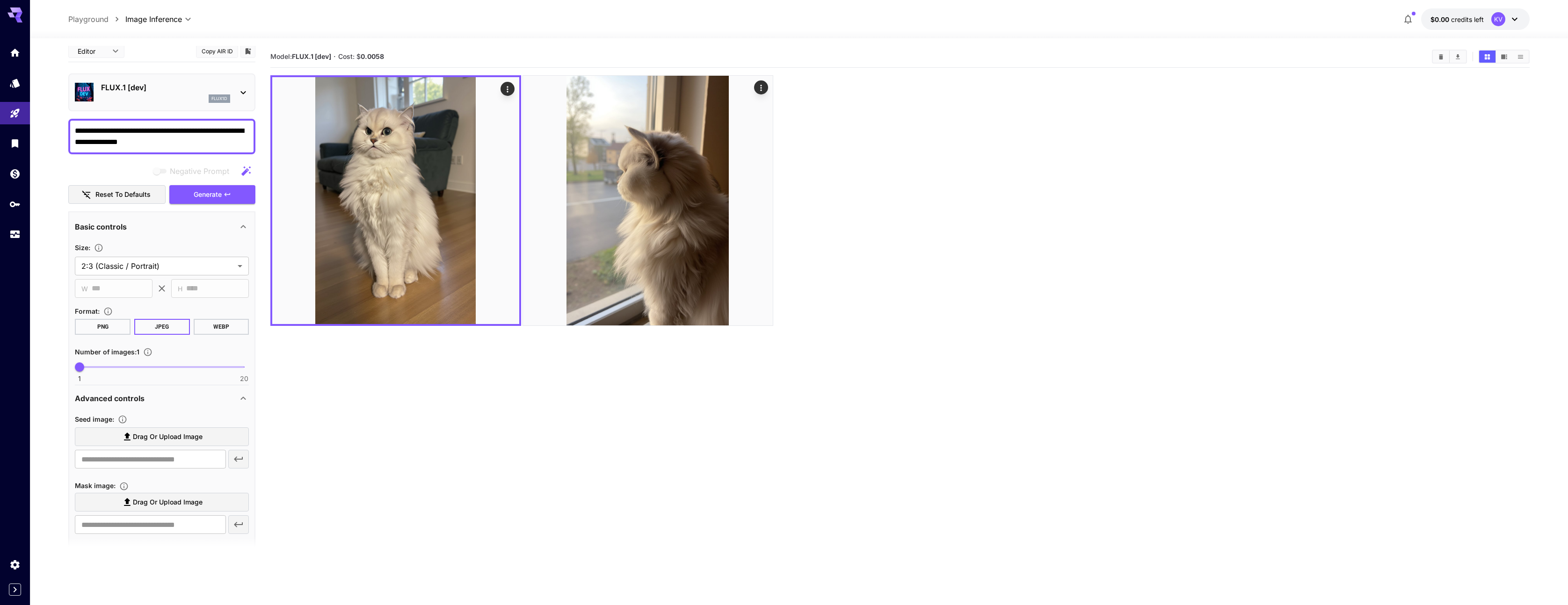
scroll to position [12, 0]
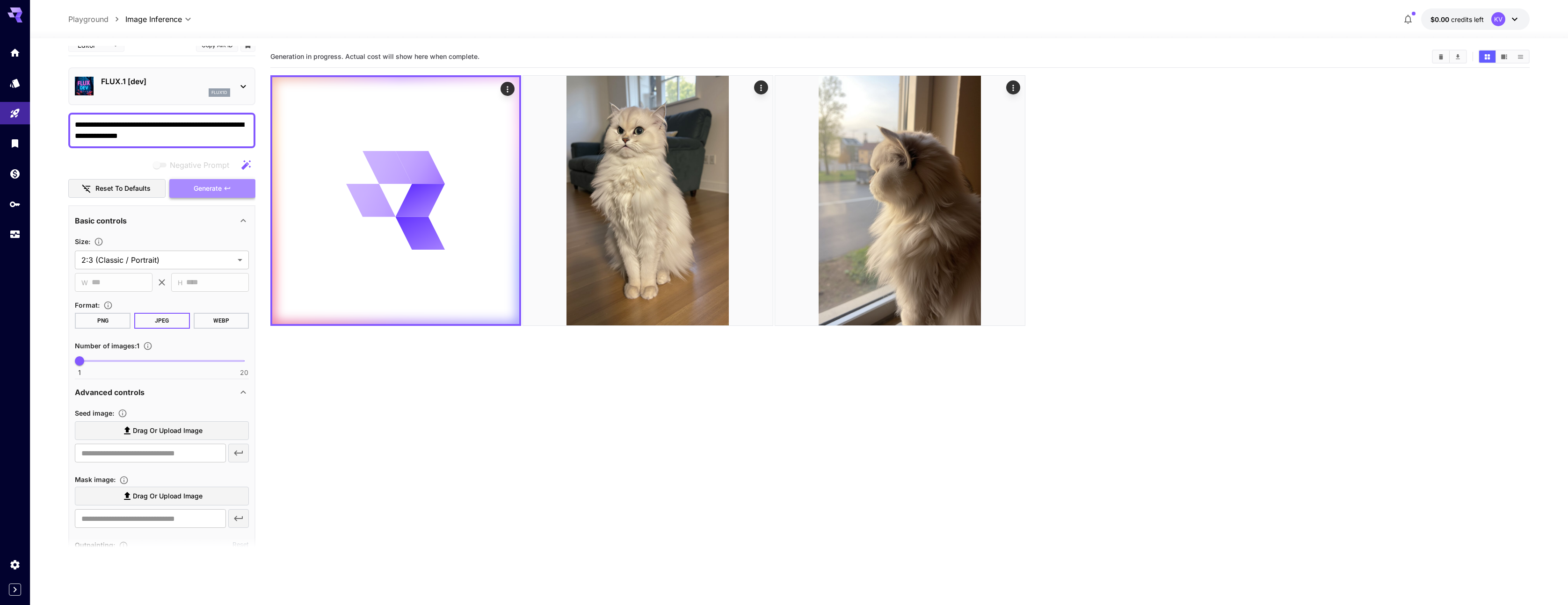
click at [219, 185] on span "Generate" at bounding box center [208, 188] width 28 height 12
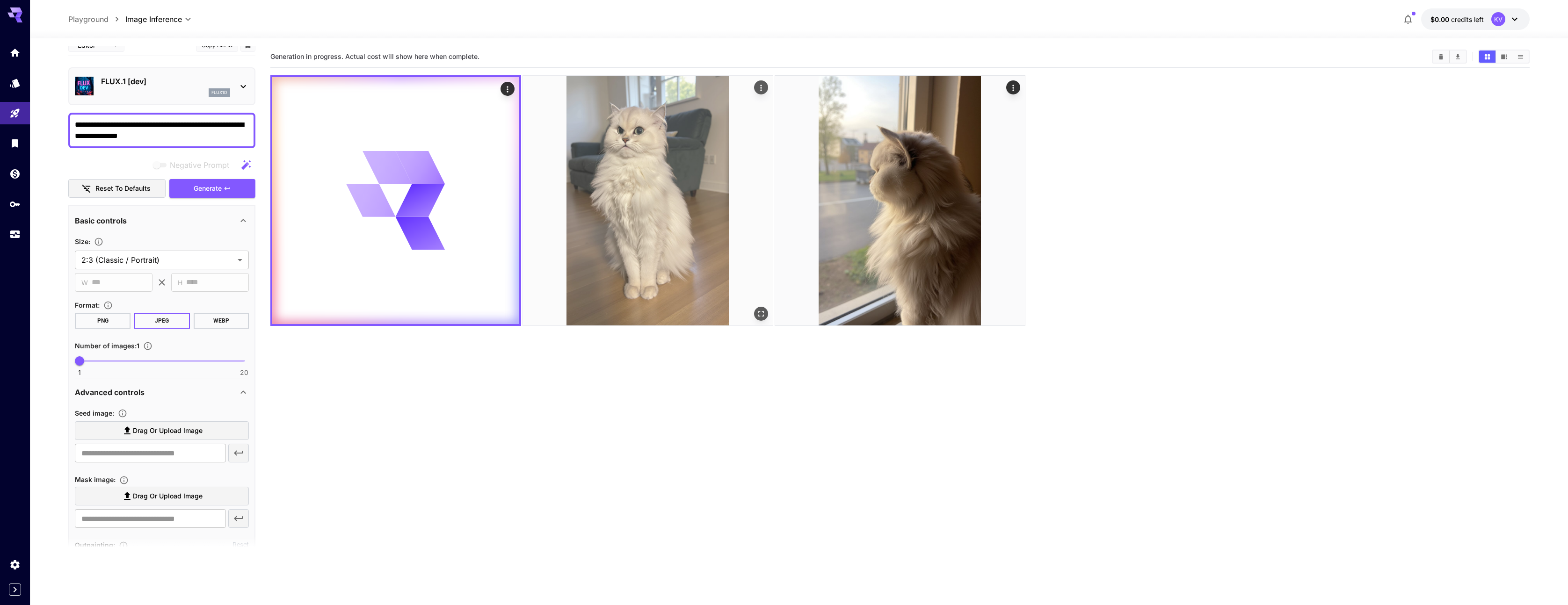
click at [672, 161] on img at bounding box center [647, 200] width 250 height 250
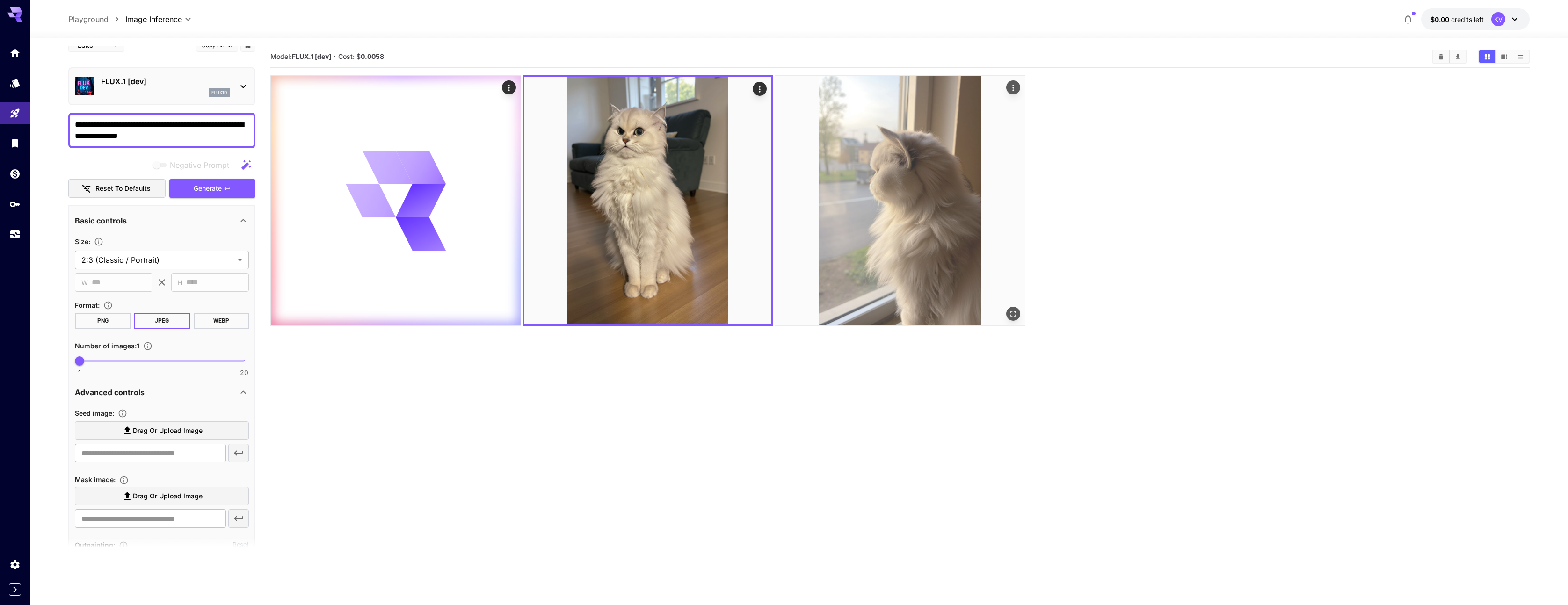
click at [813, 162] on img at bounding box center [900, 200] width 250 height 250
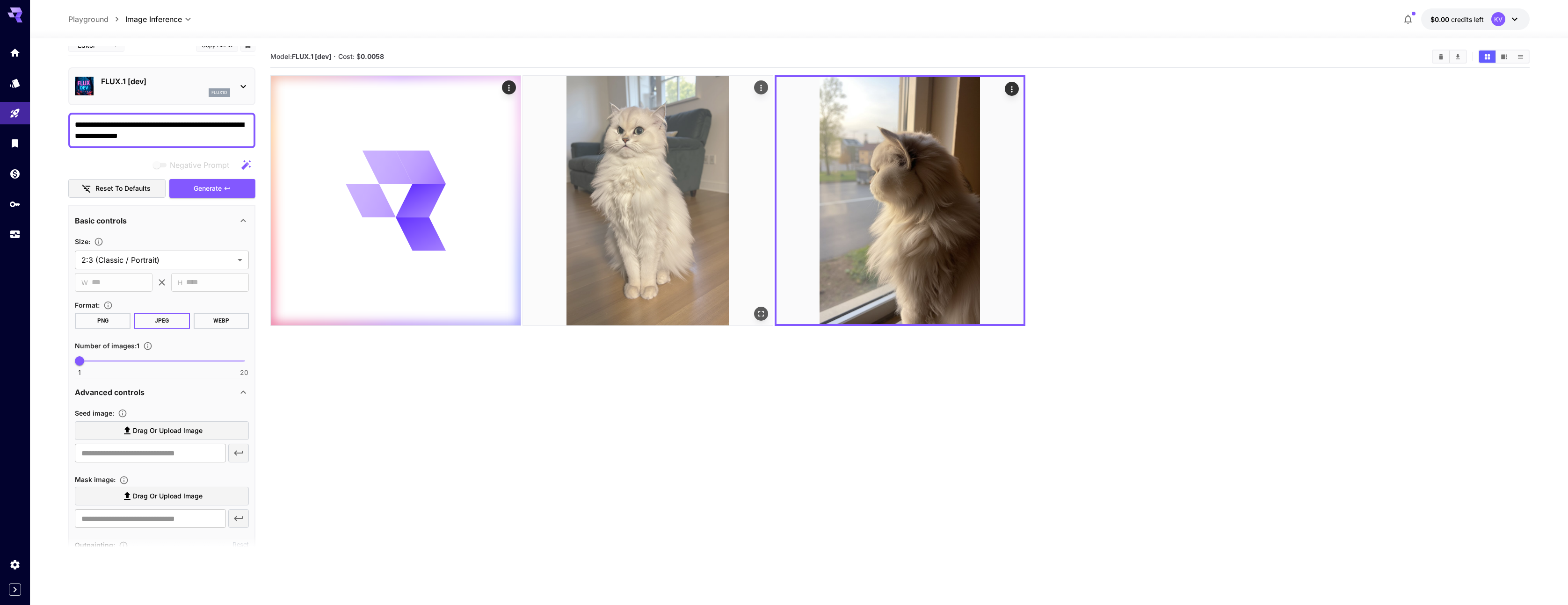
click at [675, 191] on img at bounding box center [647, 200] width 250 height 250
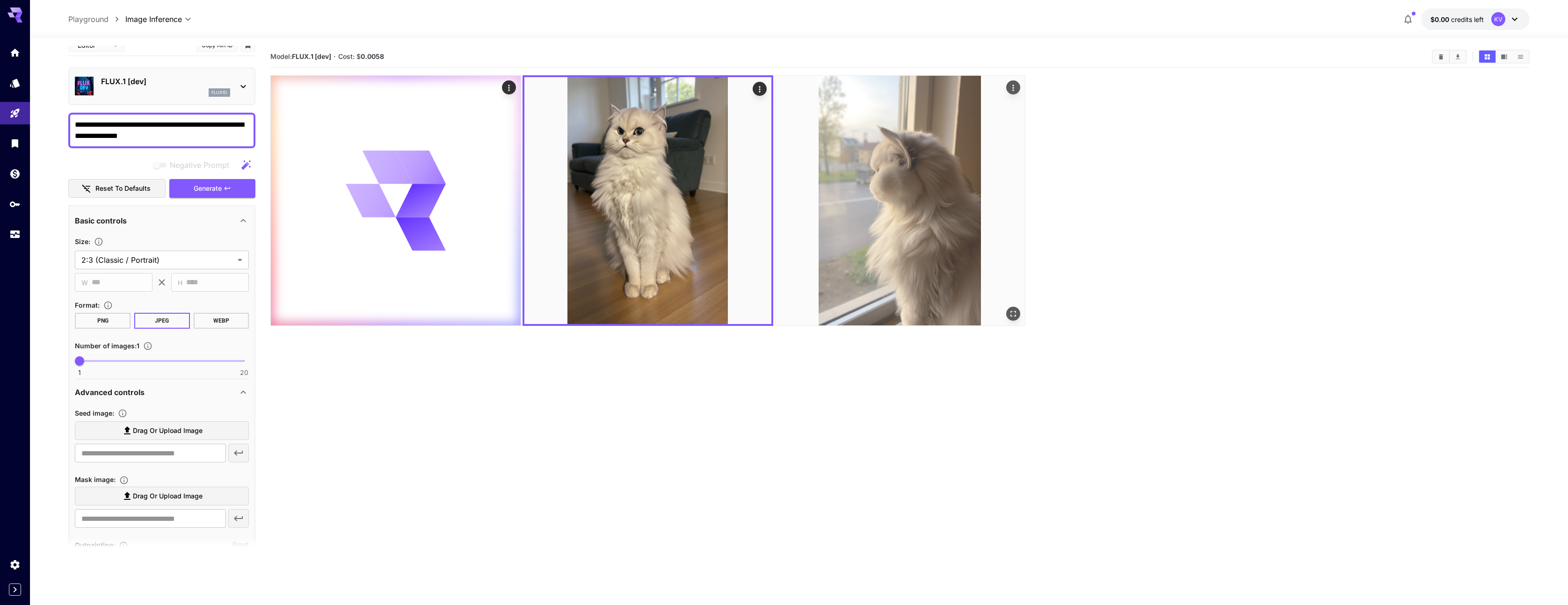
click at [820, 176] on img at bounding box center [900, 200] width 250 height 250
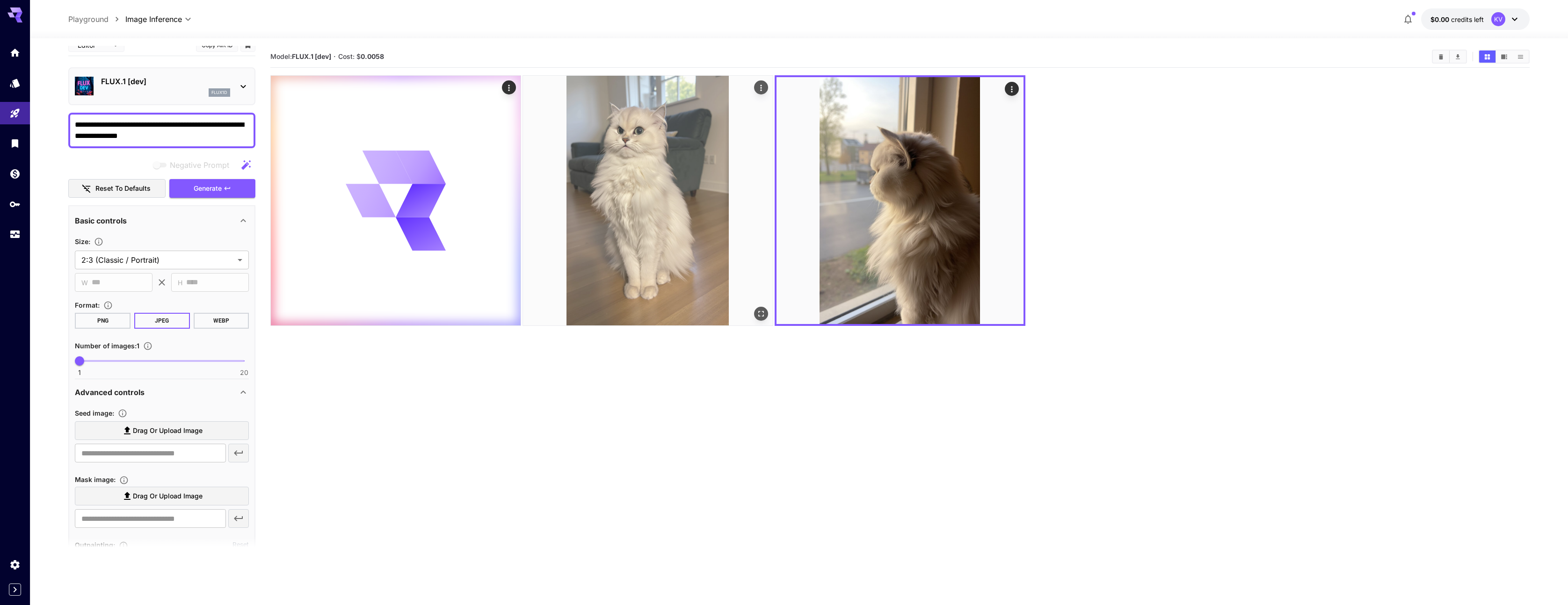
click at [698, 191] on img at bounding box center [647, 200] width 250 height 250
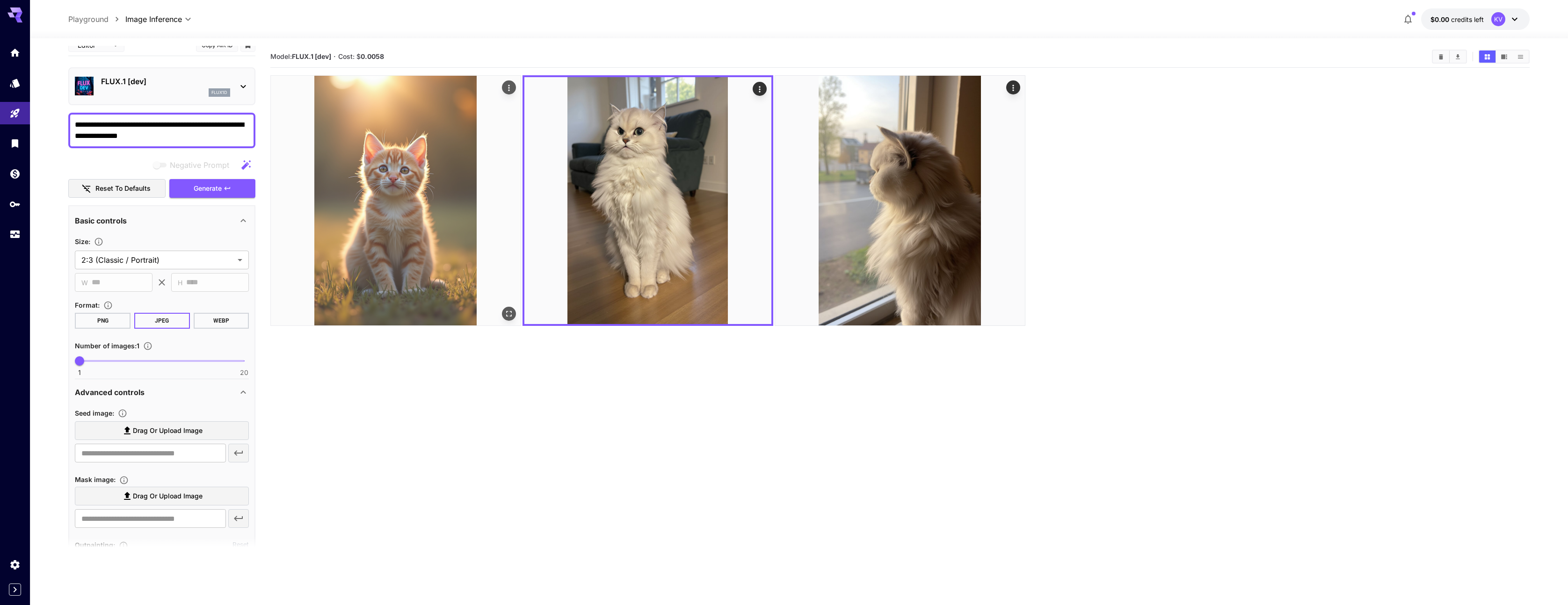
click at [460, 195] on img at bounding box center [396, 200] width 250 height 250
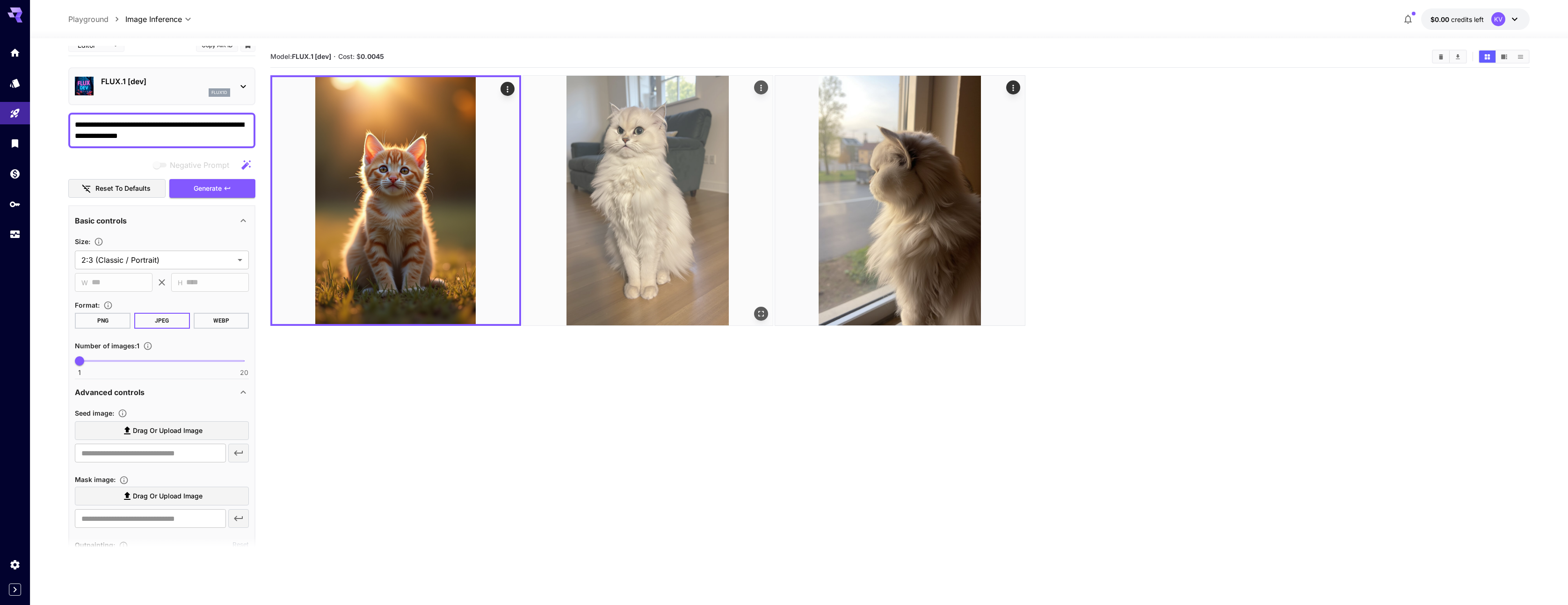
click at [666, 187] on img at bounding box center [647, 200] width 250 height 250
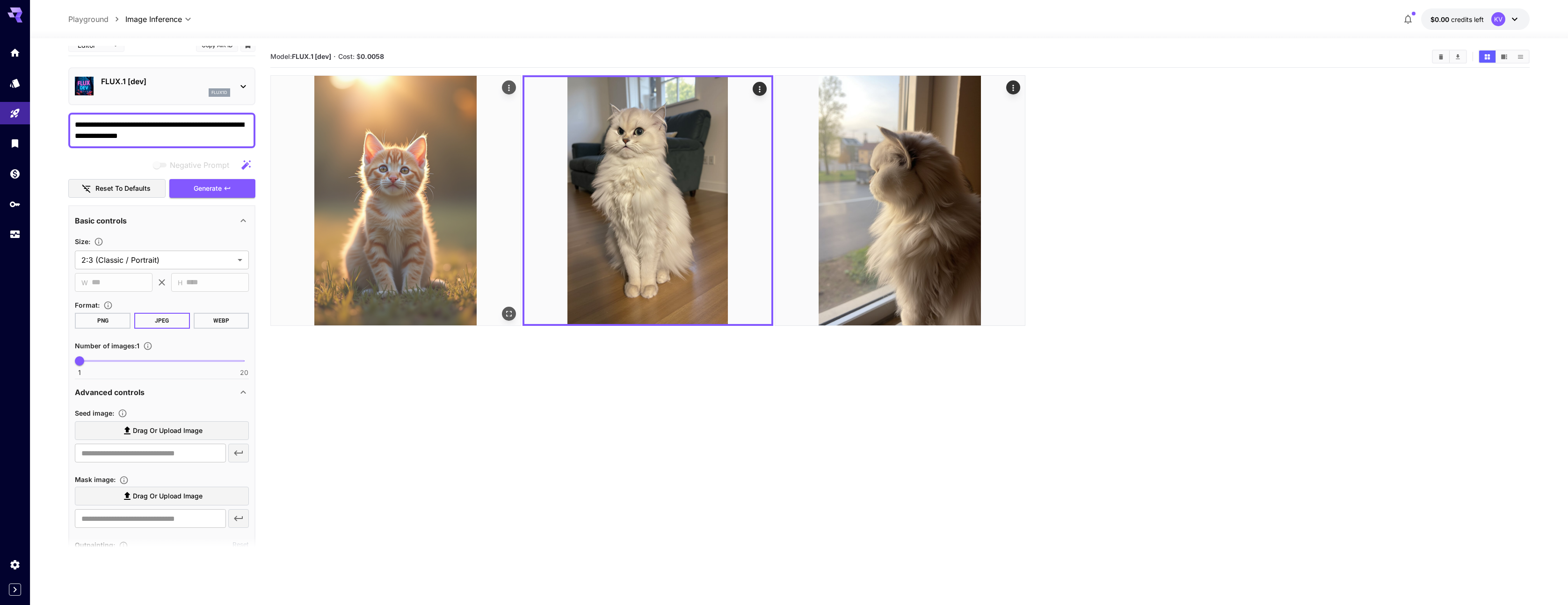
click at [405, 211] on img at bounding box center [396, 200] width 250 height 250
